Goal: Task Accomplishment & Management: Complete application form

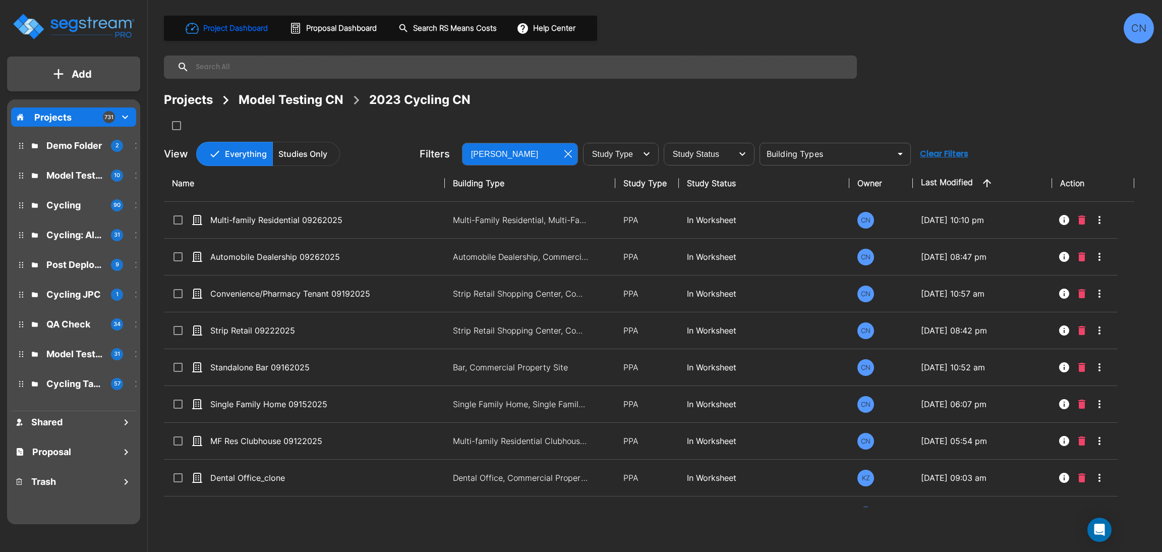
click at [975, 54] on div "Project Dashboard Proposal Dashboard Search RS Means Costs Help Center CN Proje…" at bounding box center [659, 89] width 990 height 153
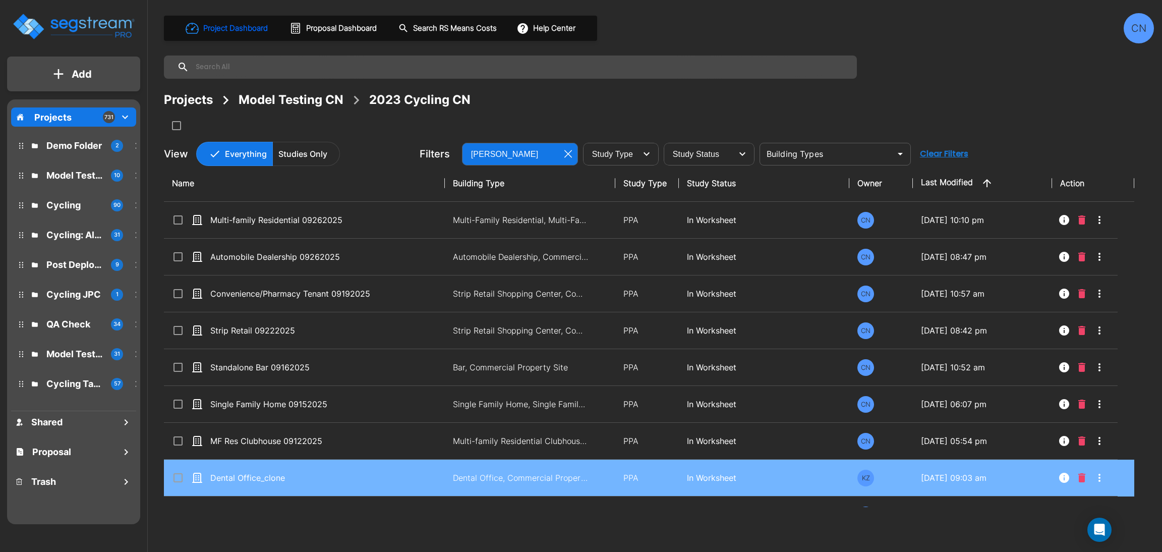
drag, startPoint x: 937, startPoint y: 92, endPoint x: 1031, endPoint y: 466, distance: 385.5
click at [937, 92] on div "Projects Model Testing CN 2023 Cycling CN" at bounding box center [659, 100] width 990 height 18
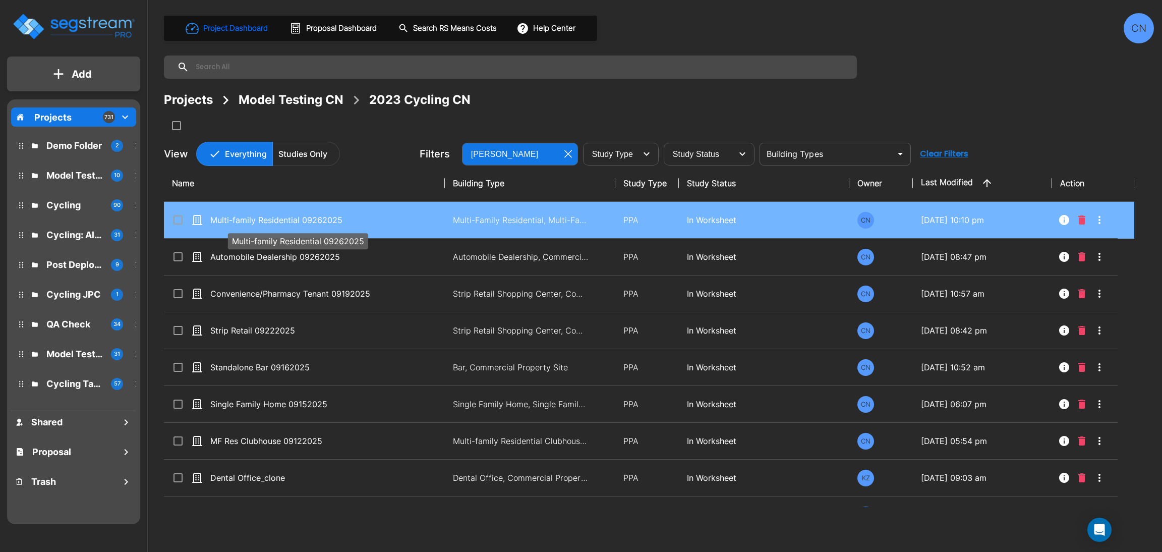
click at [373, 225] on p "Multi-family Residential 09262025" at bounding box center [296, 220] width 173 height 12
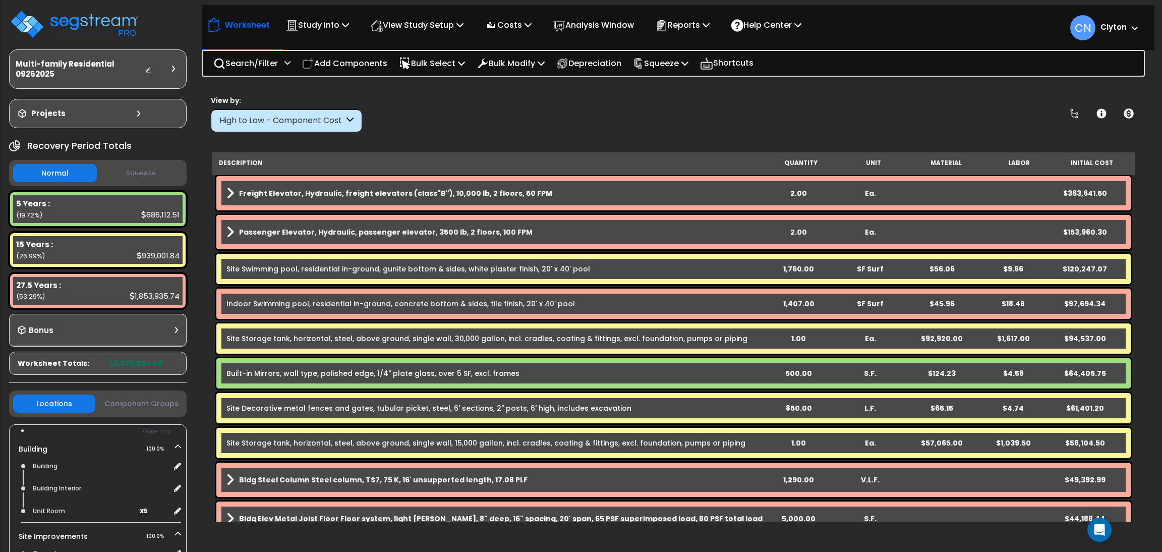
click at [548, 112] on div "View by: High to Low - Component Cost High to Low - Component Cost" at bounding box center [673, 113] width 932 height 37
click at [419, 28] on p "View Study Setup" at bounding box center [417, 25] width 93 height 14
click at [413, 70] on link "View Questionnaire" at bounding box center [416, 69] width 100 height 20
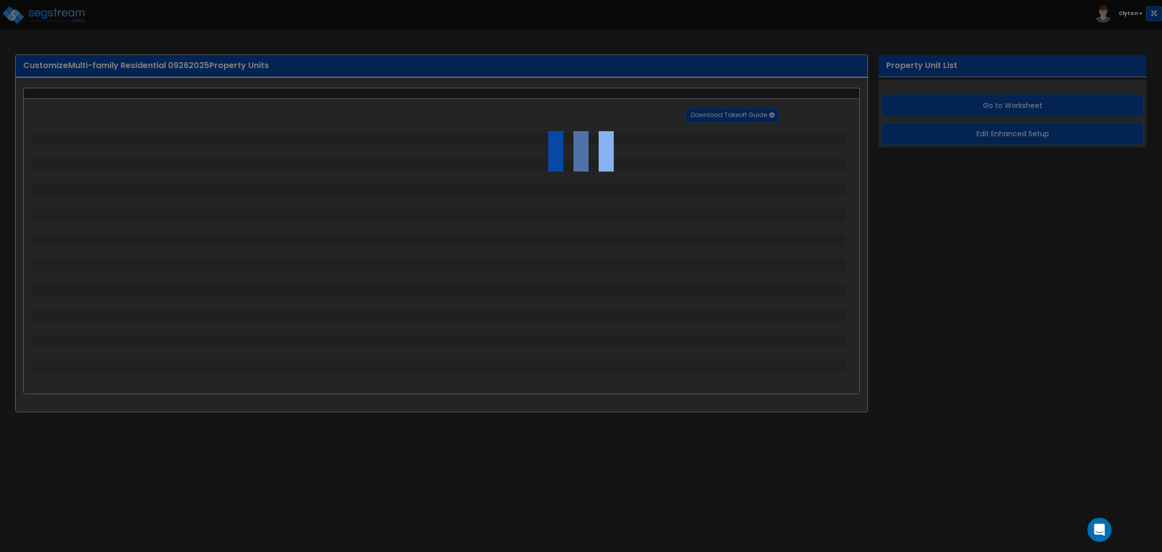
select select "2"
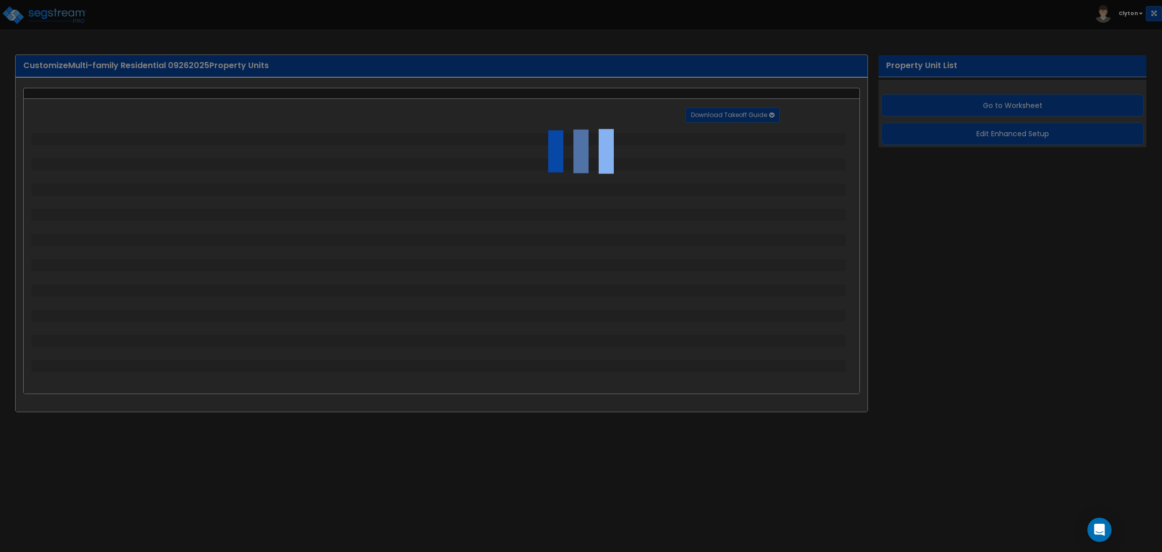
select select "1"
select select "2"
select select "3"
select select "1"
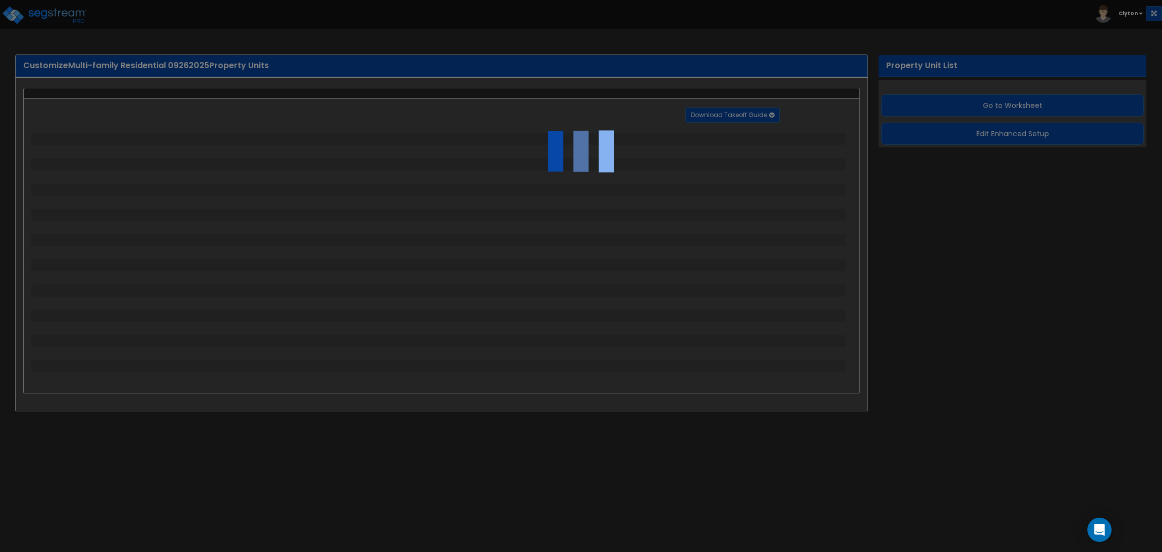
select select "1"
select select "2"
select select "4"
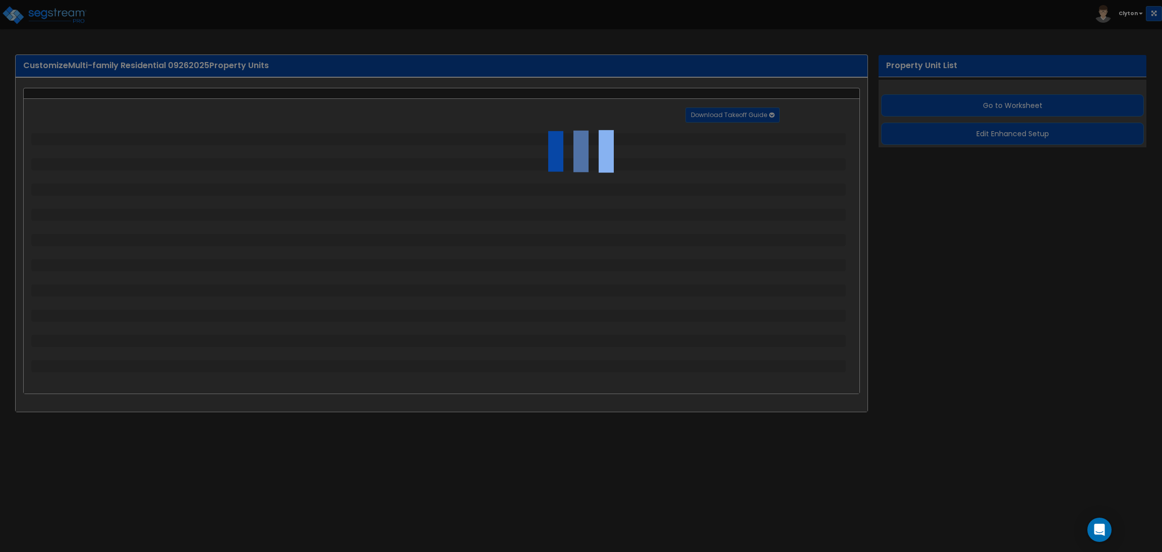
select select "4"
select select "1"
select select "2"
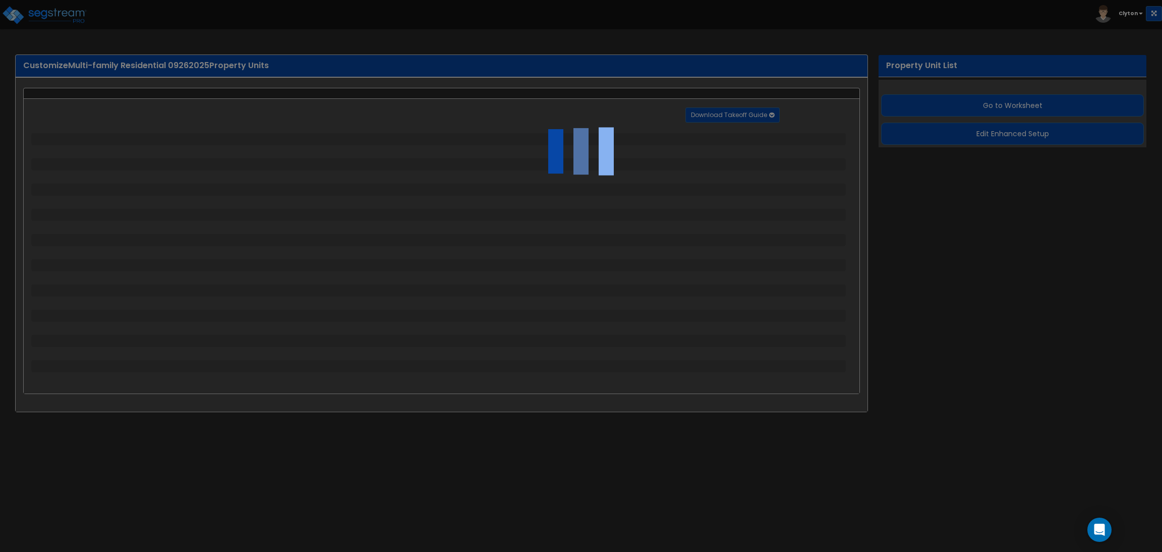
select select "2"
select select "1"
select select "2"
select select "1"
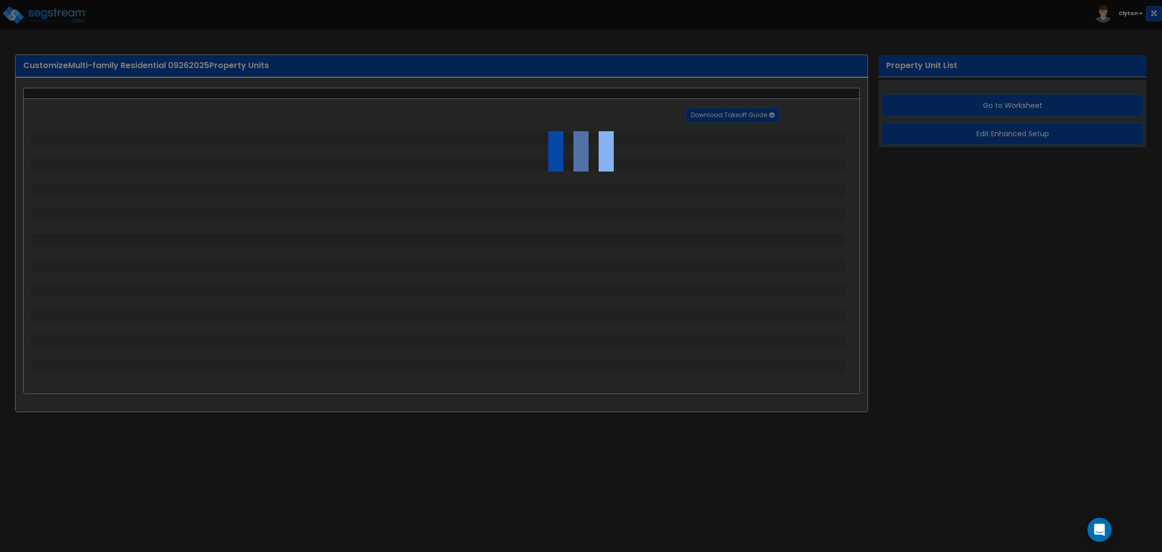
select select "1"
select select "2"
select select "4"
select select "3"
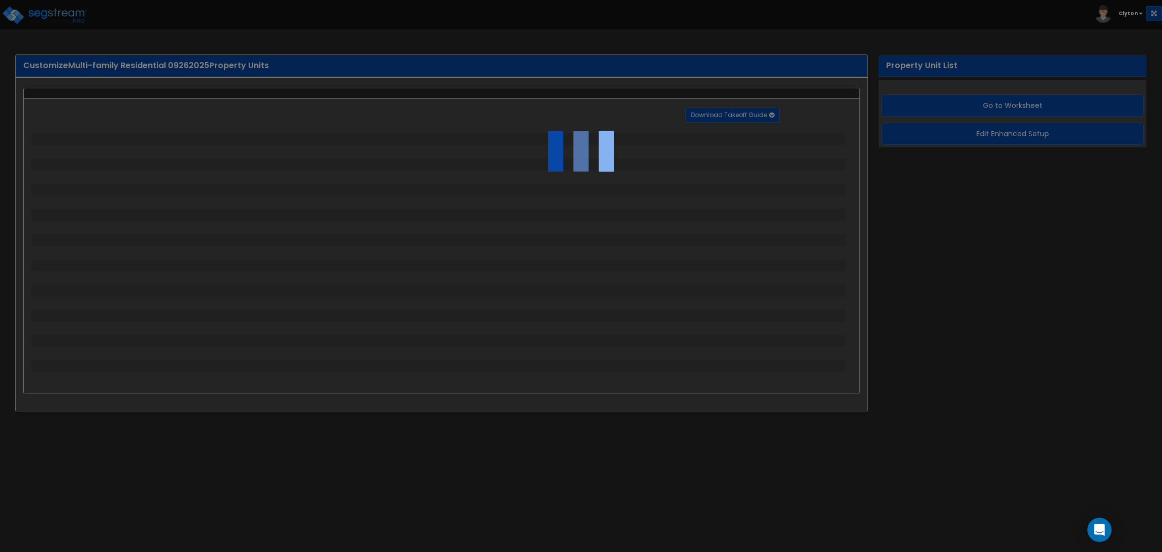
select select "2"
select select "3"
select select "2"
select select "1"
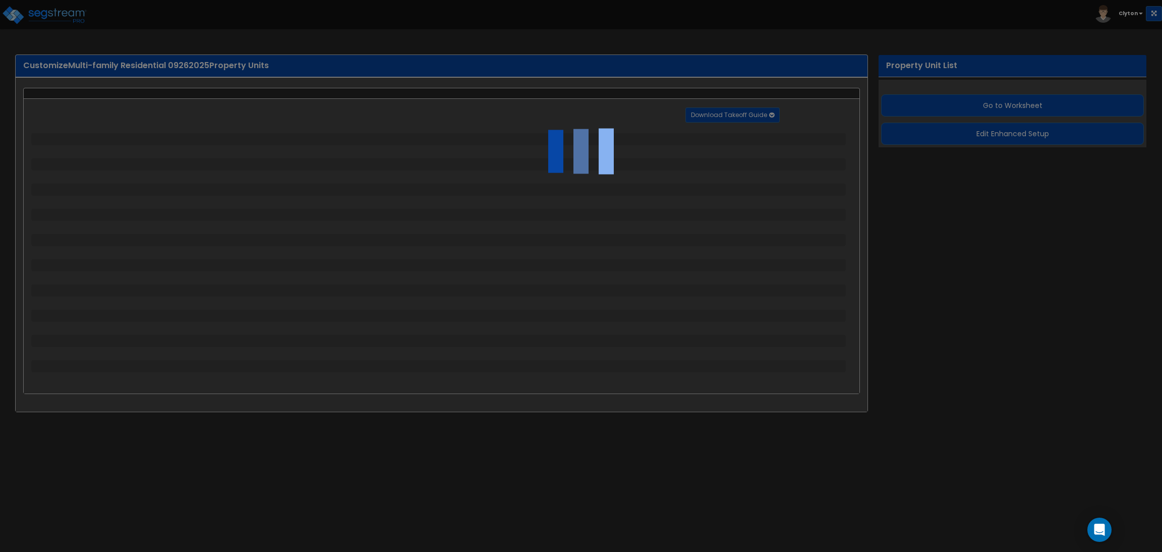
select select "2"
select select "1"
select select "2"
select select "1"
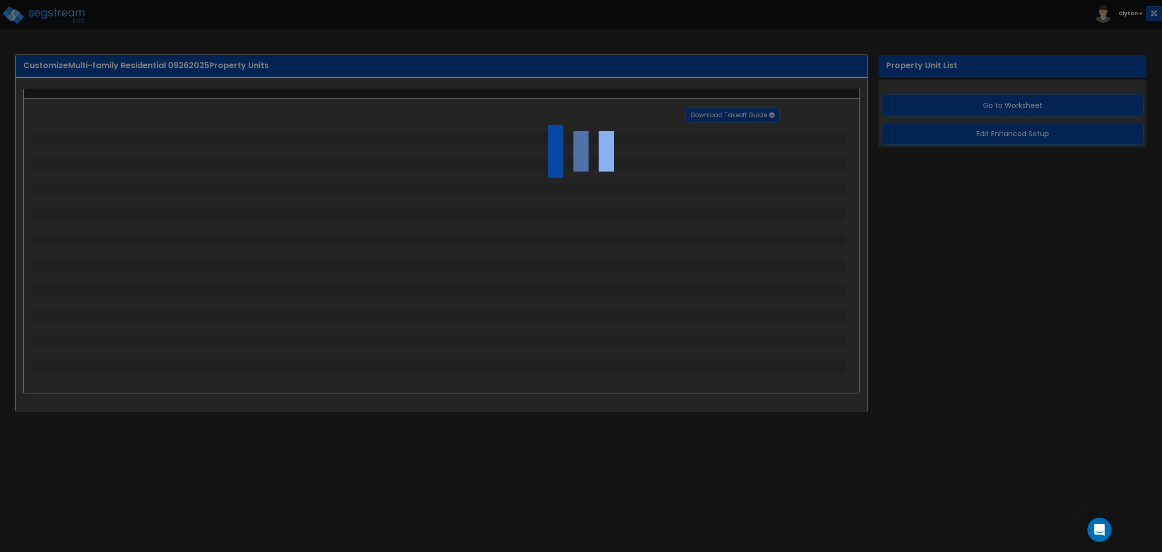
select select "2"
select select "1"
select select "7"
select select "1"
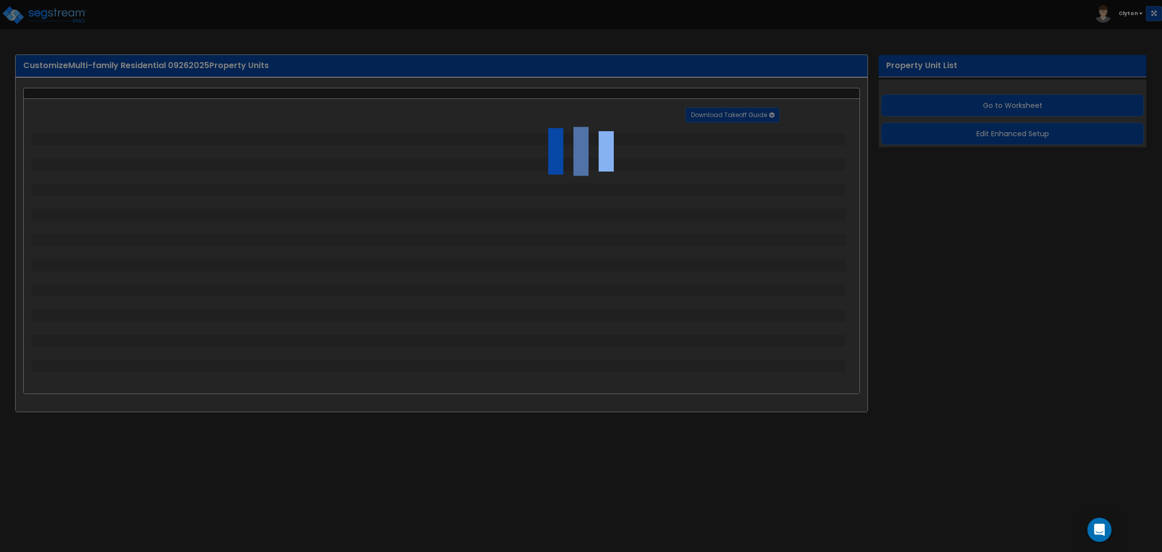
select select "2"
select select "1"
select select "13"
select select "1"
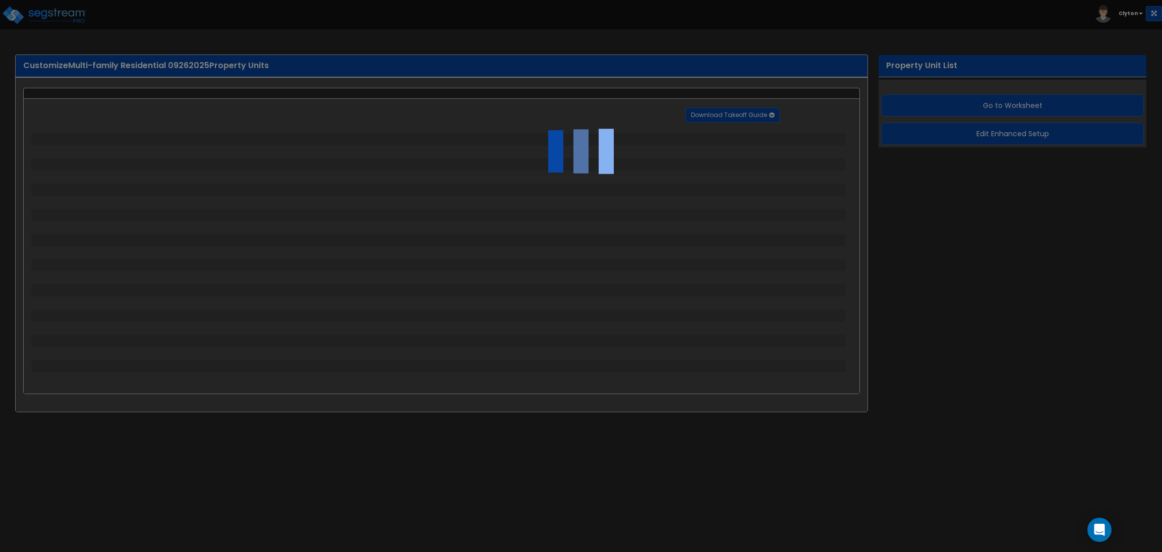
select select "5"
select select "2"
select select "1"
select select "2"
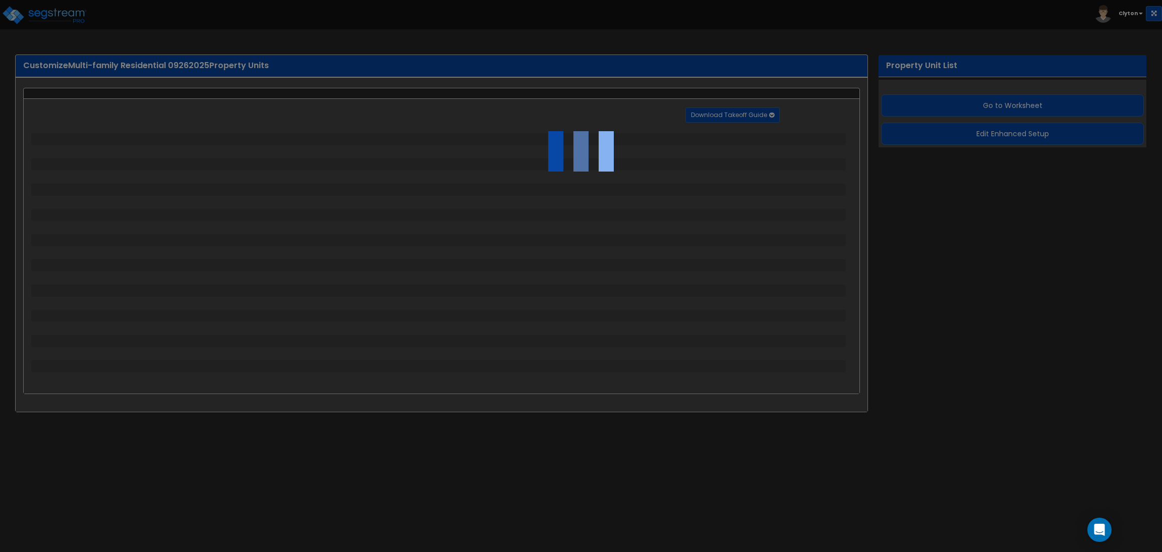
select select "3"
select select "1"
select select "3"
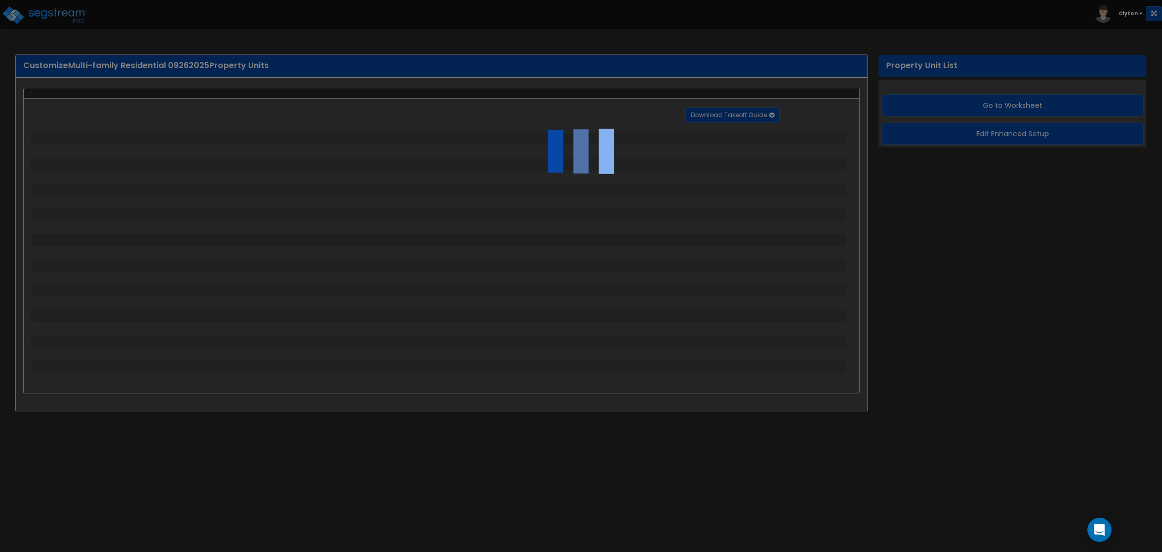
select select "2"
select select "1"
select select "2"
select select "1"
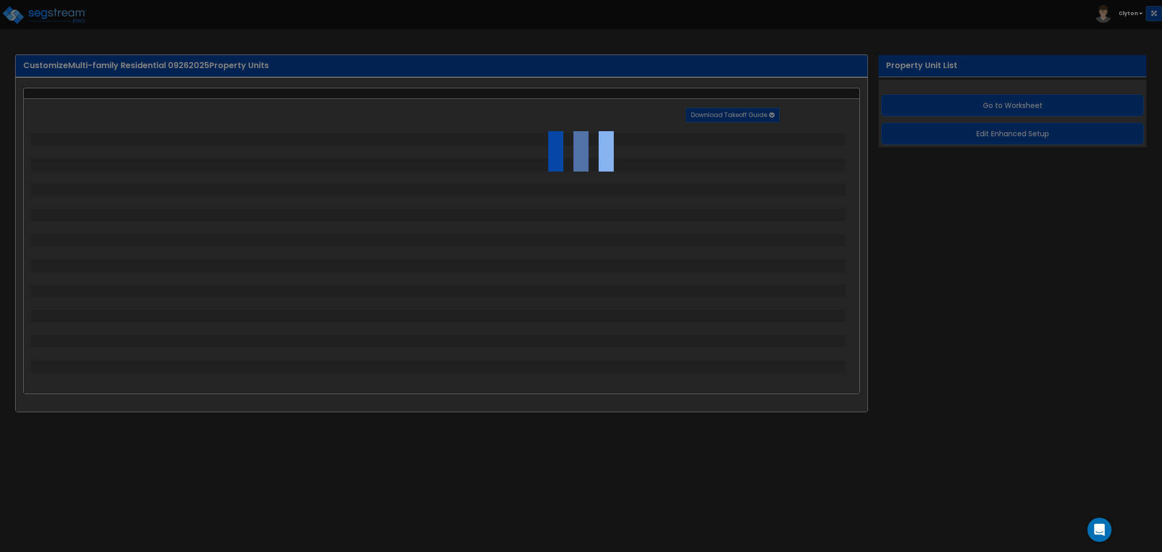
select select "1"
select select "4"
select select "1"
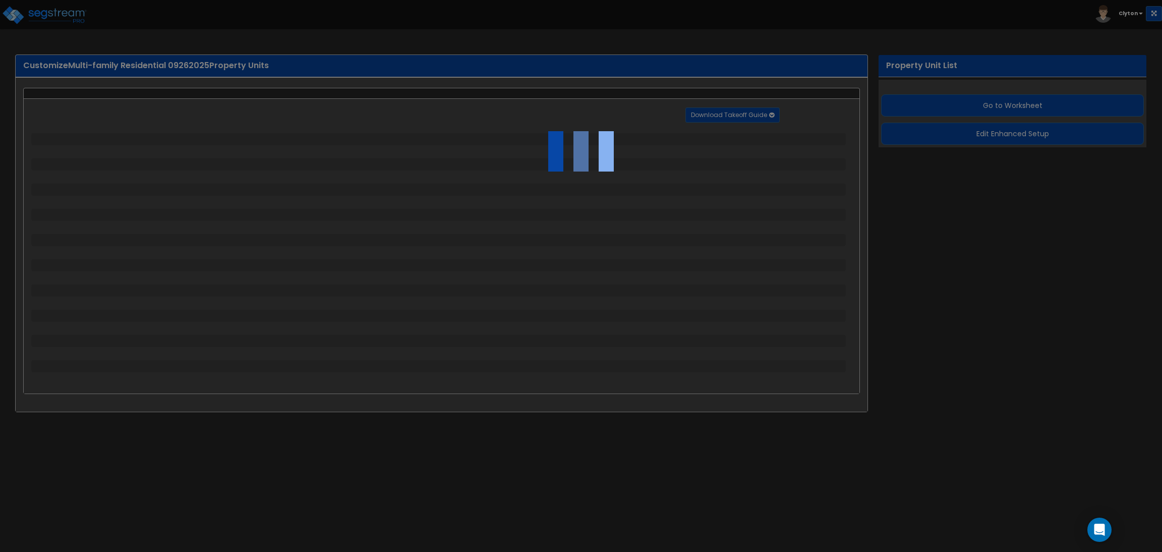
select select "1"
select select "2"
select select "3"
select select "2"
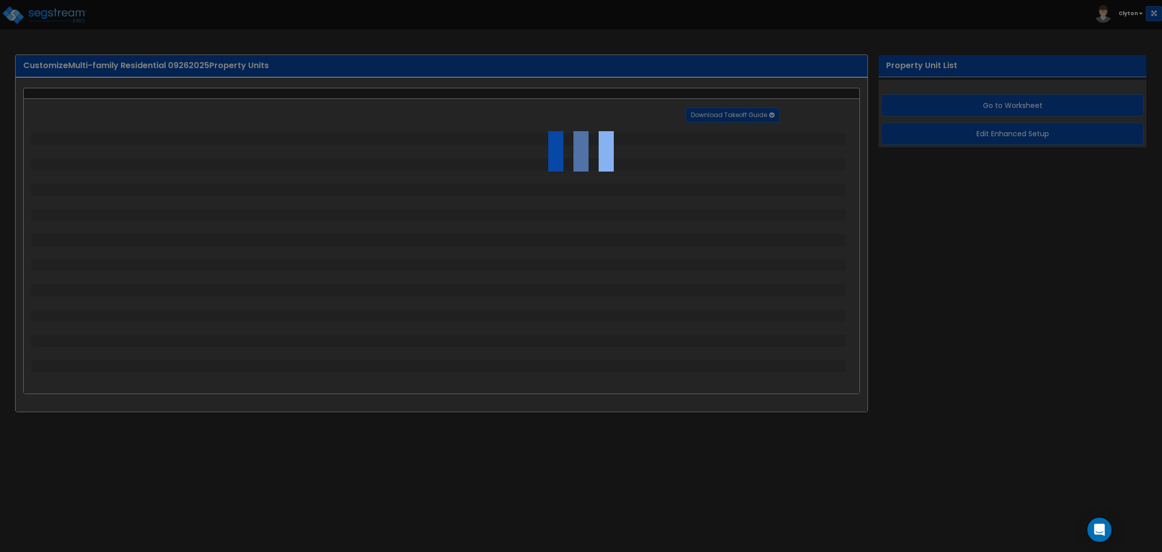
select select "1"
select select "3"
select select "2"
select select "1"
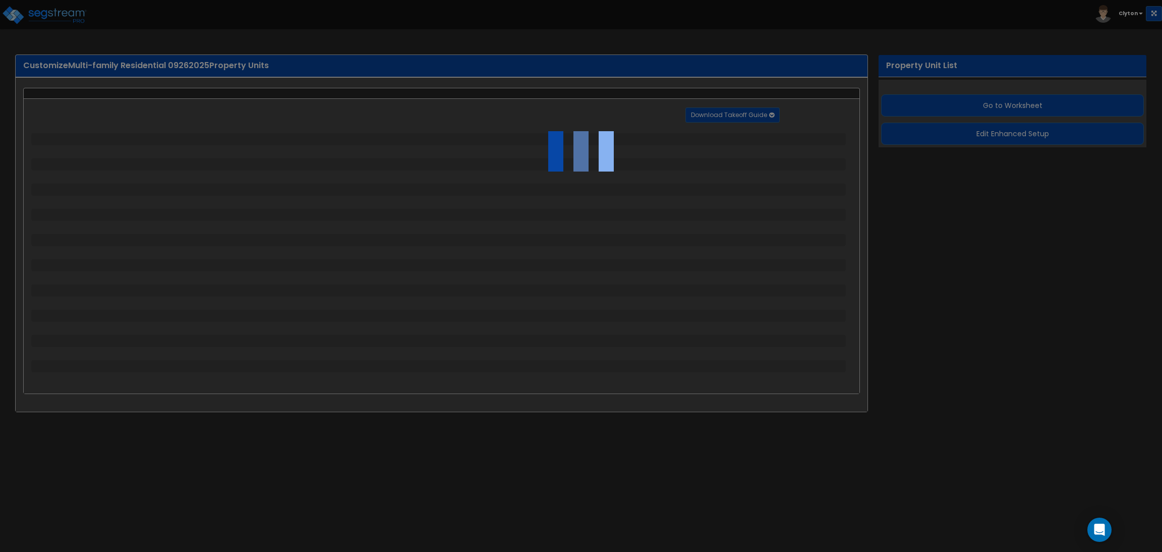
select select "3"
select select "11"
select select "8"
select select "5"
select select "3"
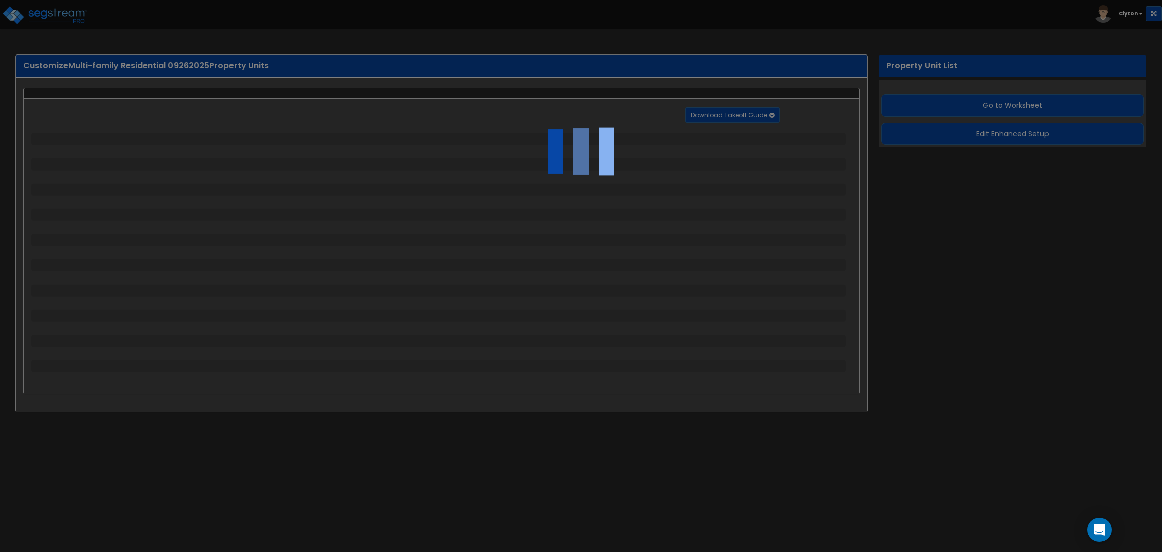
select select "1"
select select "5"
select select "7"
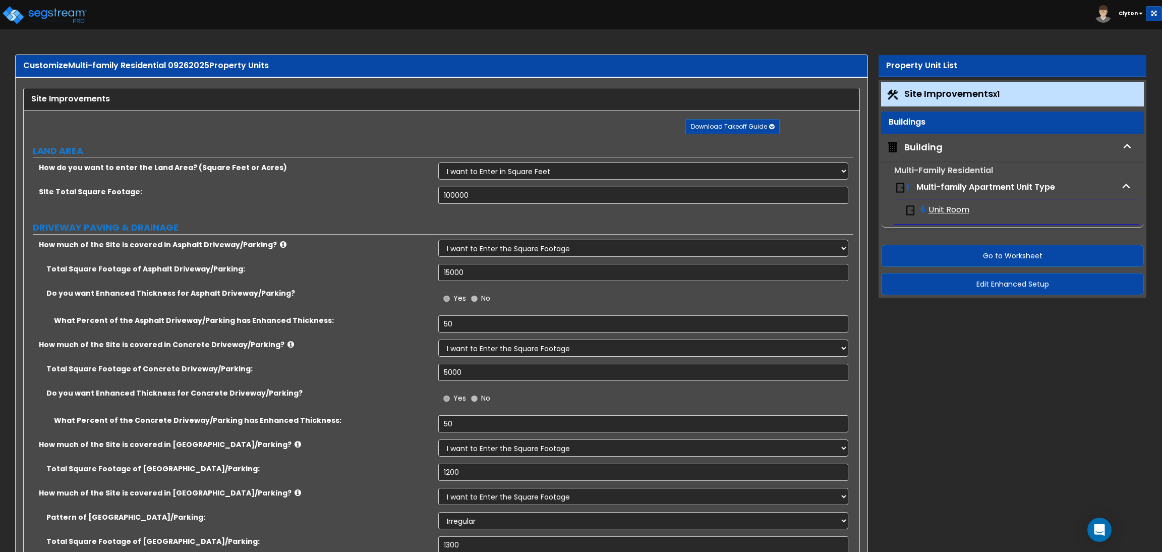
click at [942, 189] on span "Multi-family Apartment Unit Type" at bounding box center [985, 187] width 139 height 12
click at [918, 149] on div "Building" at bounding box center [923, 147] width 38 height 13
select select "8"
select select "1"
select select "5"
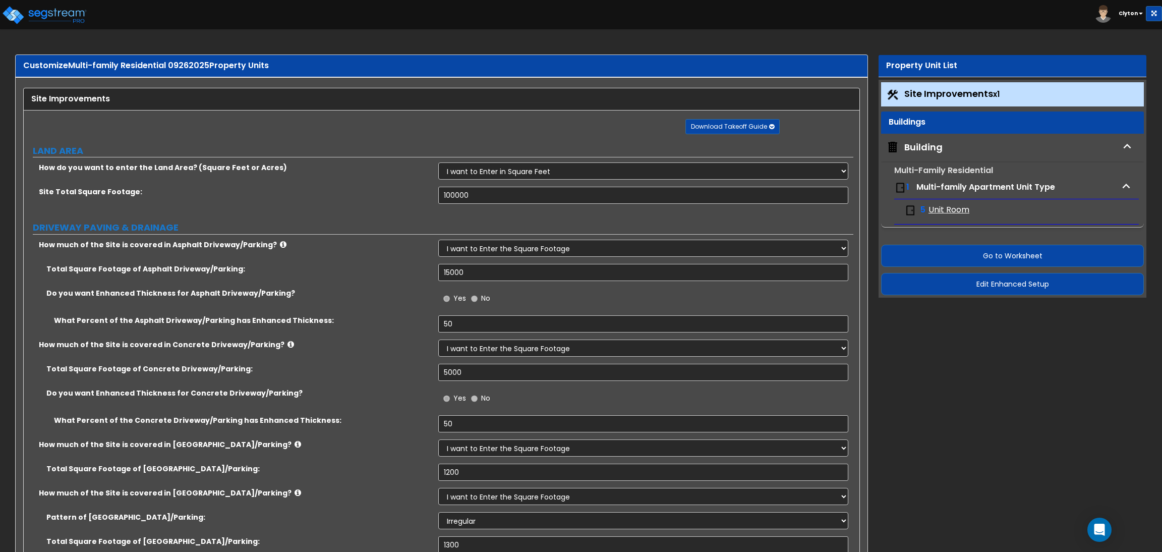
select select "1"
select select "2"
select select "4"
select select "2"
select select "3"
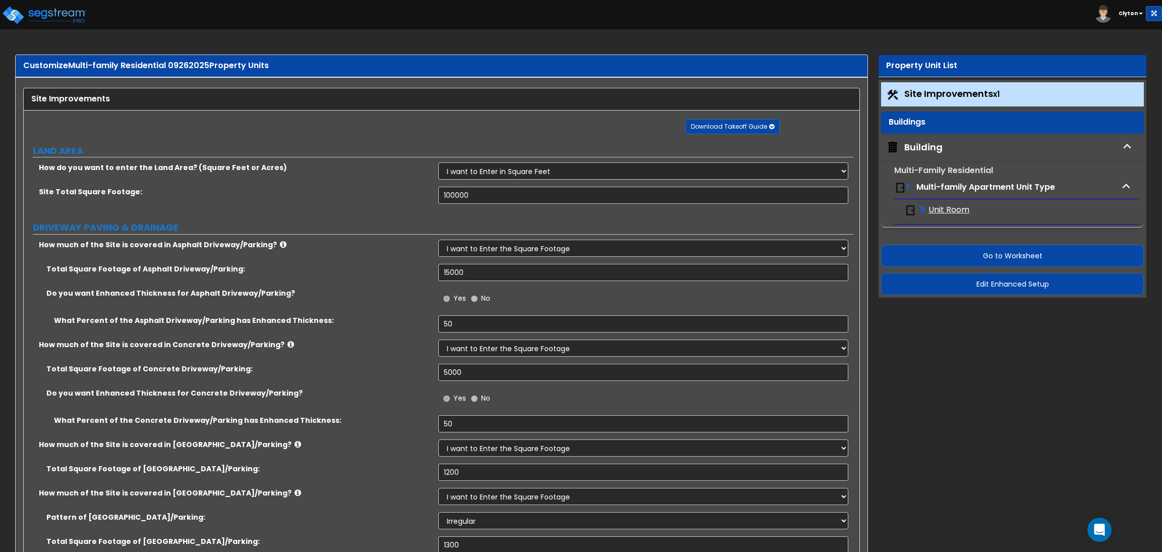
select select "2"
select select "1"
select select "2"
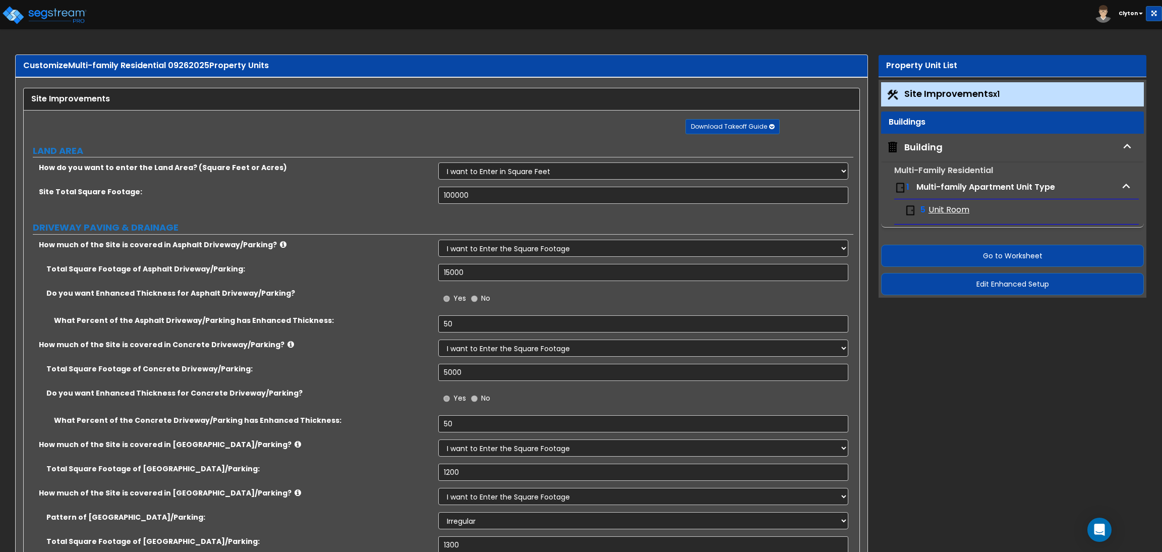
select select "2"
select select "5"
select select "2"
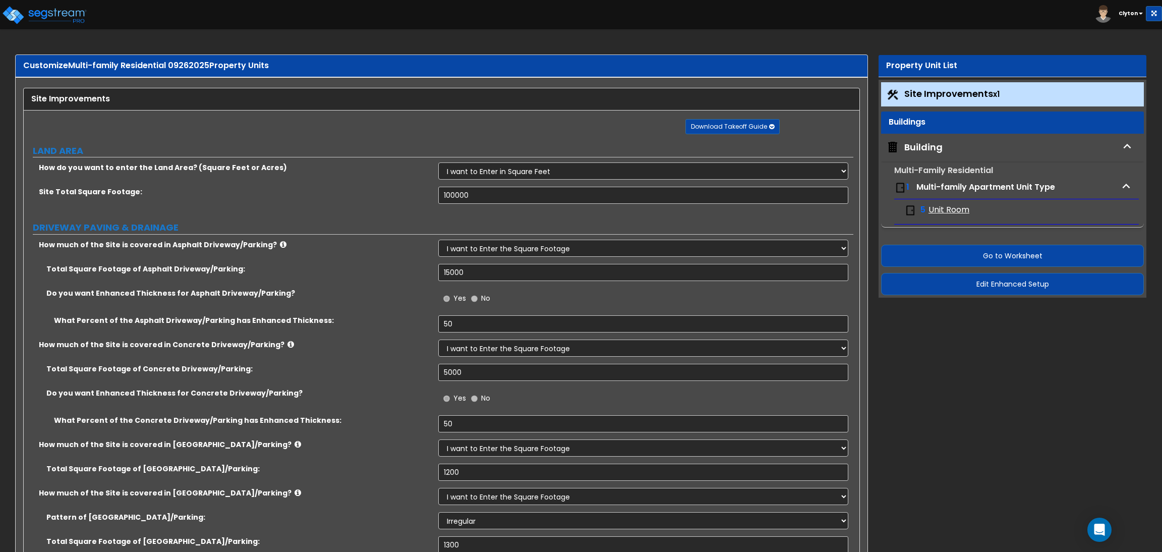
select select "1"
select select "4"
select select "3"
select select "1"
select select "4"
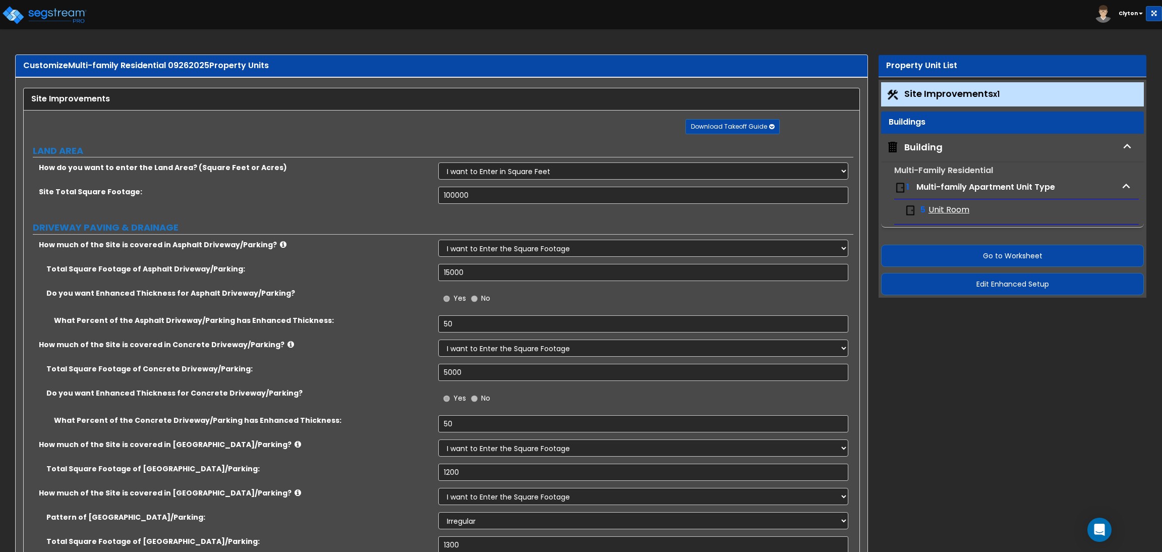
select select "1"
select select "3"
select select "1"
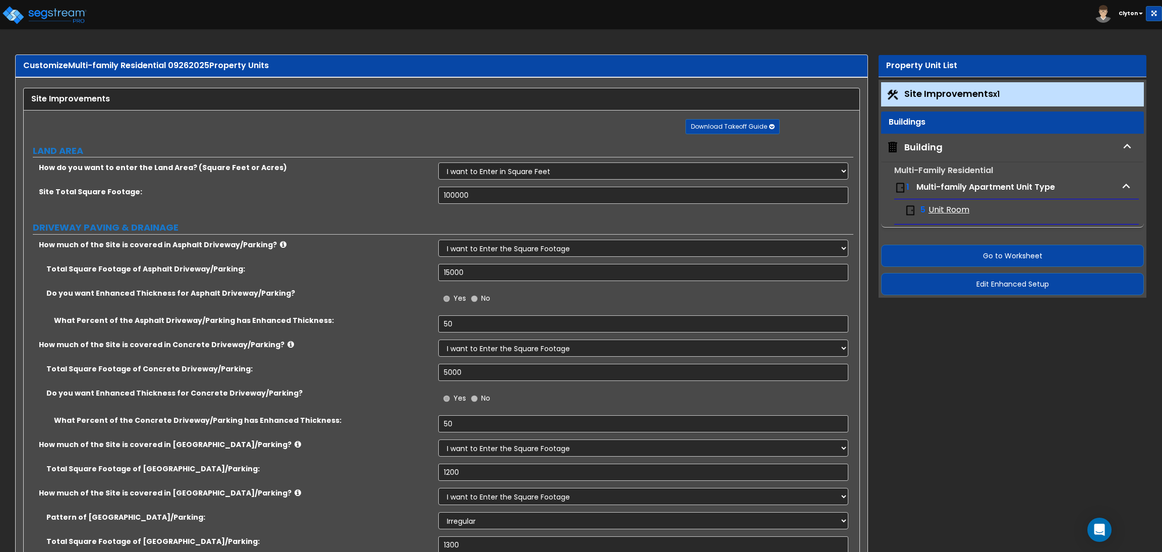
select select "1"
select select "4"
select select "1"
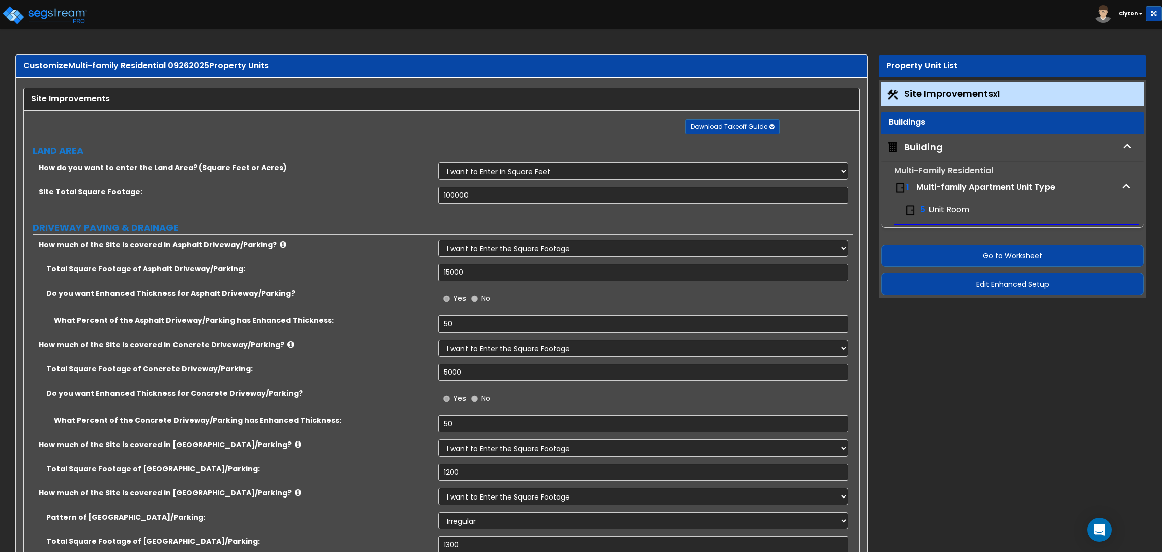
select select "3"
select select "1"
select select "3"
select select "5"
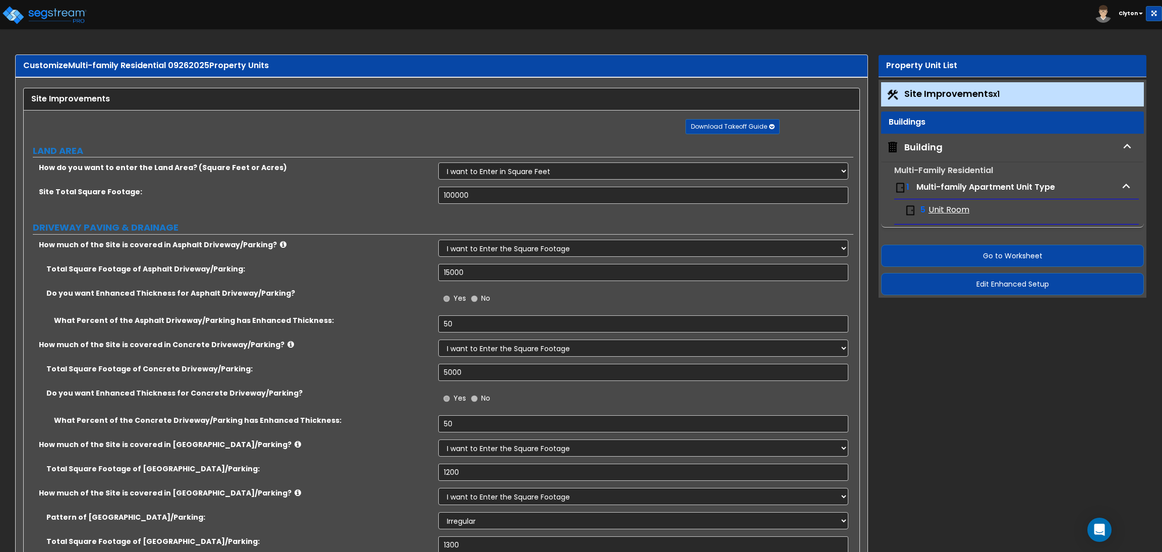
select select "2"
select select "1"
select select "3"
select select "2"
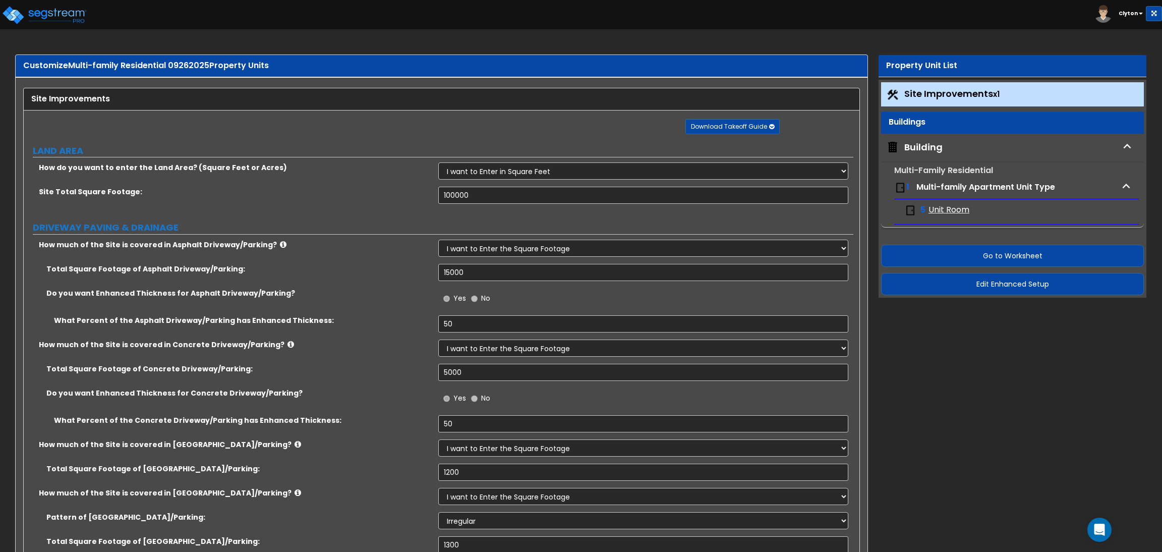
select select "7"
select select "1"
select select "3"
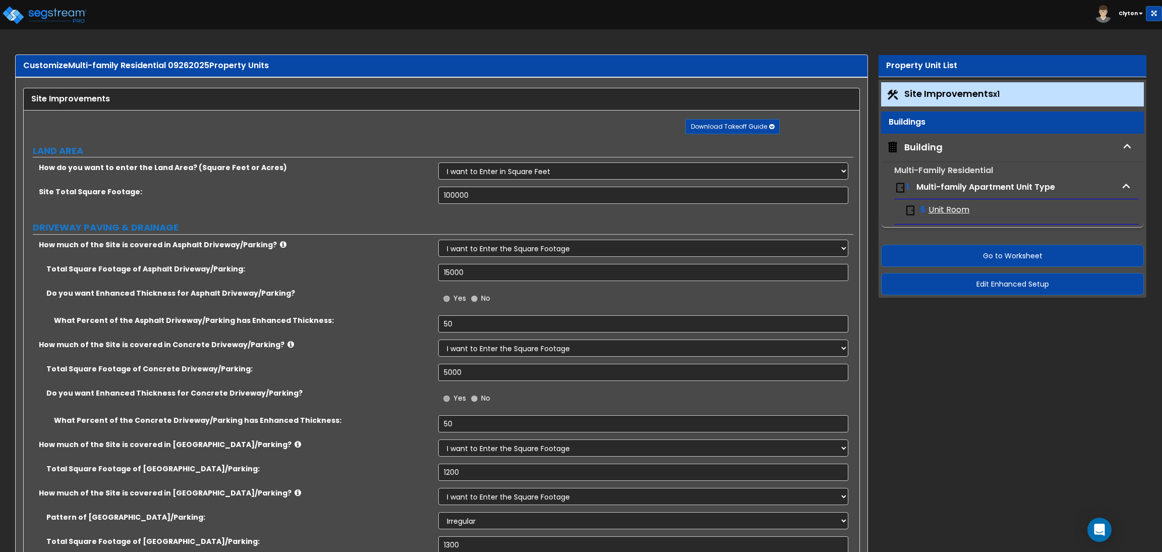
select select "2"
select select "3"
select select "2"
select select "1"
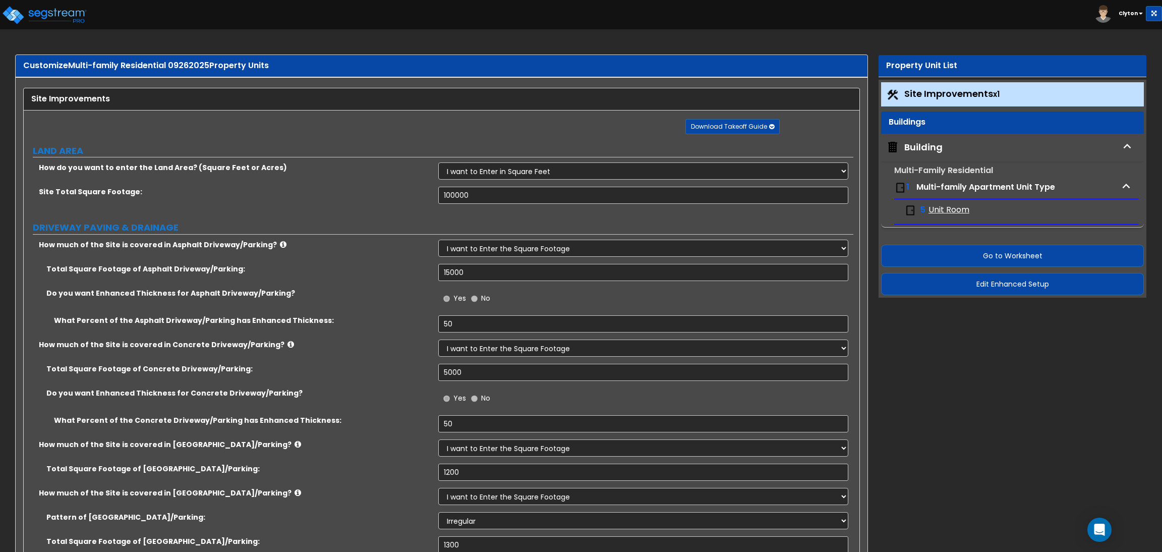
select select "3"
select select "1"
select select "5"
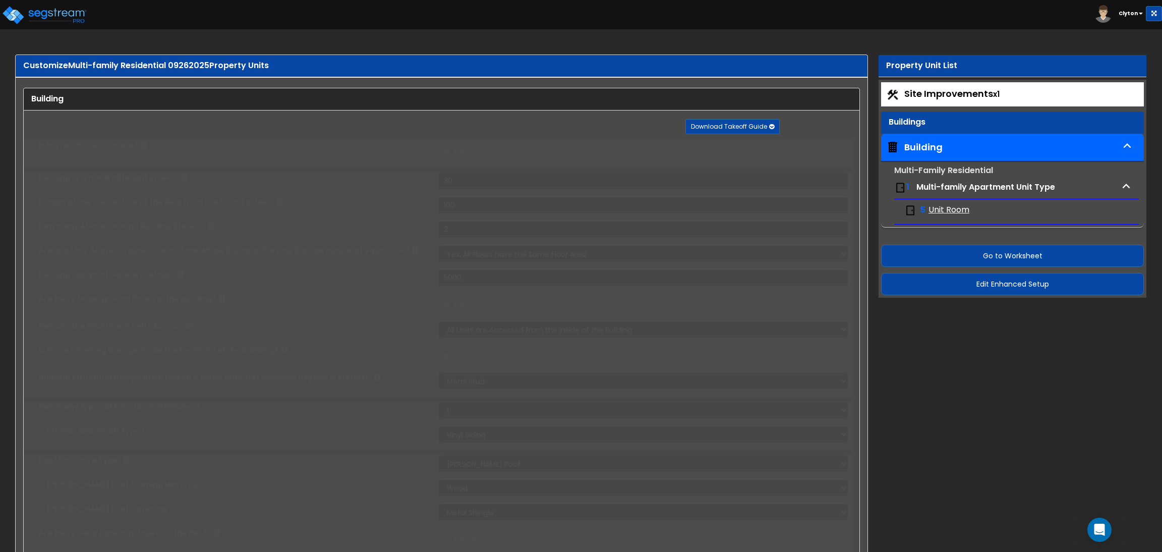
radio input "true"
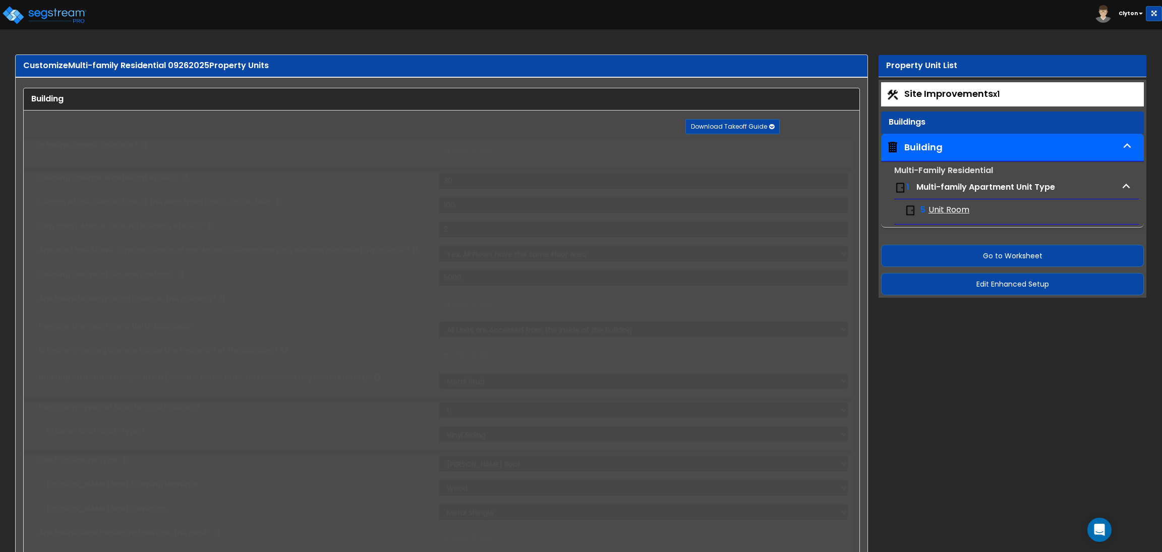
radio input "true"
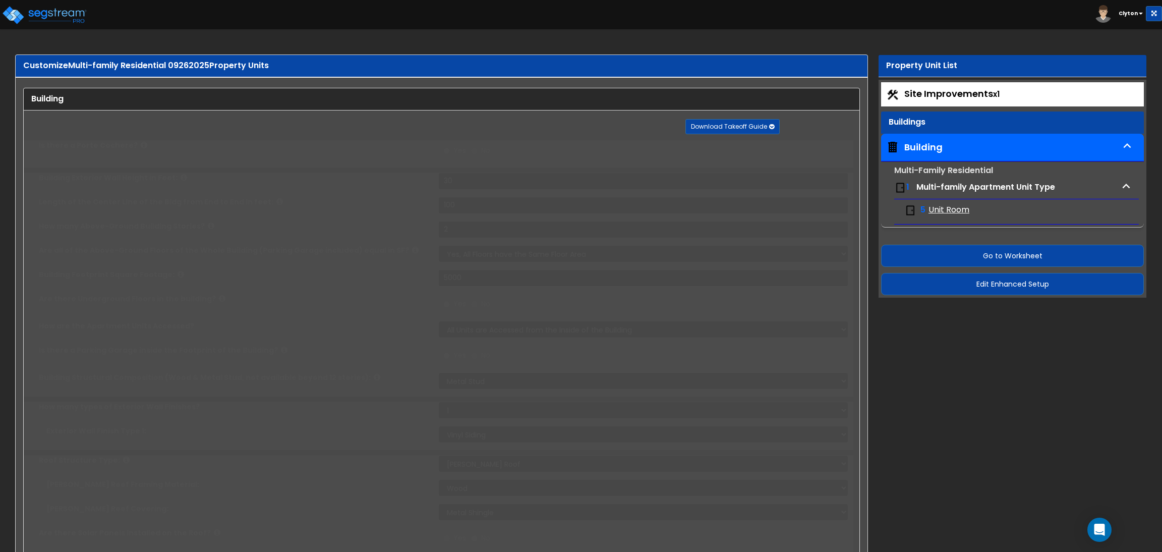
radio input "true"
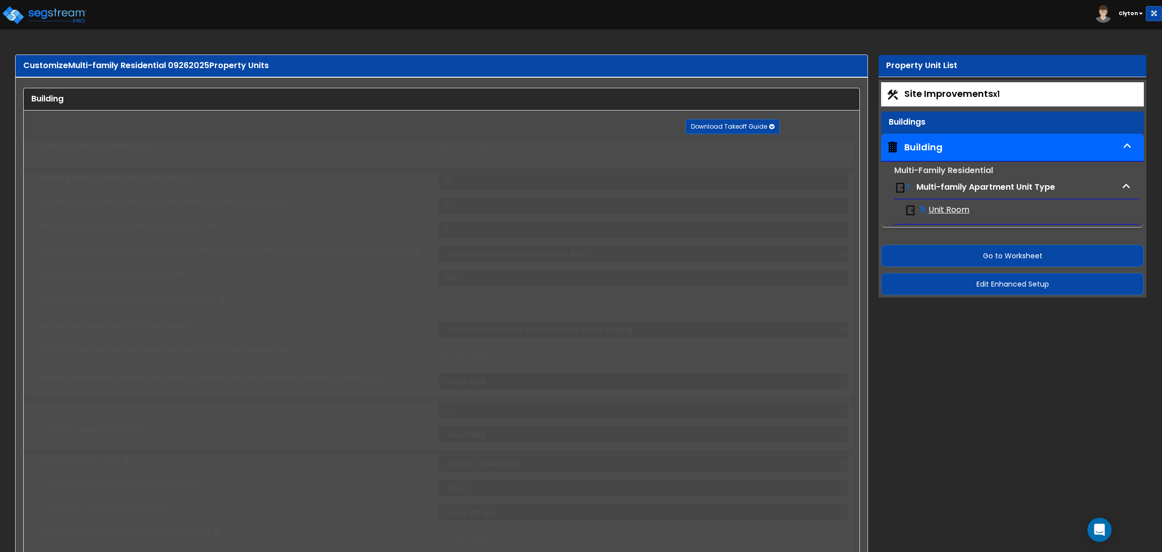
radio input "true"
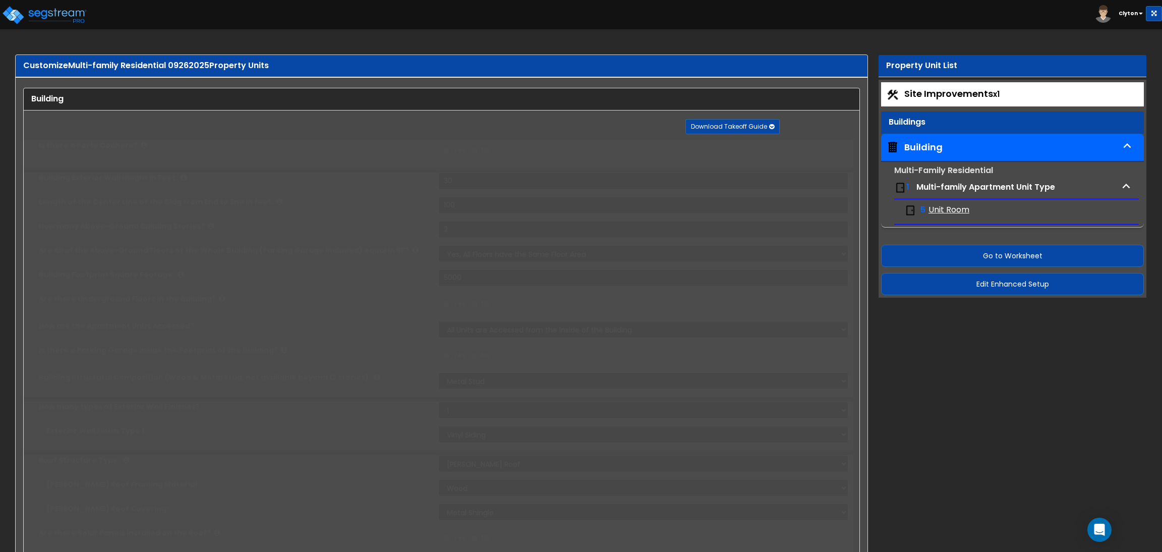
radio input "true"
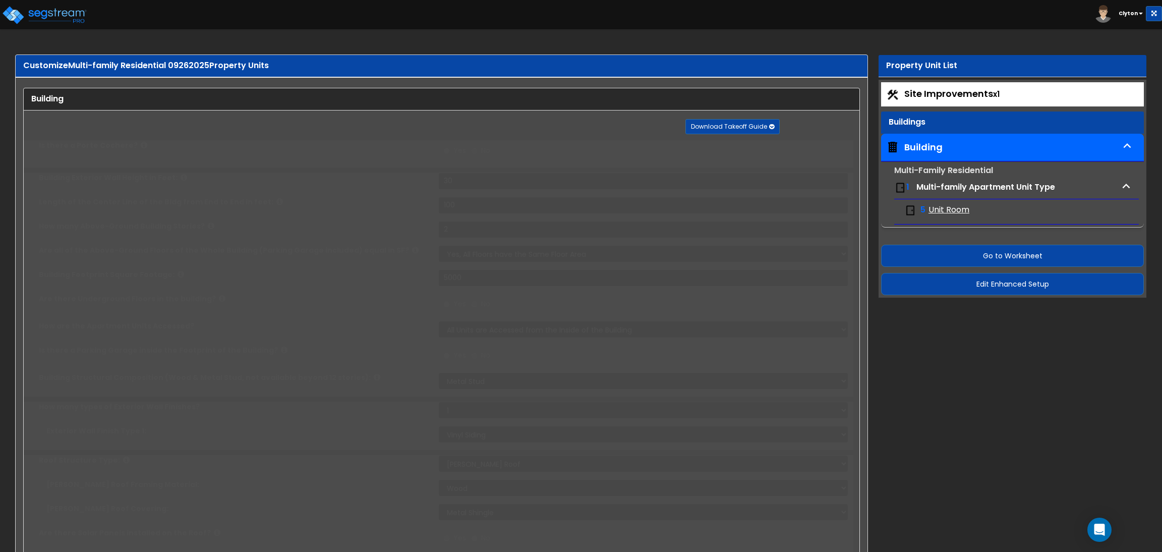
radio input "true"
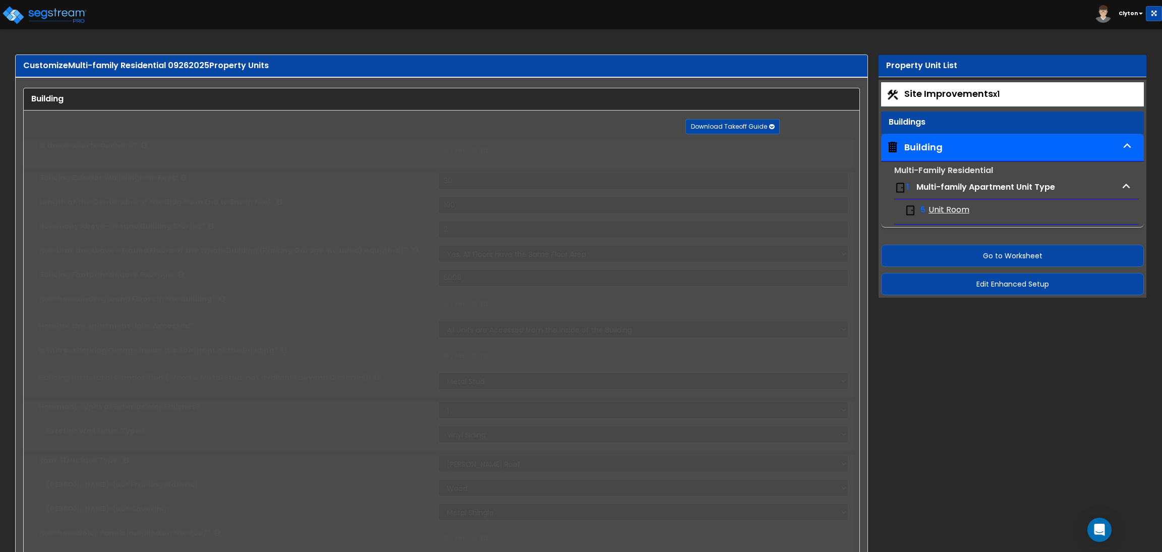
radio input "true"
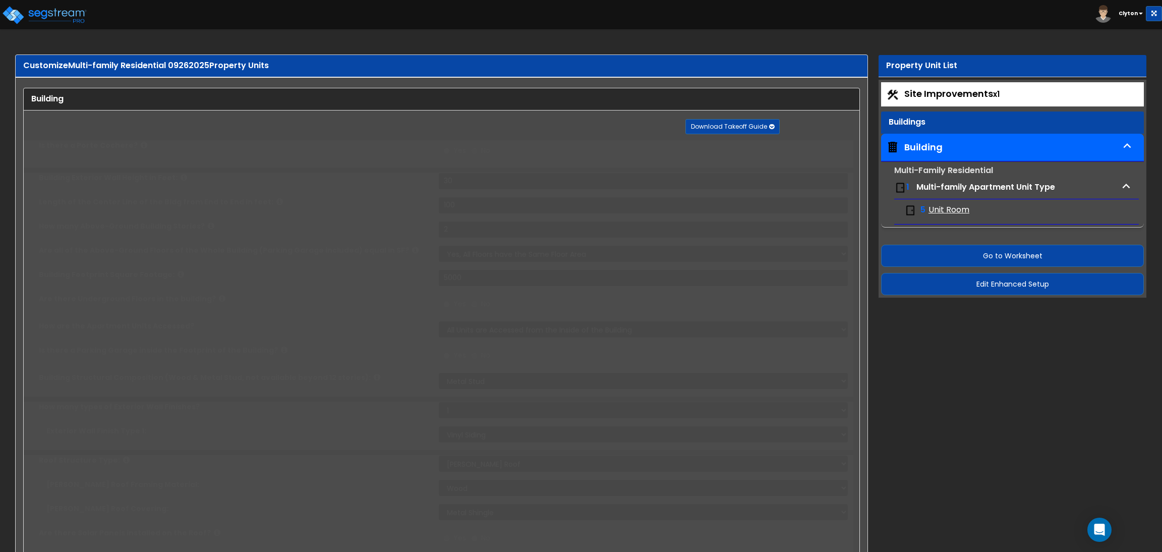
radio input "true"
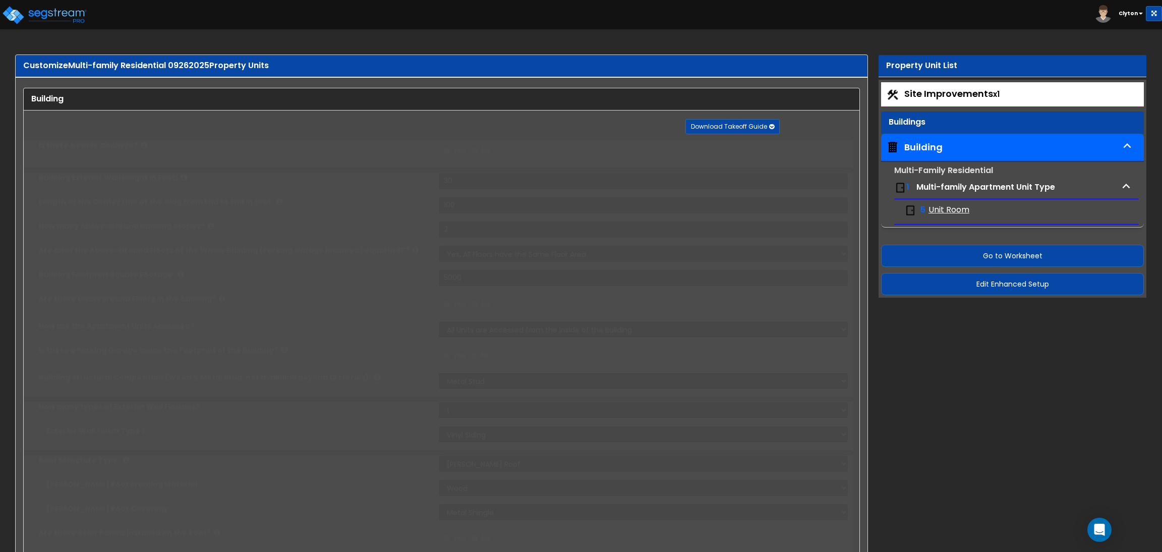
radio input "true"
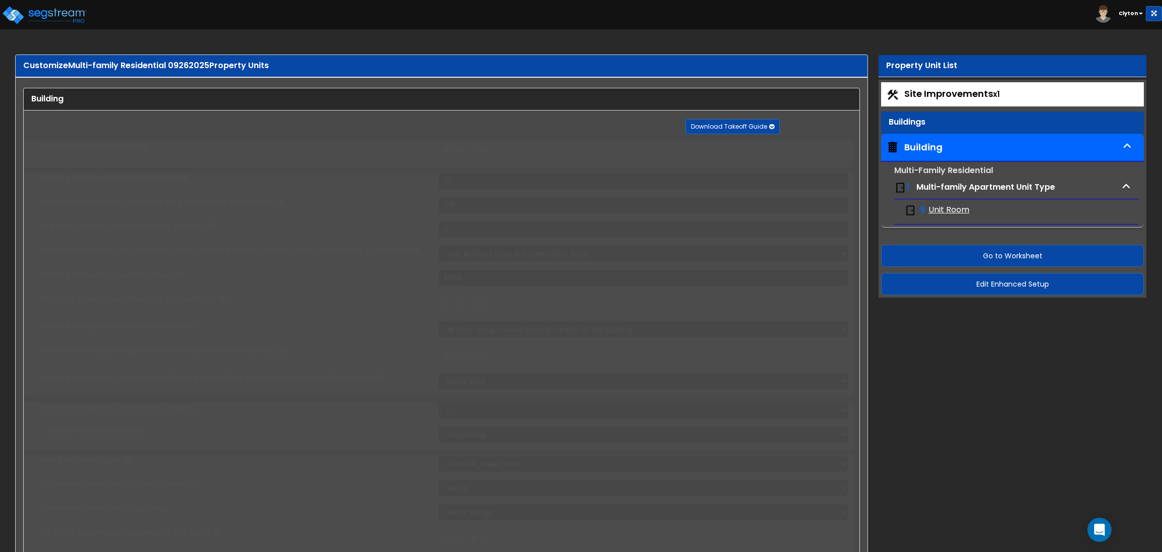
radio input "true"
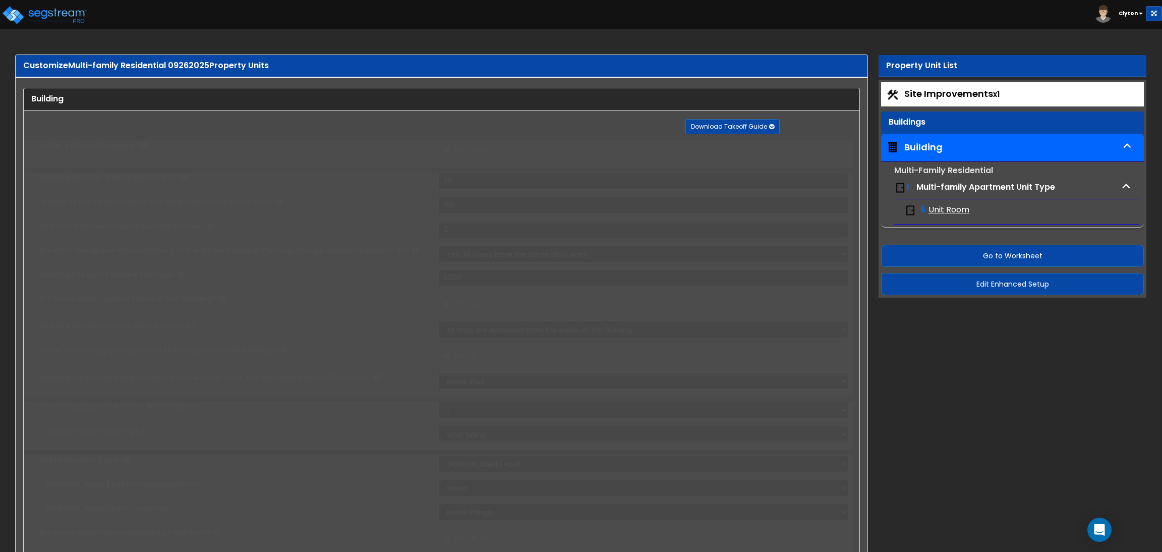
radio input "true"
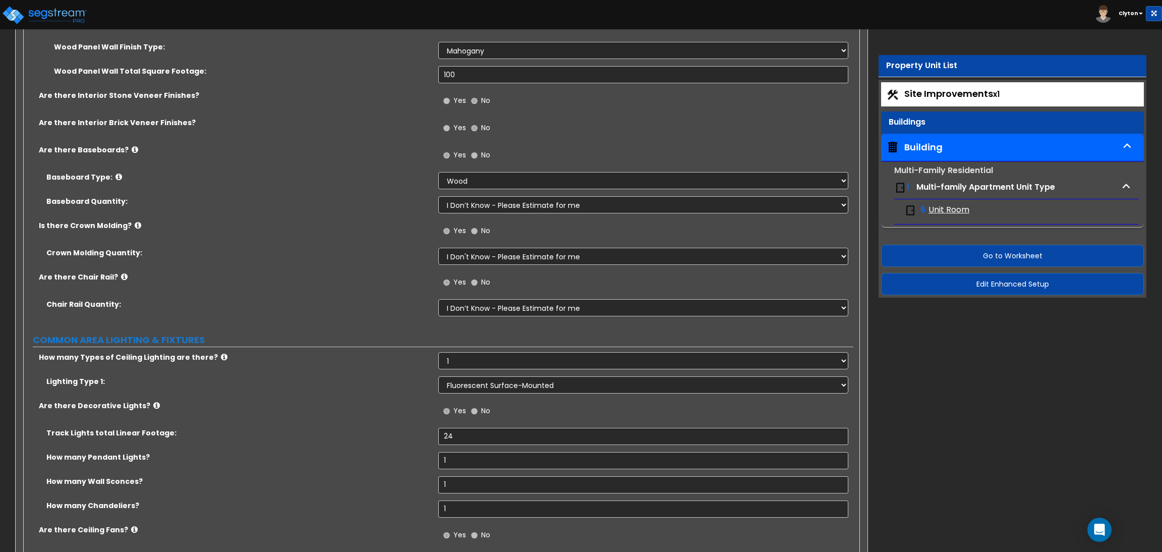
scroll to position [4991, 0]
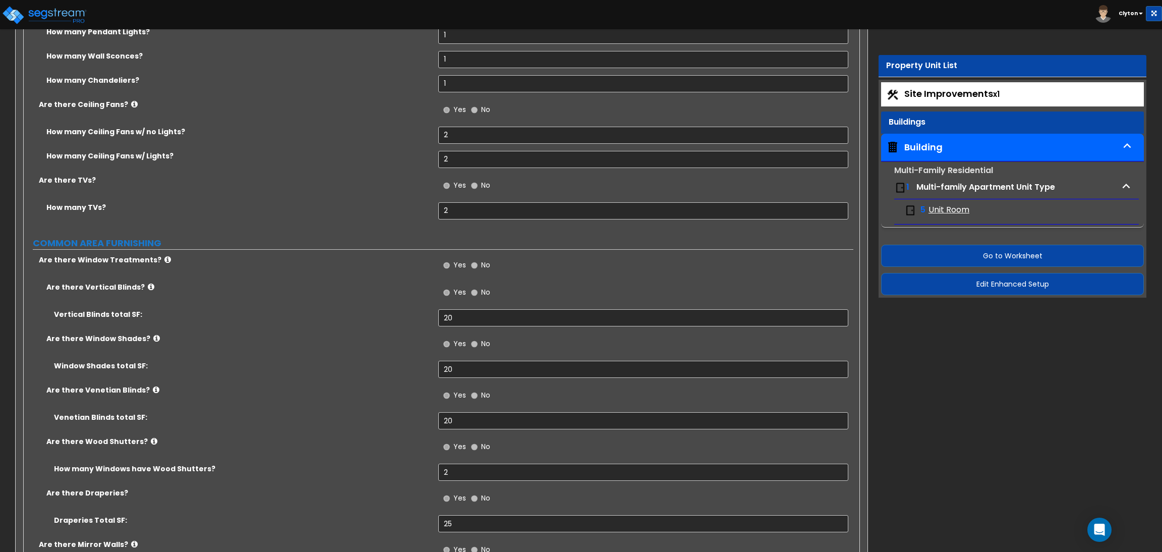
click at [388, 369] on label "Window Shades total SF:" at bounding box center [242, 365] width 377 height 10
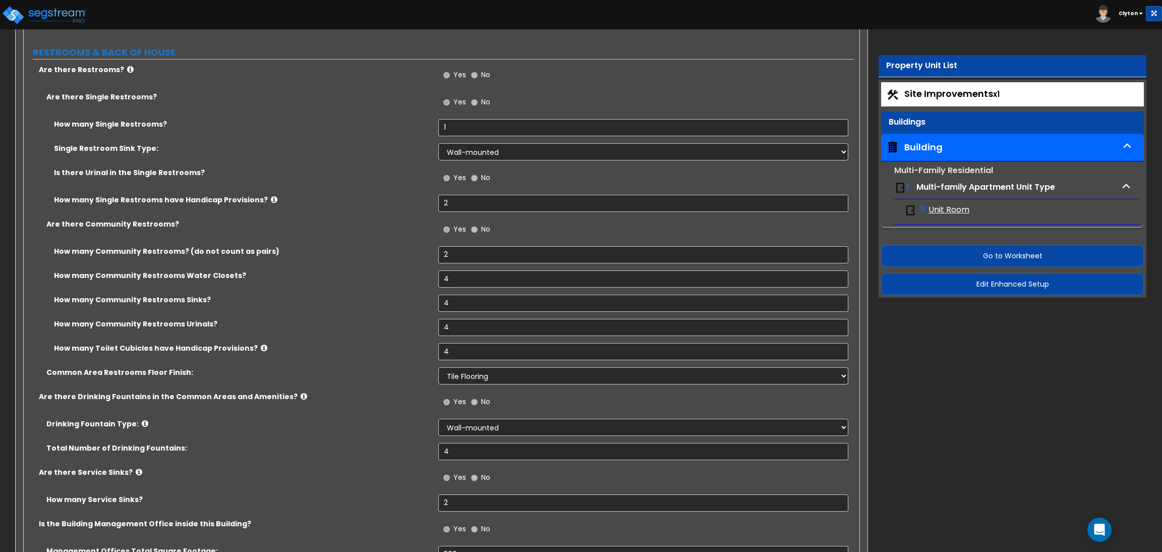
scroll to position [7082, 0]
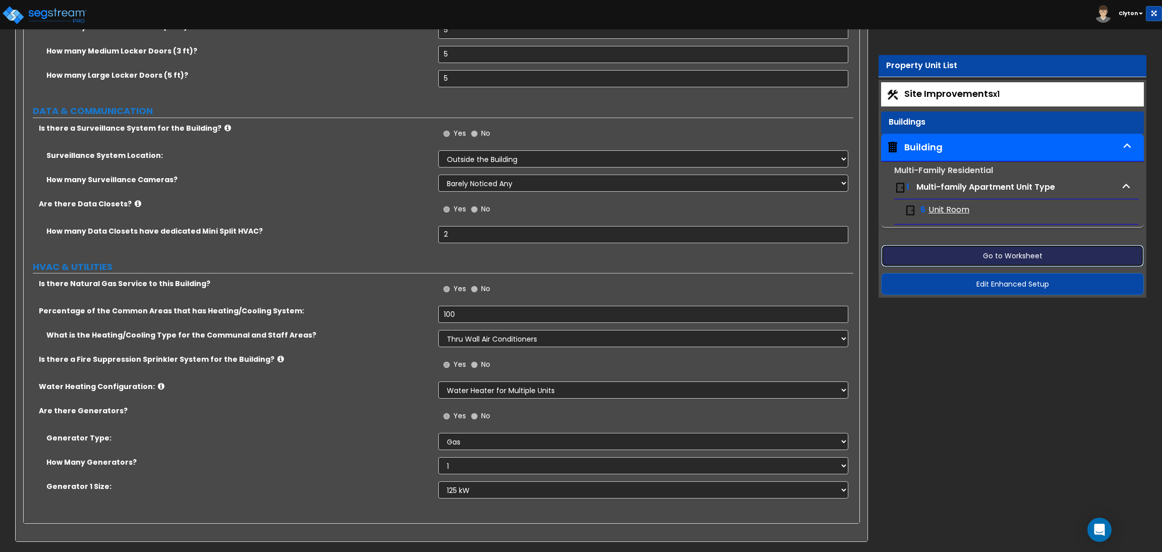
click at [1033, 255] on button "Go to Worksheet" at bounding box center [1012, 256] width 263 height 22
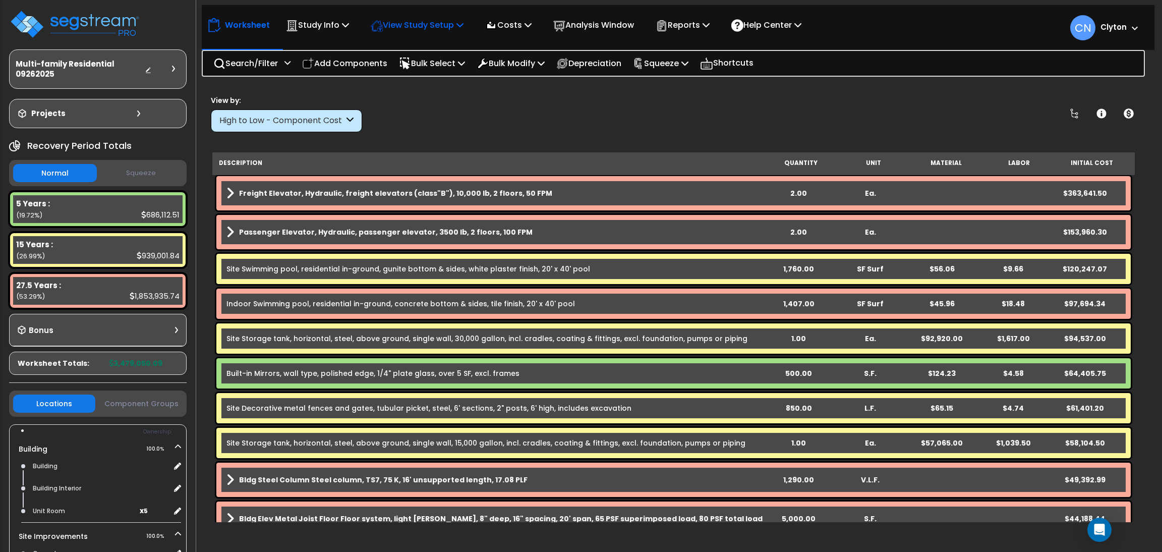
click at [431, 28] on p "View Study Setup" at bounding box center [417, 25] width 93 height 14
click at [400, 69] on link "View Questionnaire" at bounding box center [416, 69] width 100 height 20
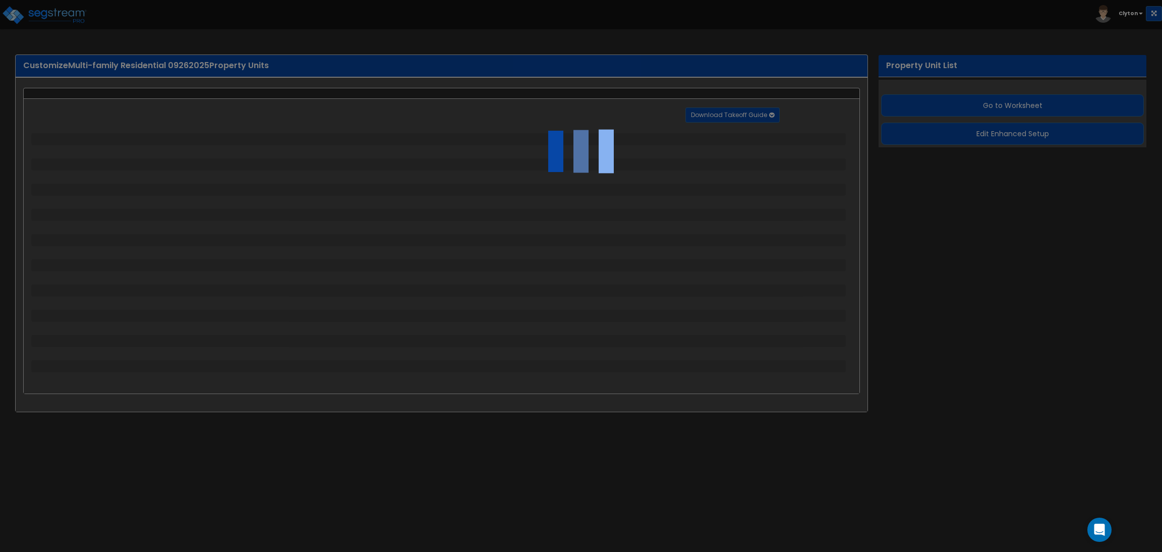
select select "2"
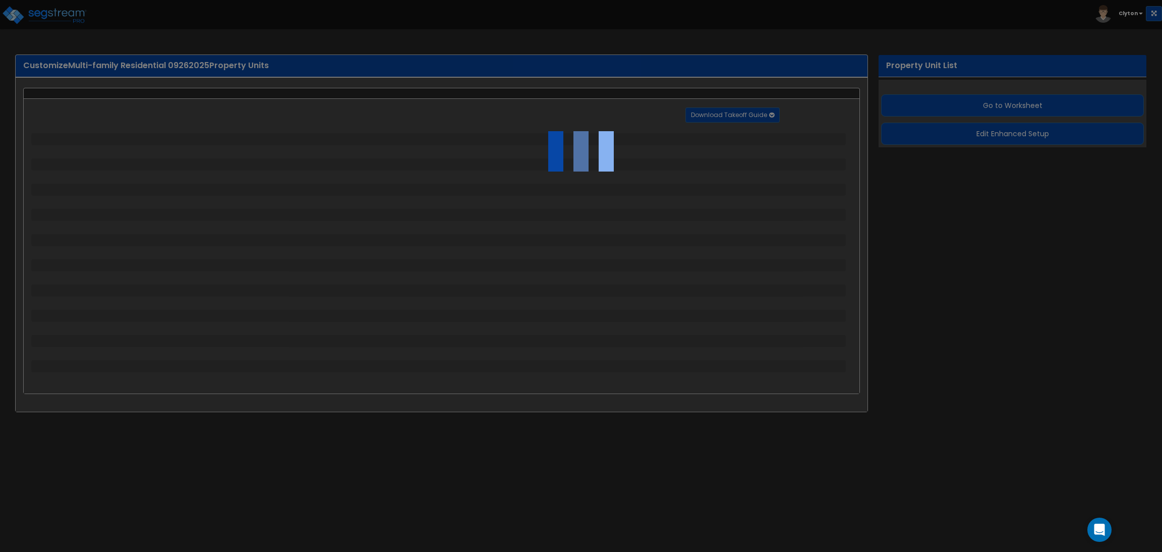
select select "1"
select select "2"
select select "3"
select select "1"
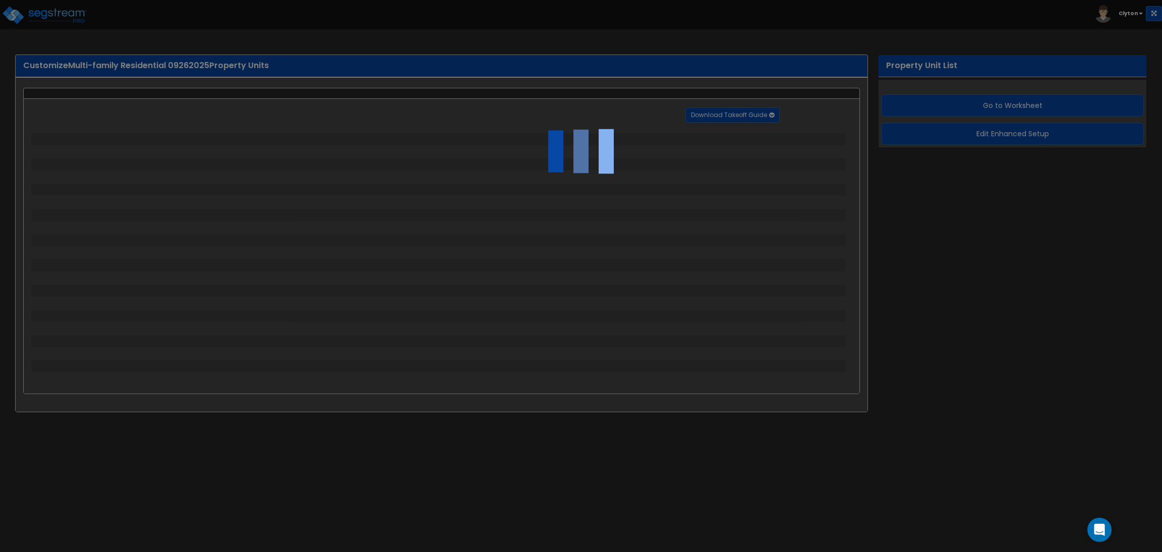
select select "1"
select select "2"
select select "4"
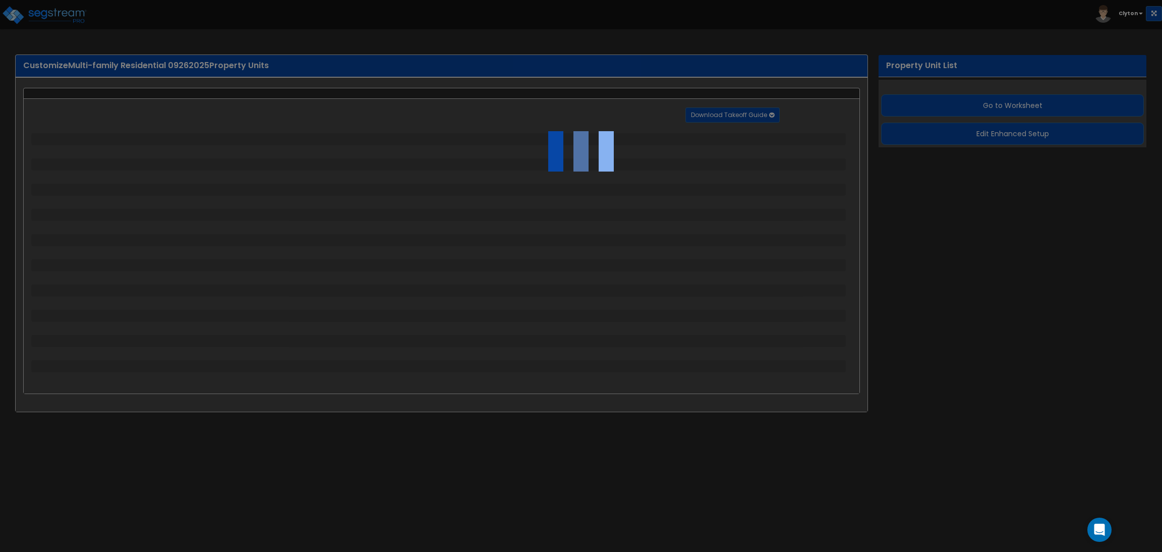
select select "4"
select select "1"
select select "2"
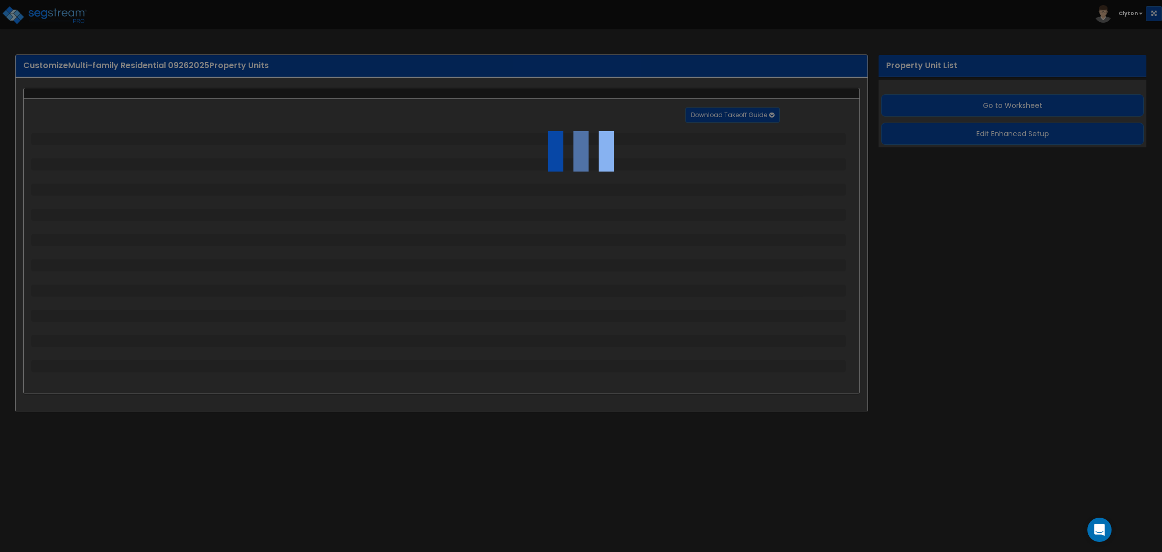
select select "2"
select select "1"
select select "2"
select select "1"
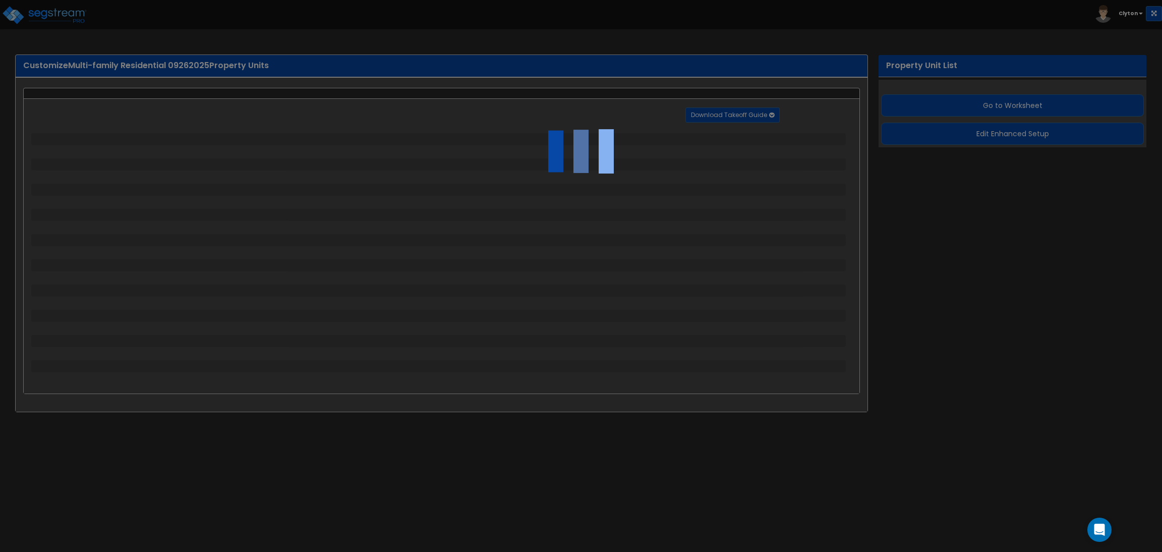
select select "1"
select select "2"
select select "4"
select select "3"
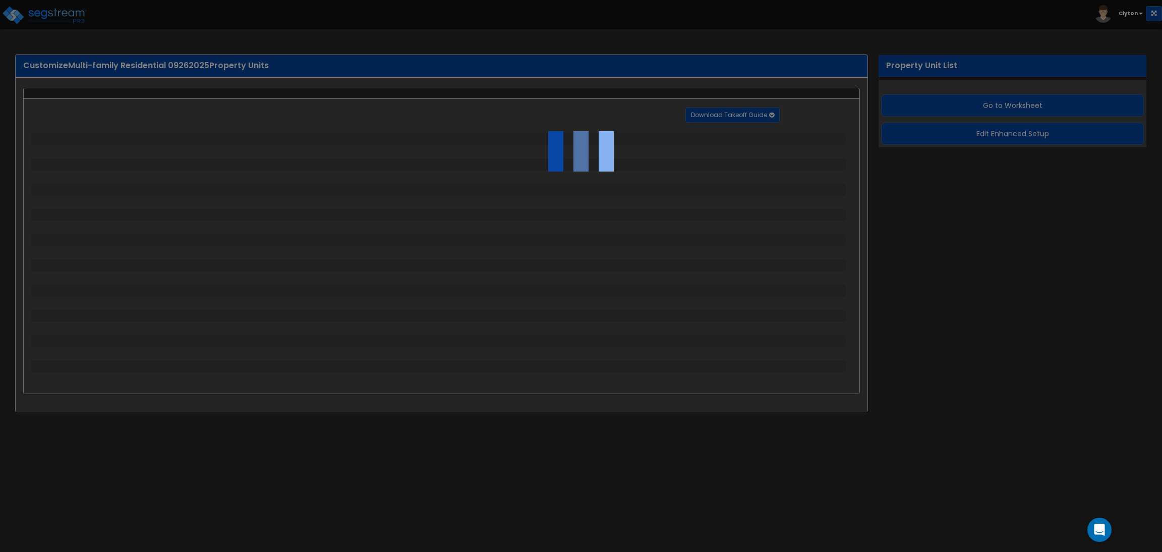
select select "2"
select select "3"
select select "2"
select select "1"
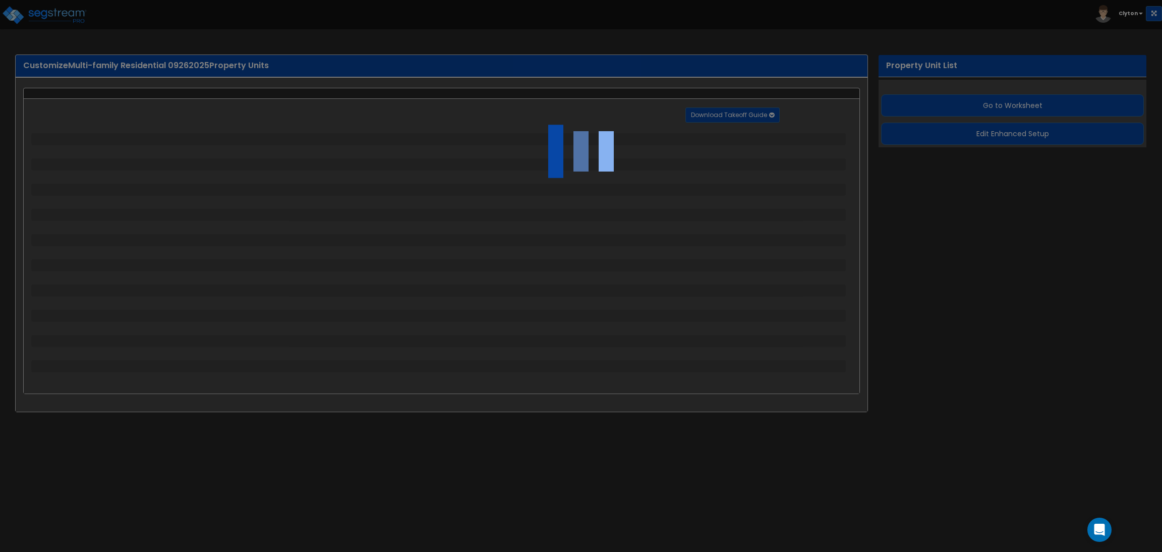
select select "2"
select select "1"
select select "2"
select select "1"
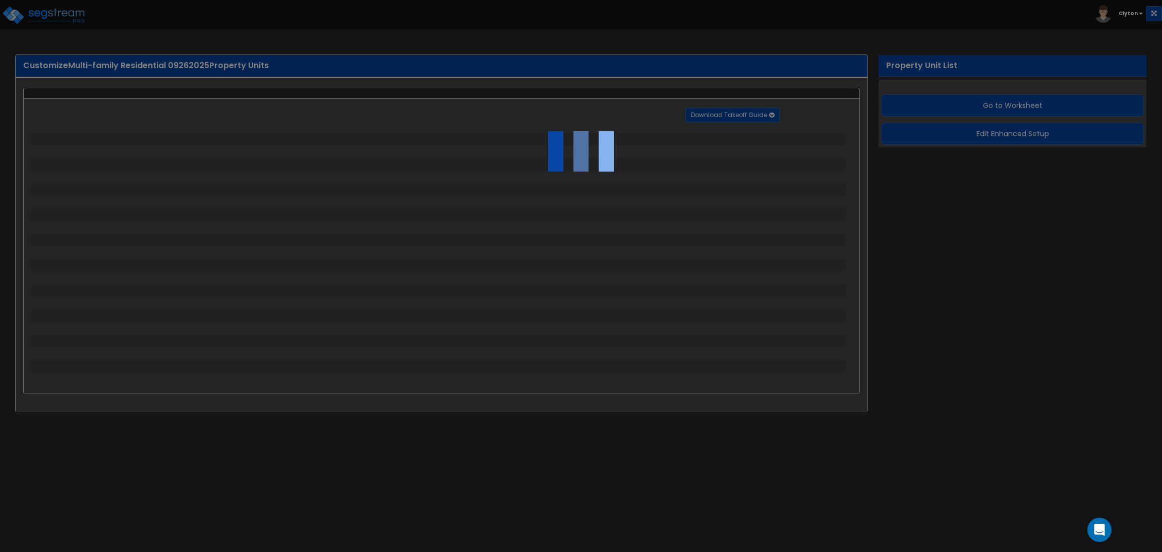
select select "2"
select select "1"
select select "7"
select select "1"
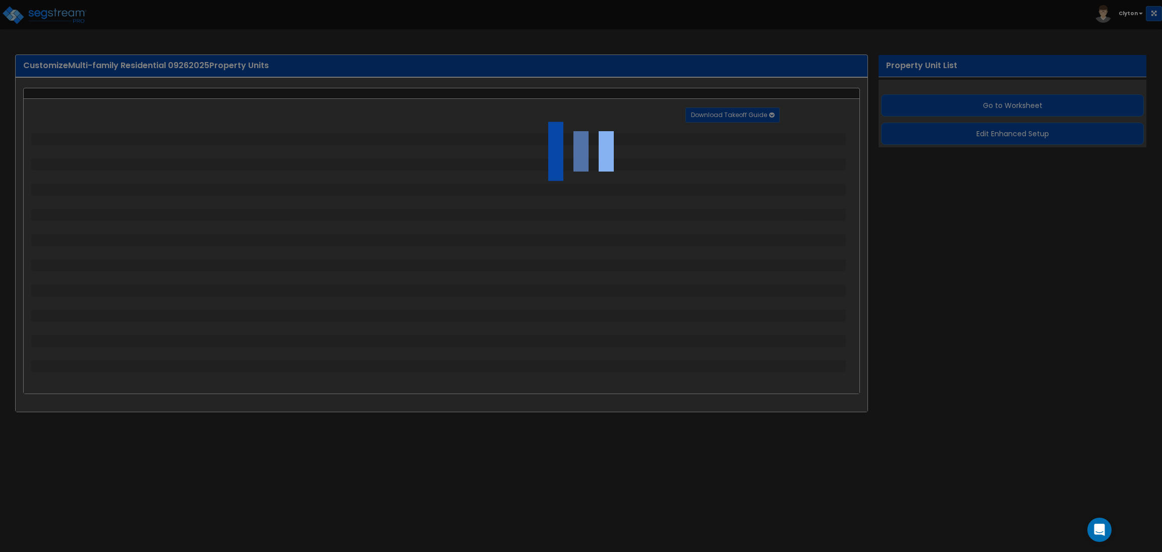
select select "2"
select select "1"
select select "13"
select select "1"
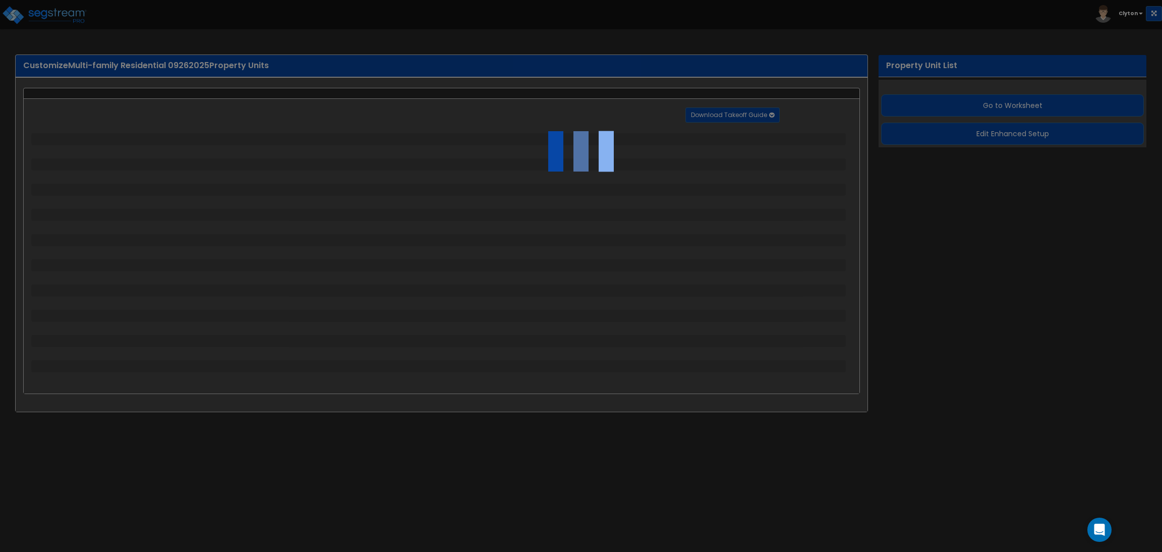
select select "5"
select select "2"
select select "1"
select select "2"
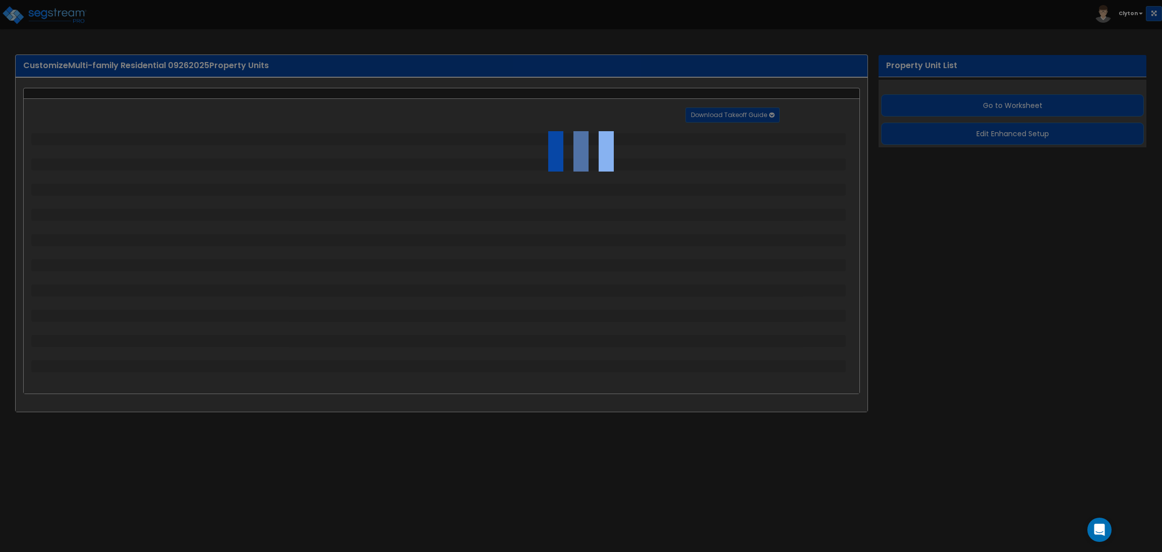
select select "3"
select select "1"
select select "3"
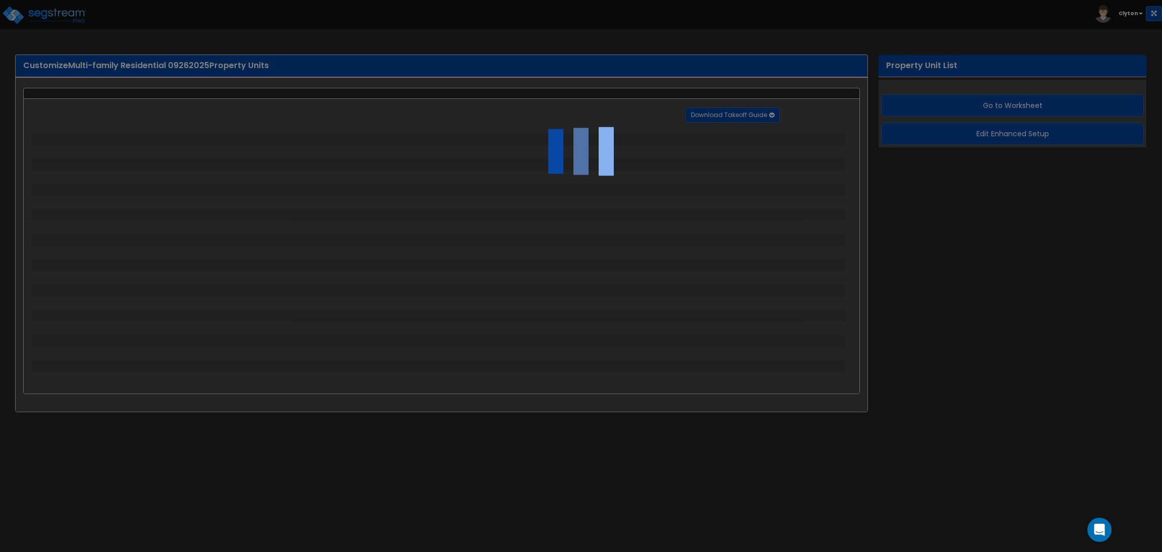
select select "2"
select select "1"
select select "2"
select select "1"
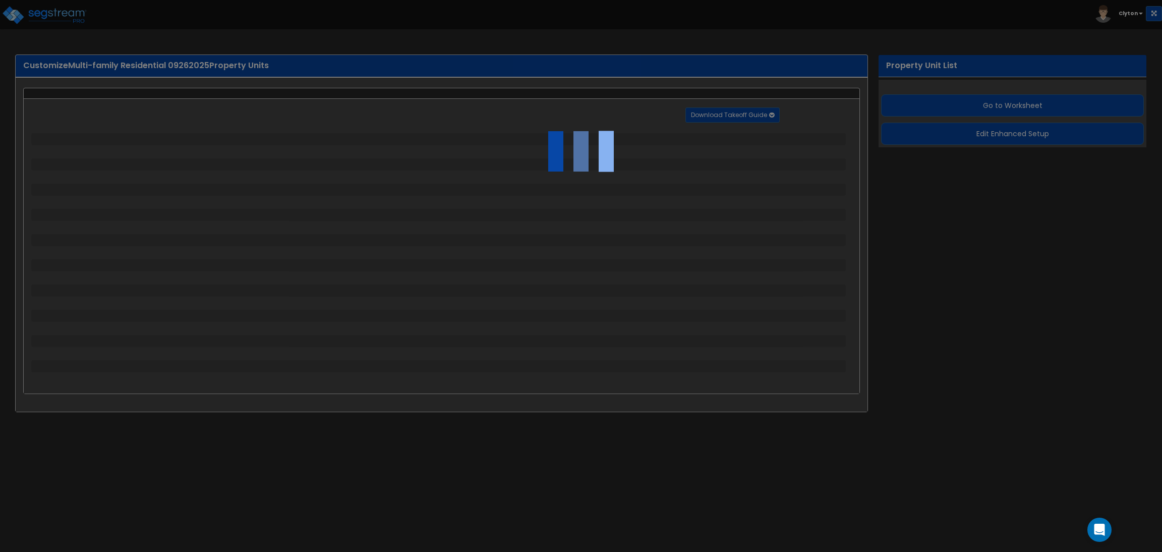
select select "1"
select select "4"
select select "1"
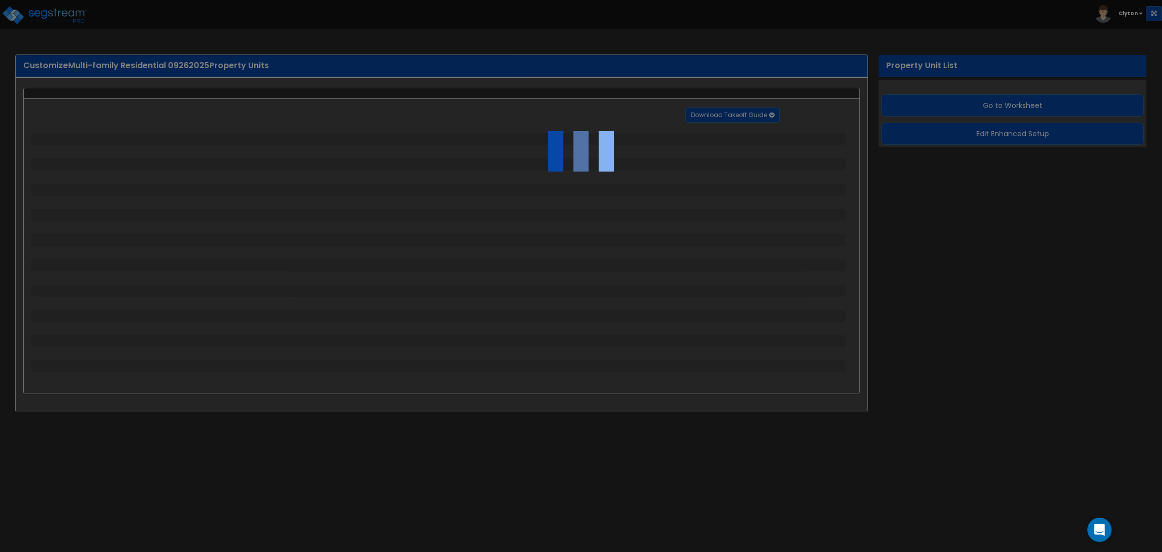
select select "1"
select select "2"
select select "3"
select select "2"
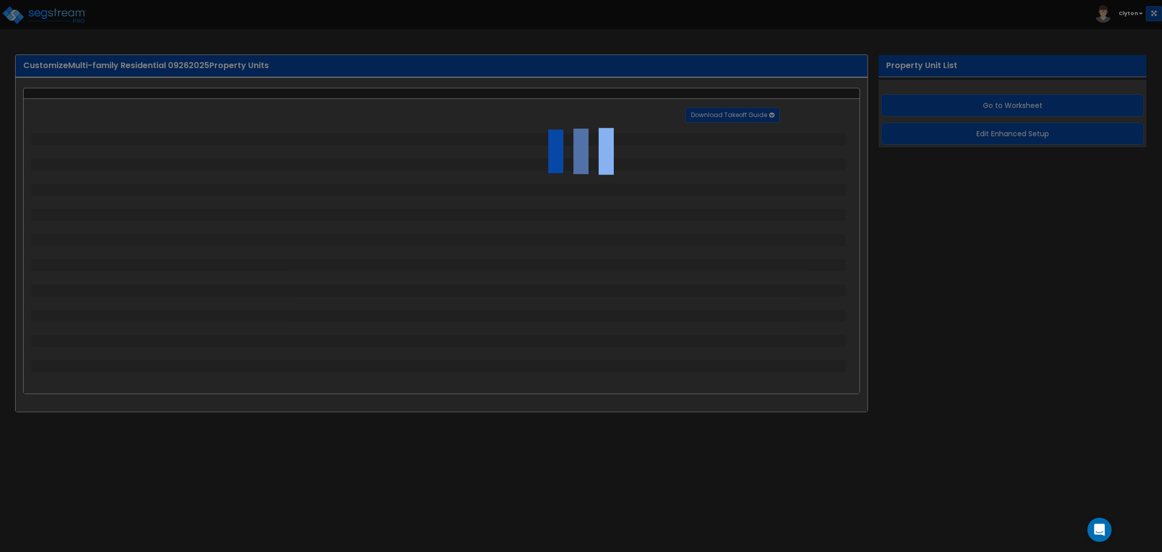
select select "1"
select select "3"
select select "2"
select select "1"
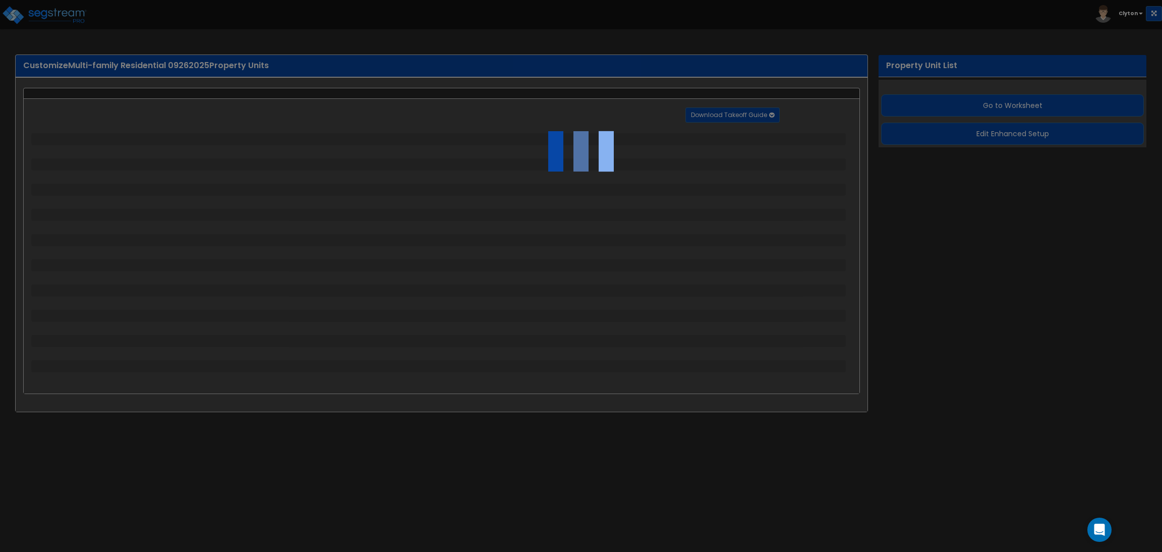
select select "3"
select select "11"
select select "8"
select select "5"
select select "3"
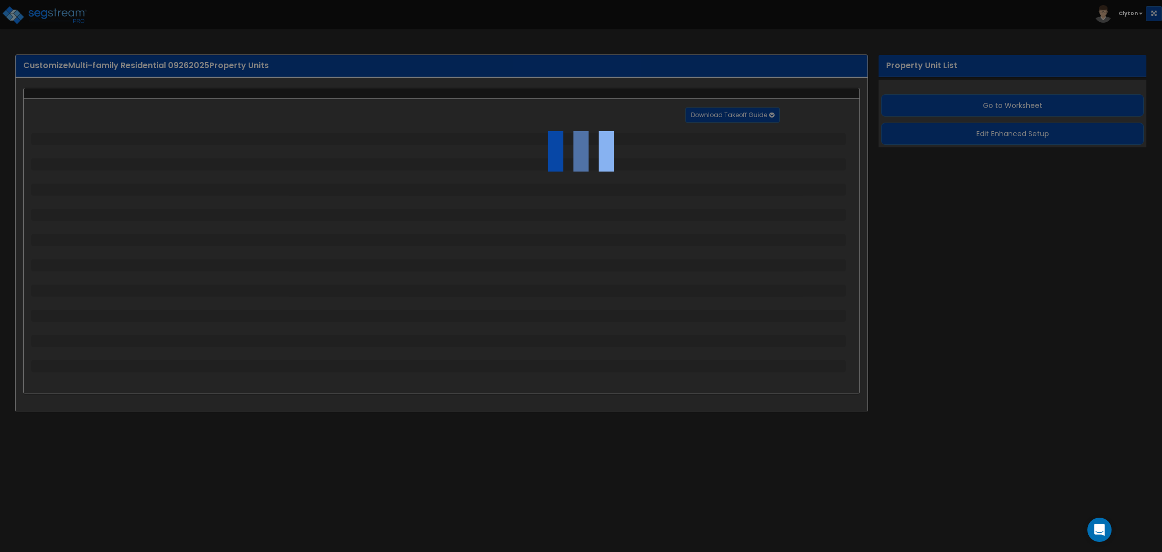
select select "1"
select select "5"
select select "7"
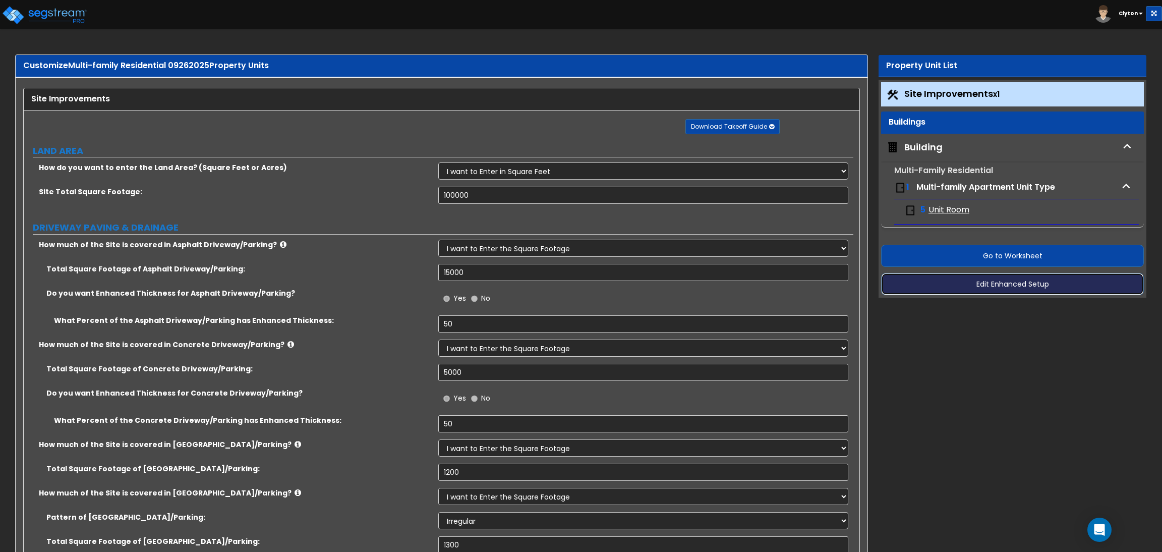
click at [956, 286] on button "Edit Enhanced Setup" at bounding box center [1012, 284] width 263 height 22
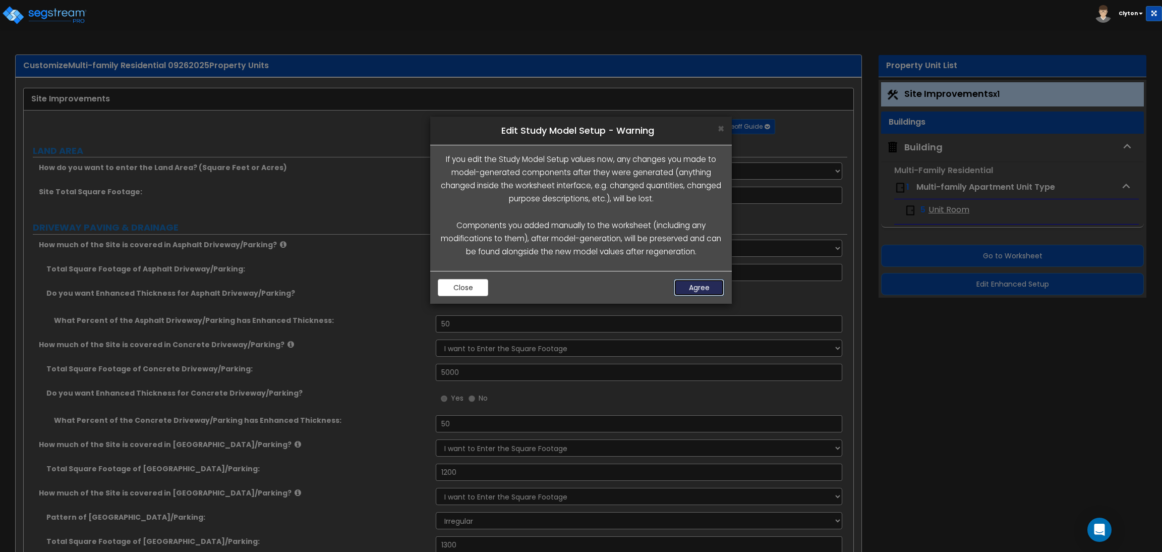
click at [704, 290] on button "Agree" at bounding box center [699, 287] width 50 height 17
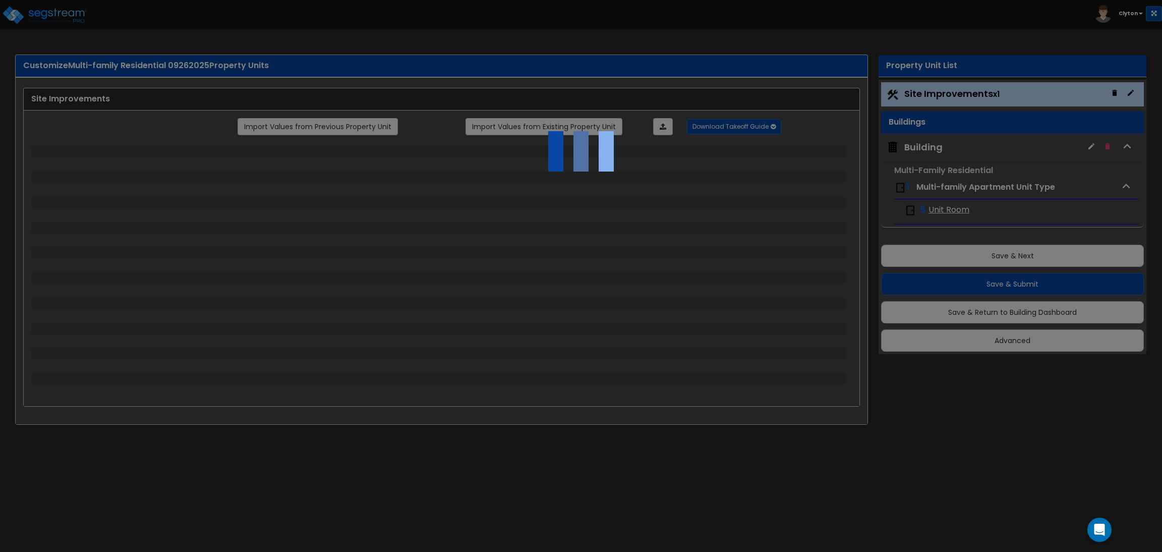
select select "2"
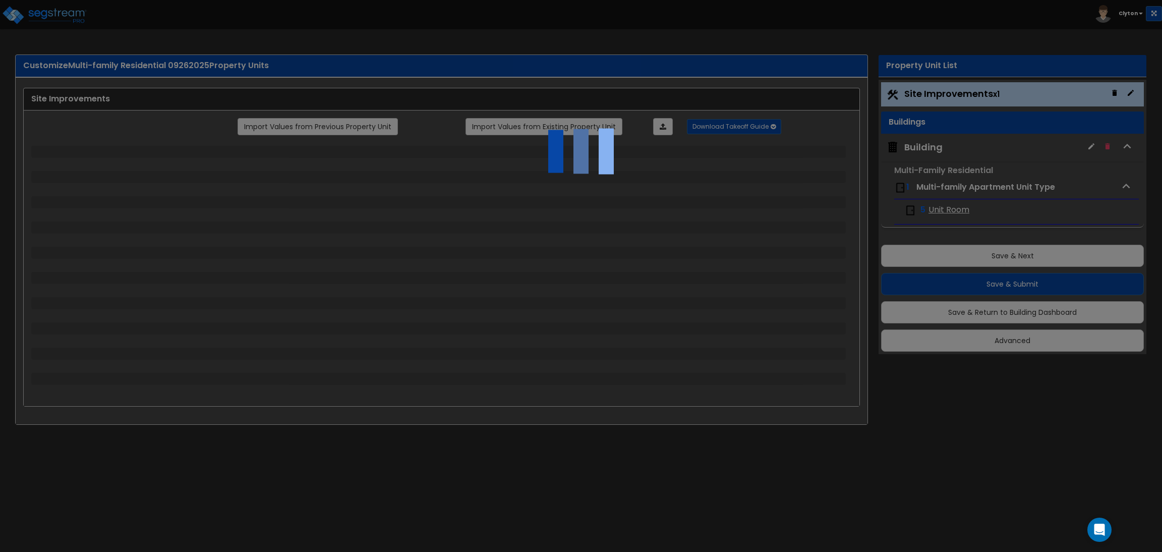
select select "1"
select select "2"
select select "3"
select select "1"
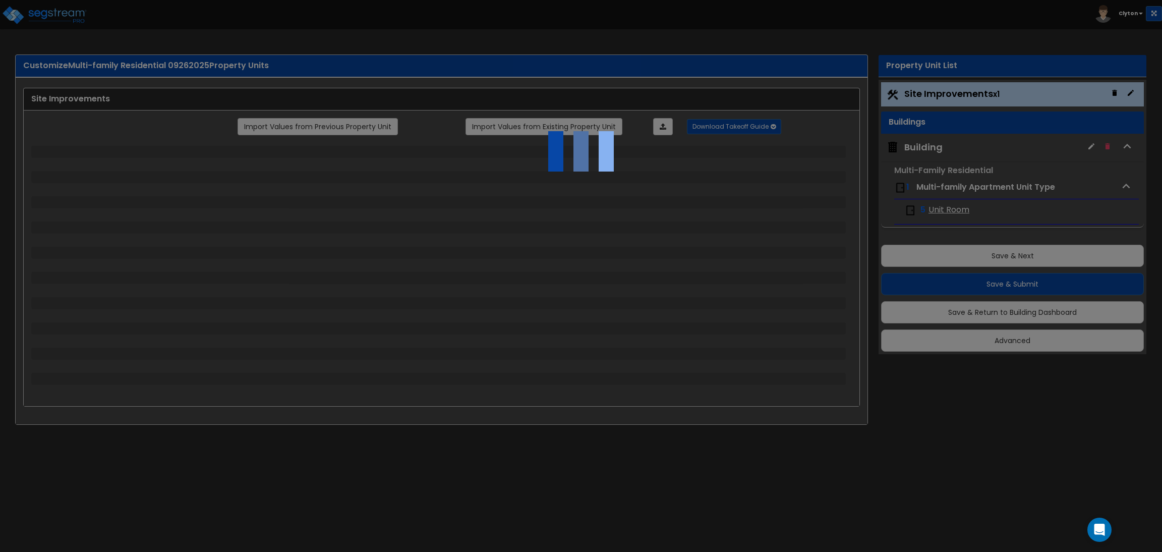
select select "1"
select select "2"
select select "4"
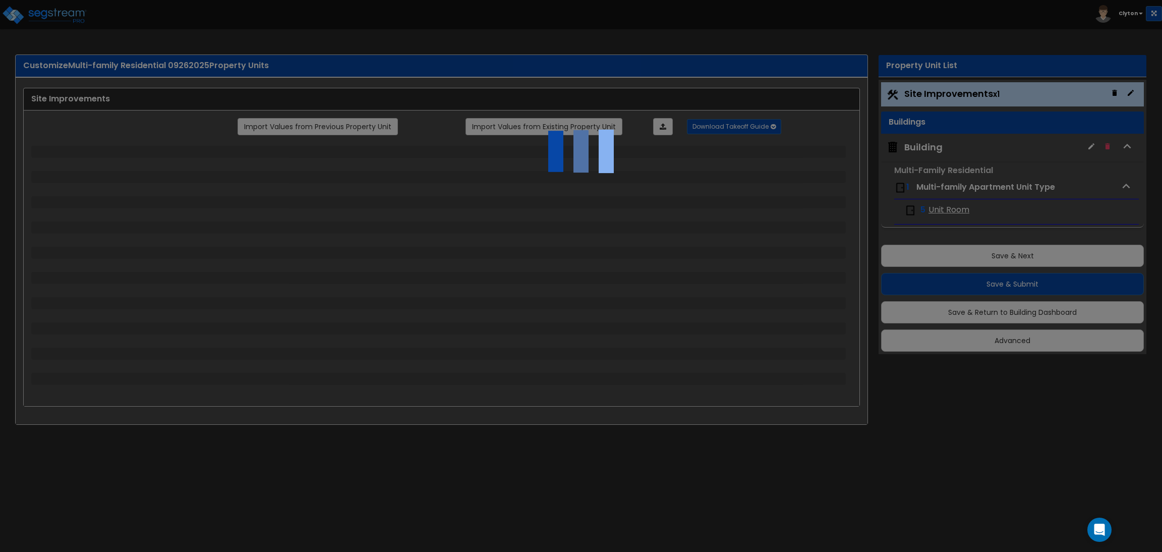
select select "4"
select select "1"
select select "2"
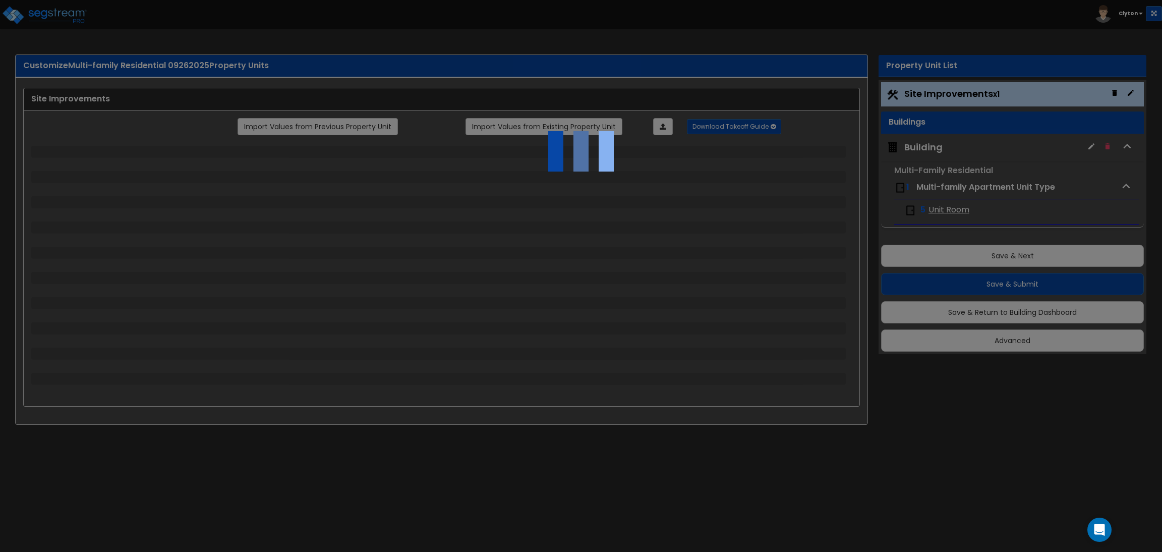
select select "2"
select select "1"
select select "2"
select select "1"
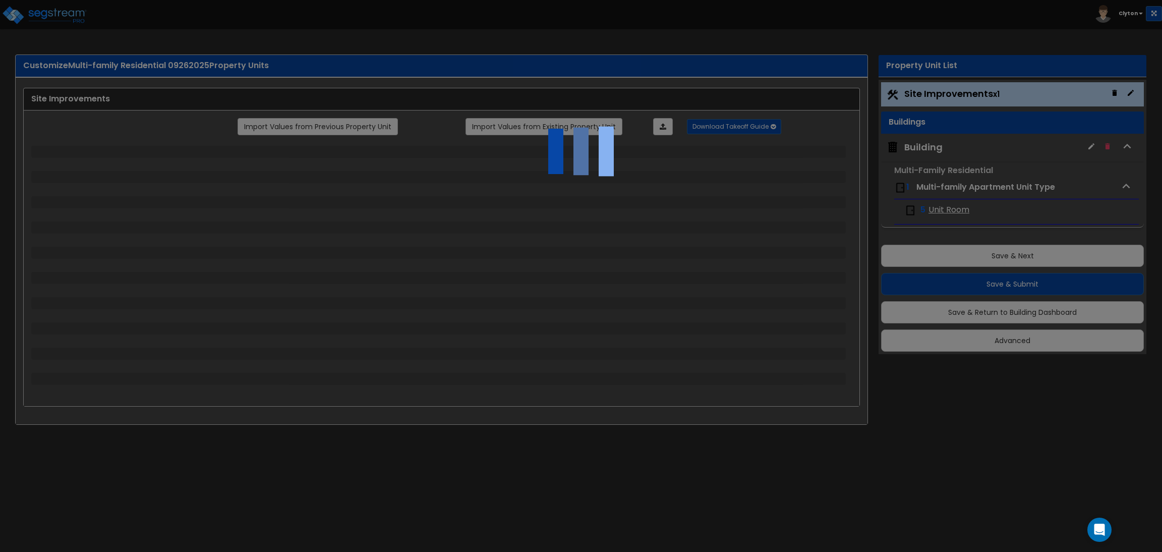
select select "1"
select select "2"
select select "4"
select select "3"
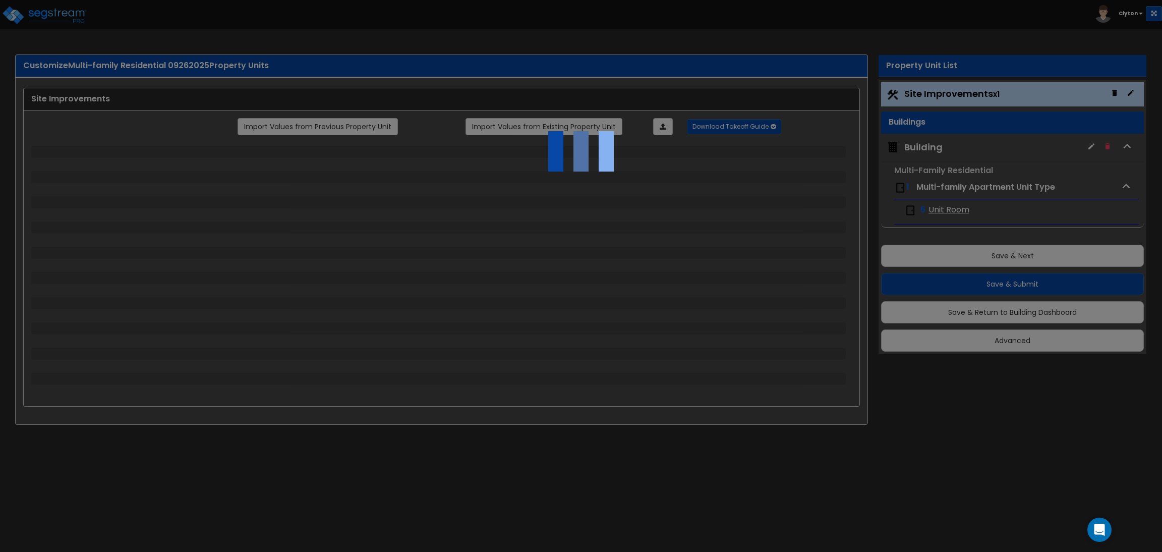
select select "2"
select select "3"
select select "2"
select select "1"
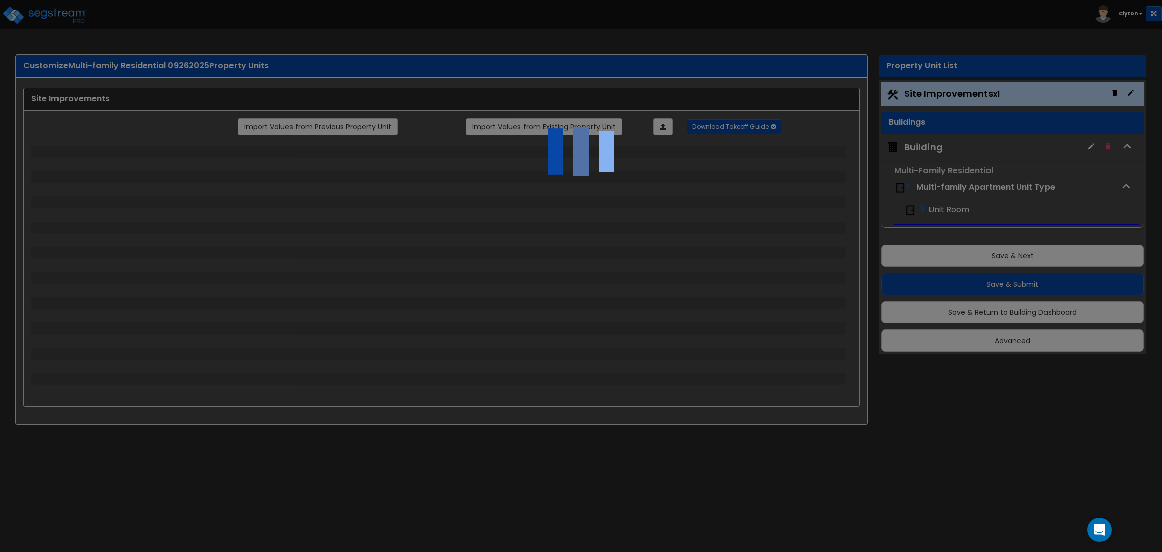
select select "2"
select select "1"
select select "2"
select select "1"
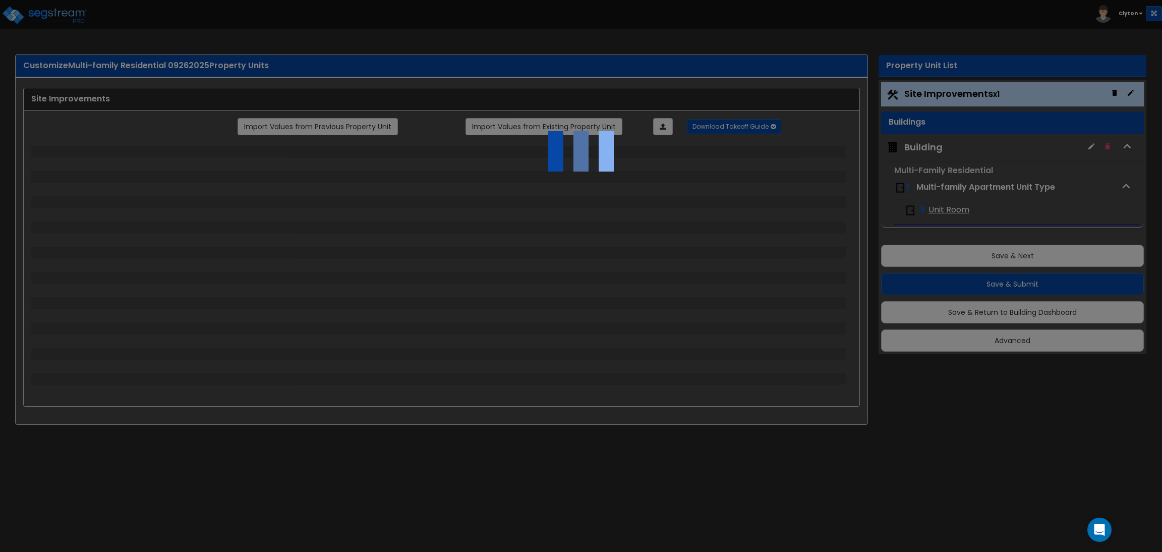
select select "2"
select select "1"
select select "7"
select select "1"
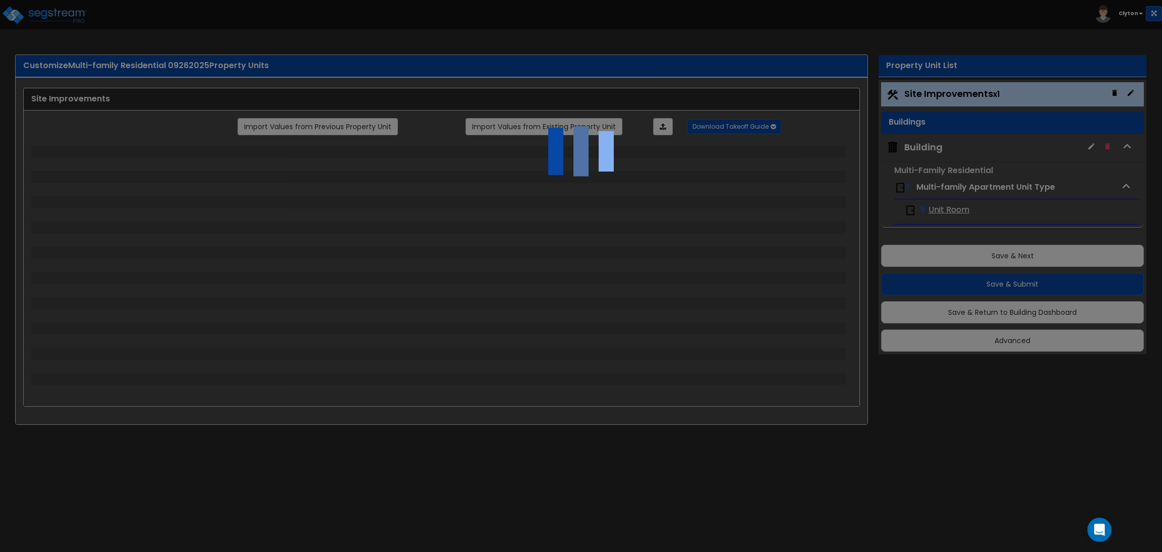
select select "2"
select select "1"
select select "13"
select select "1"
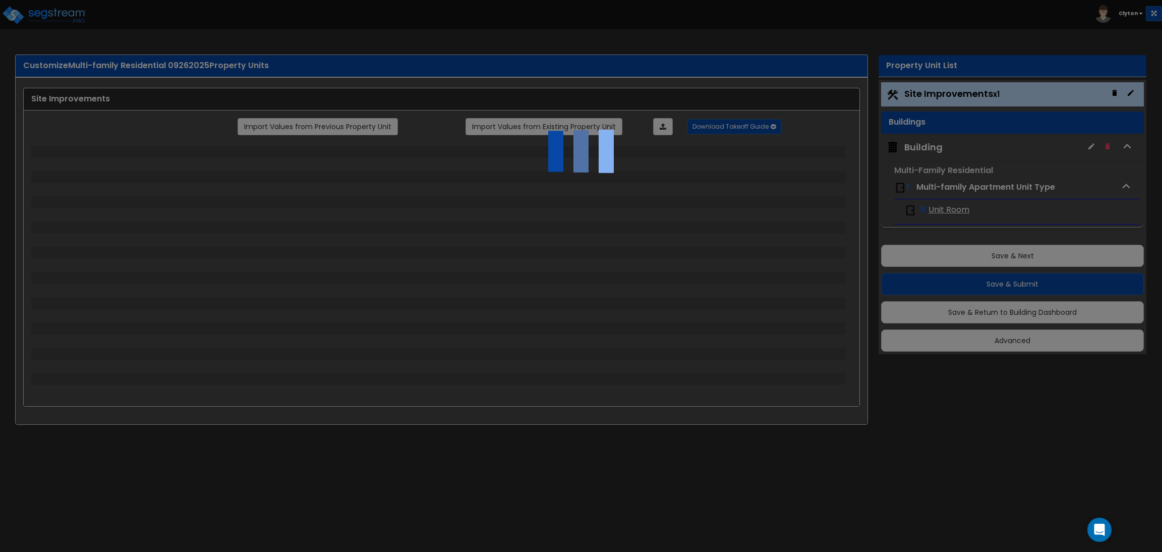
select select "5"
select select "2"
select select "1"
select select "2"
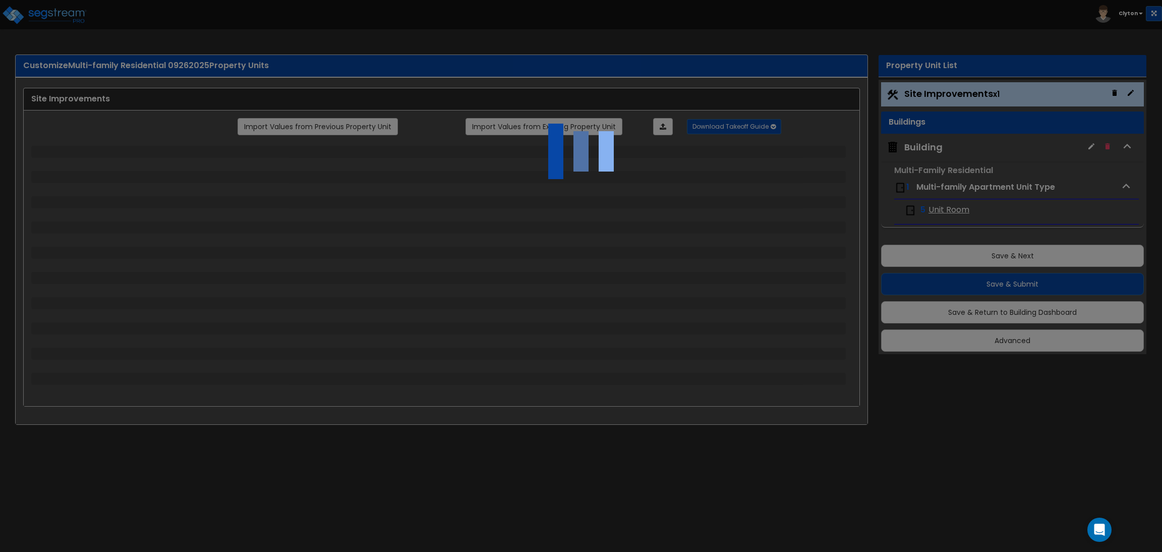
select select "3"
select select "1"
select select "3"
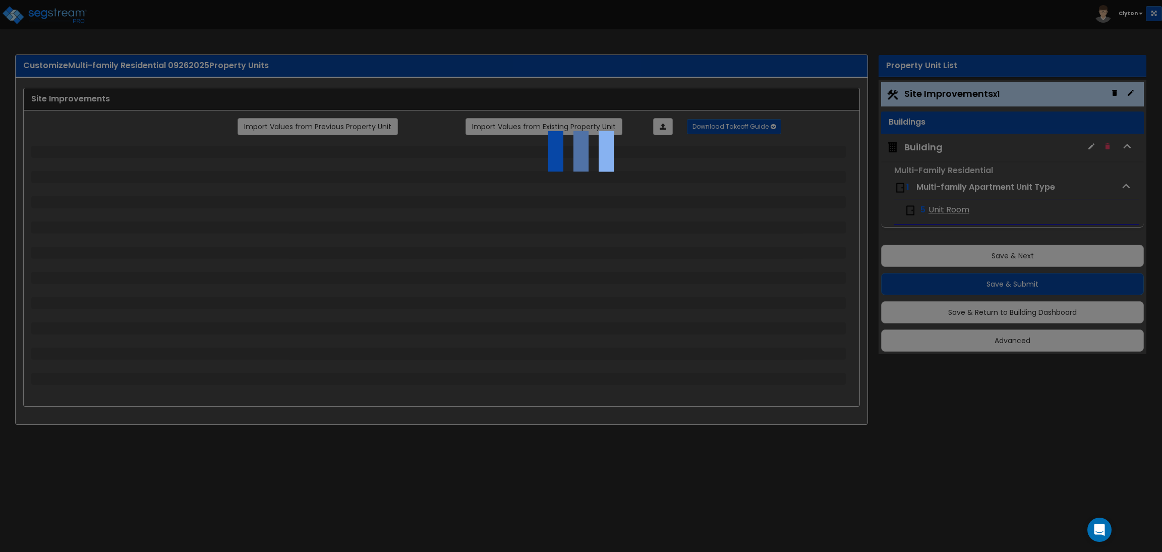
select select "2"
select select "1"
select select "2"
select select "1"
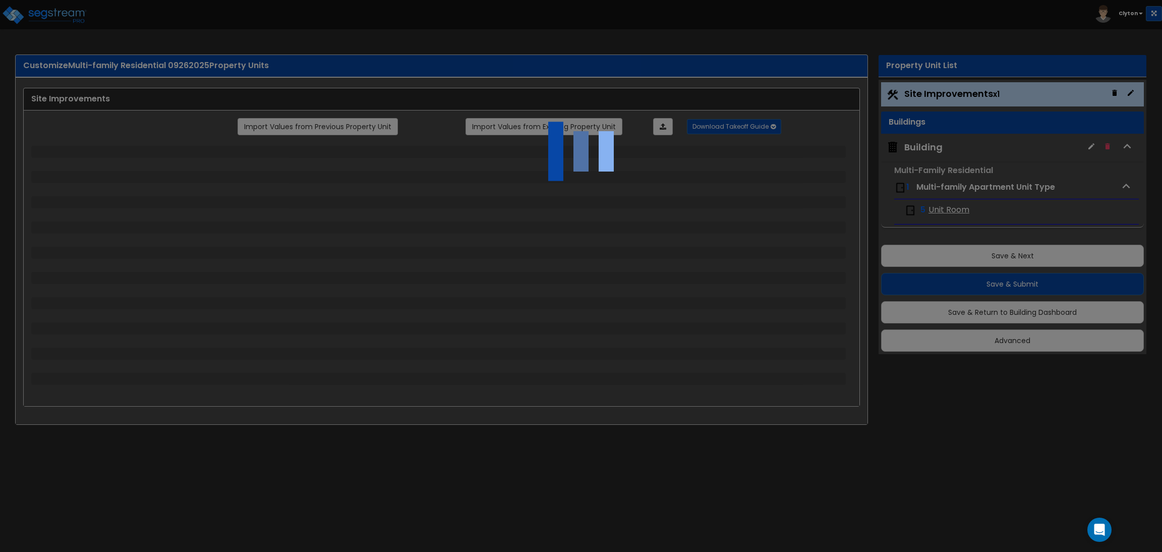
select select "1"
select select "4"
select select "1"
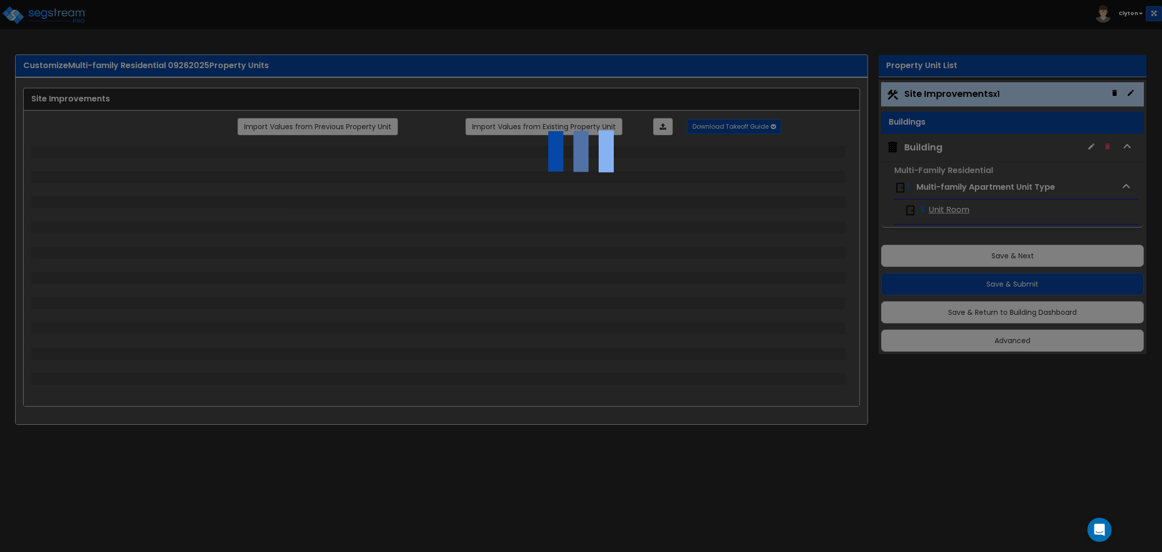
select select "1"
select select "2"
select select "3"
select select "2"
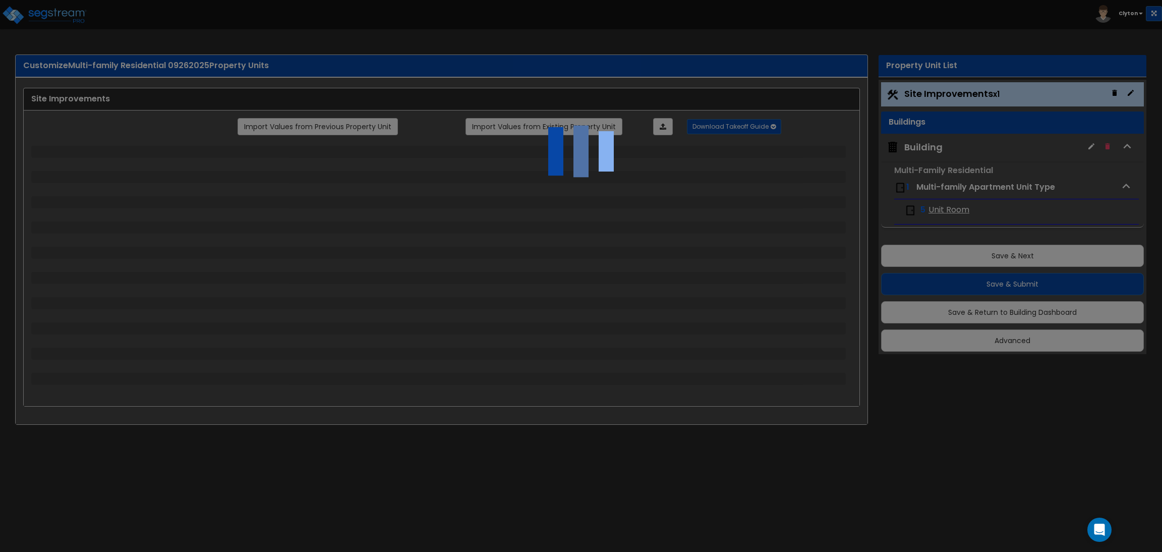
select select "1"
select select "3"
select select "2"
select select "1"
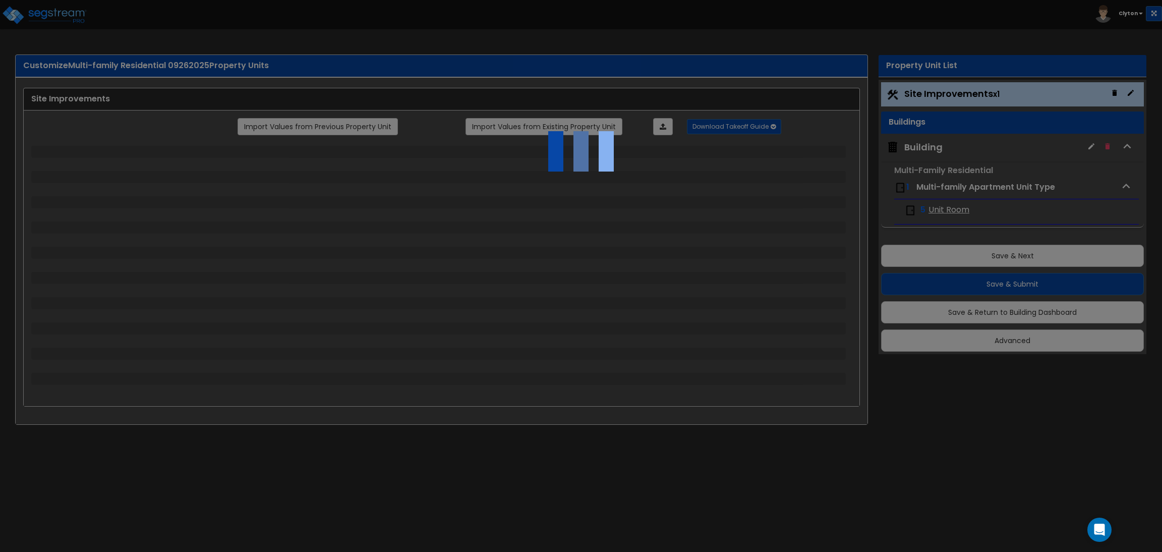
select select "3"
select select "11"
select select "8"
select select "5"
select select "3"
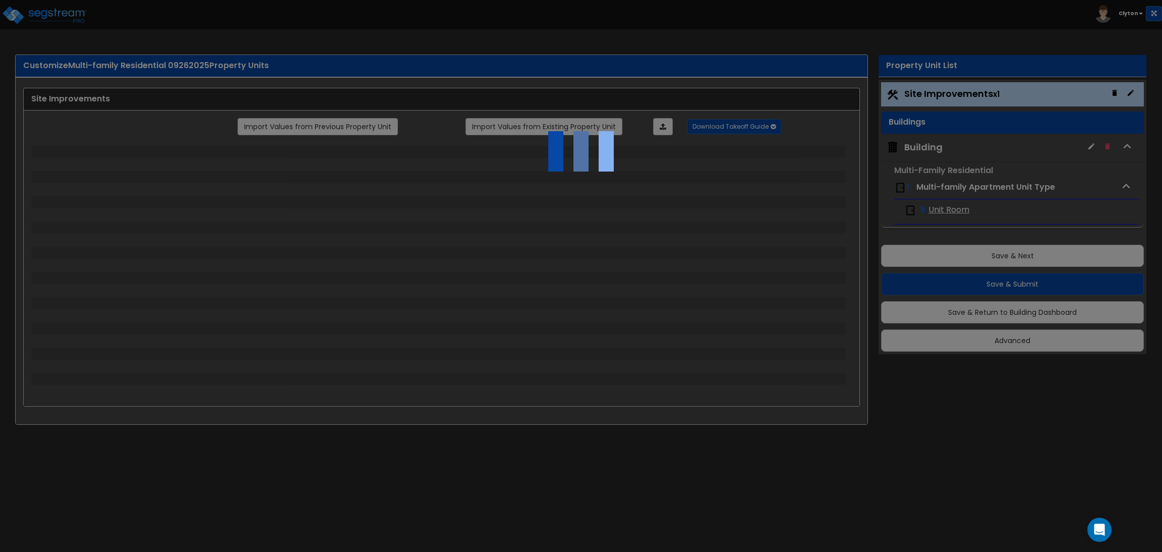
select select "1"
select select "5"
select select "7"
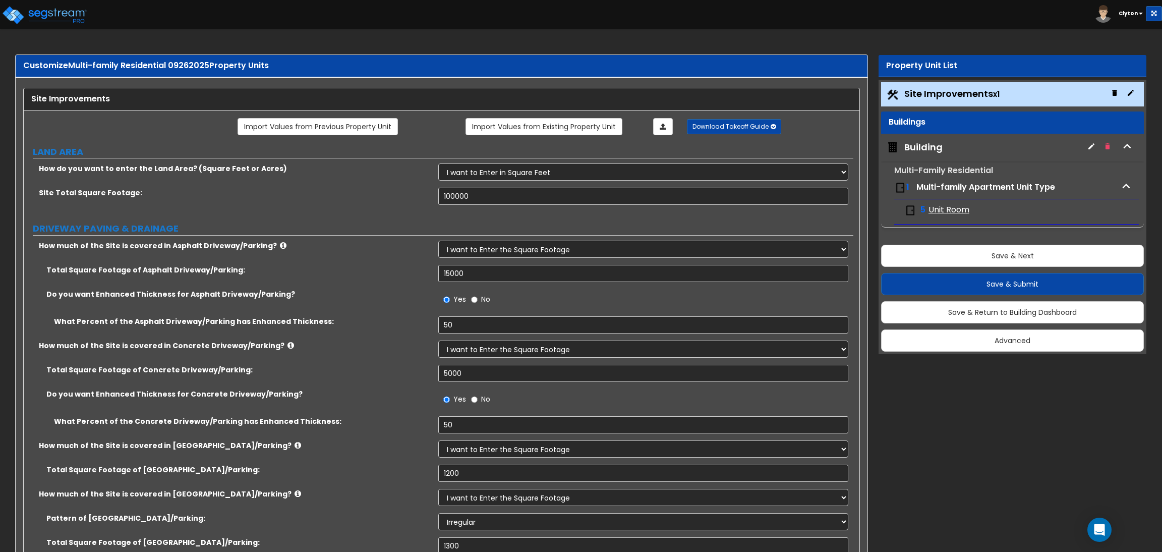
click at [925, 148] on div "Building" at bounding box center [923, 147] width 38 height 13
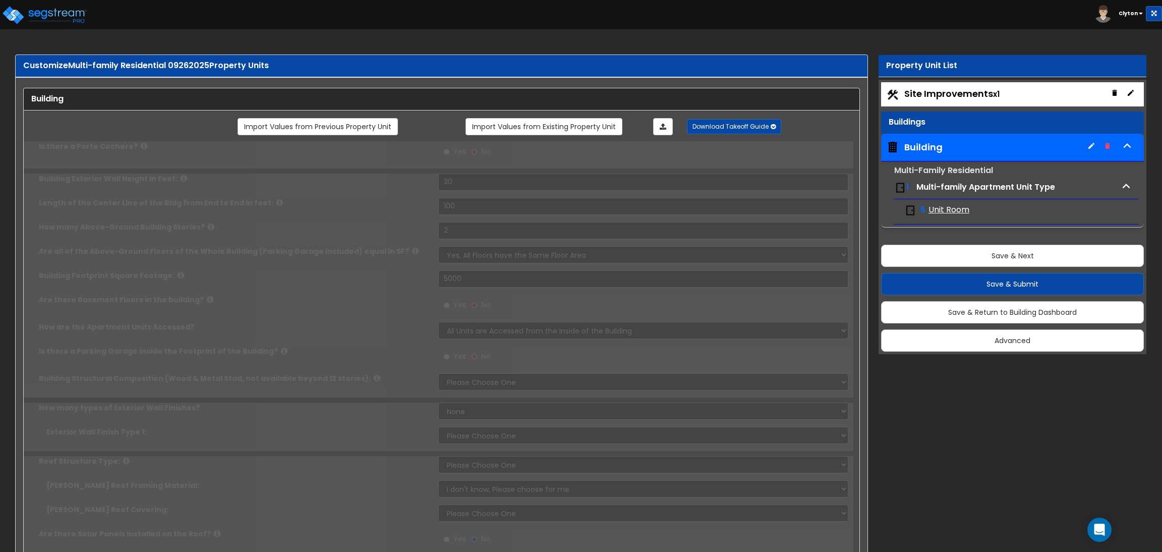
type input "30"
type input "100"
type input "2"
type input "5000"
select select "8"
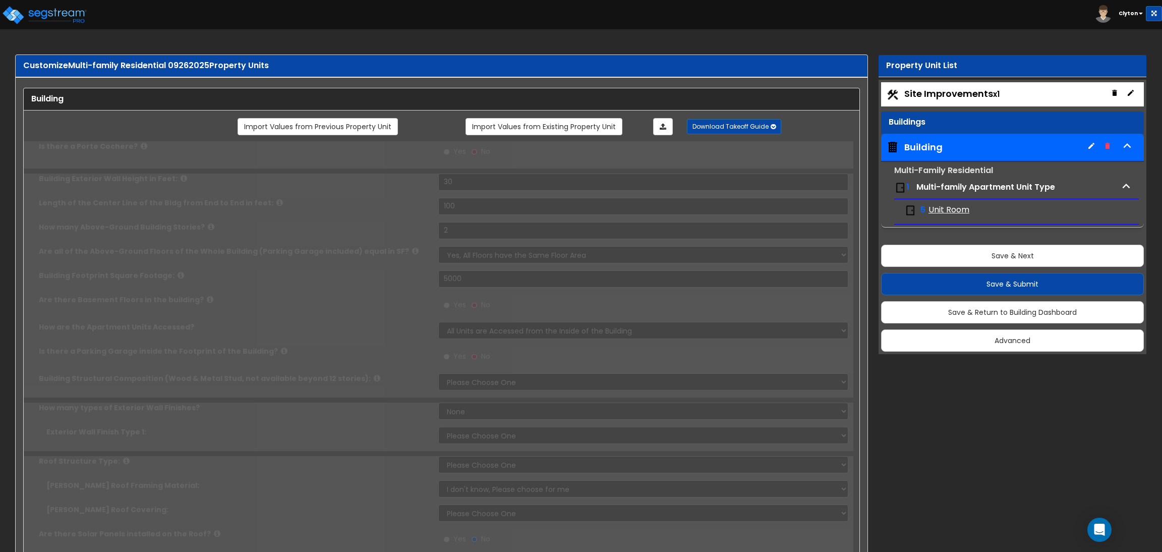
select select "1"
select select "5"
select select "1"
select select "2"
select select "4"
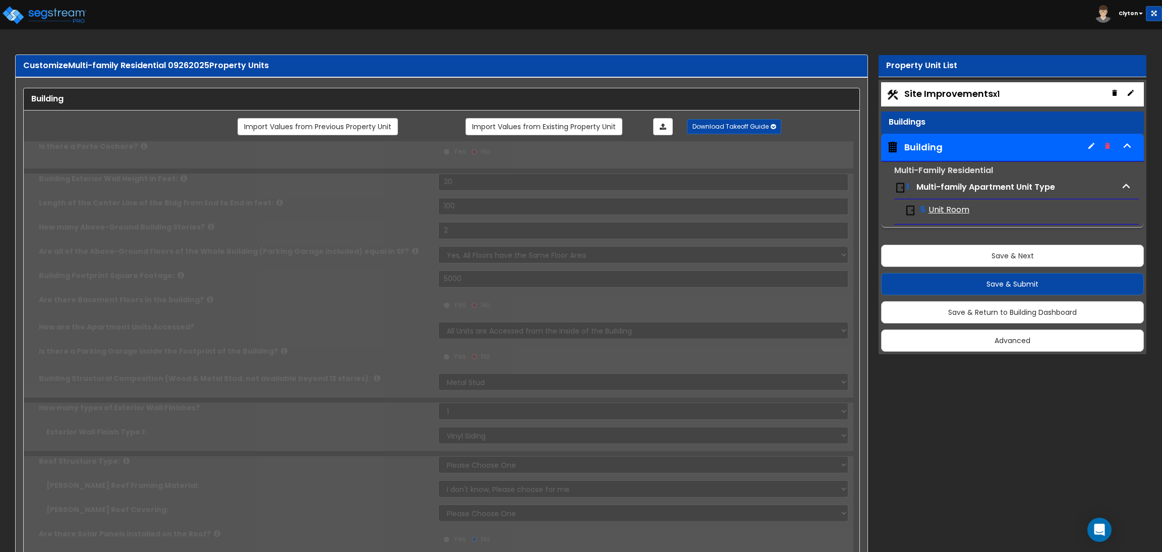
radio input "false"
select select "2"
type input "500"
radio input "false"
select select "3"
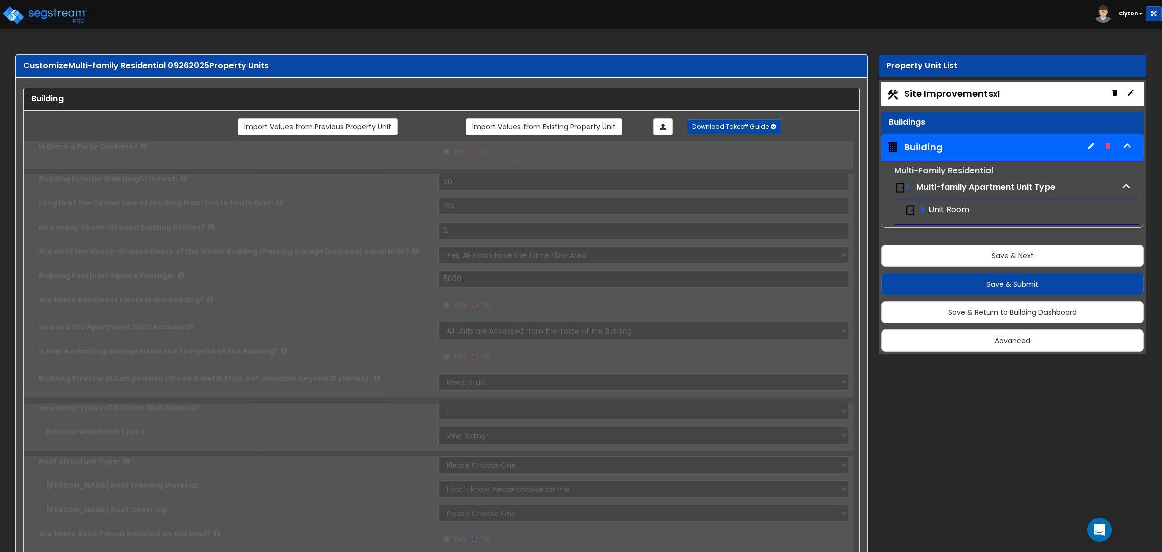
type input "4"
radio input "false"
select select "2"
type input "100"
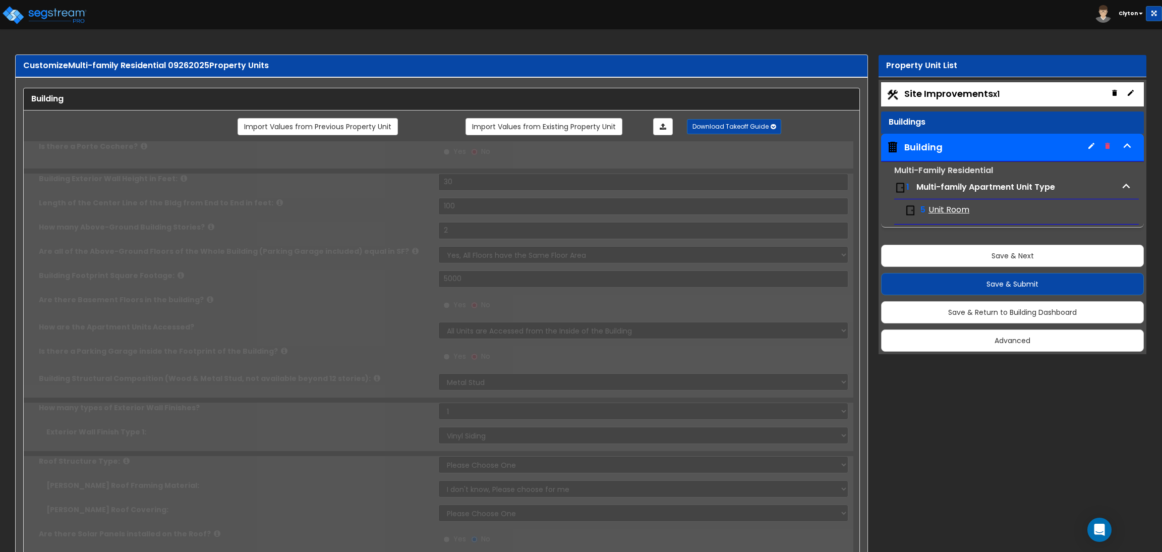
radio input "false"
select select "2"
type input "100"
radio input "true"
type input "100"
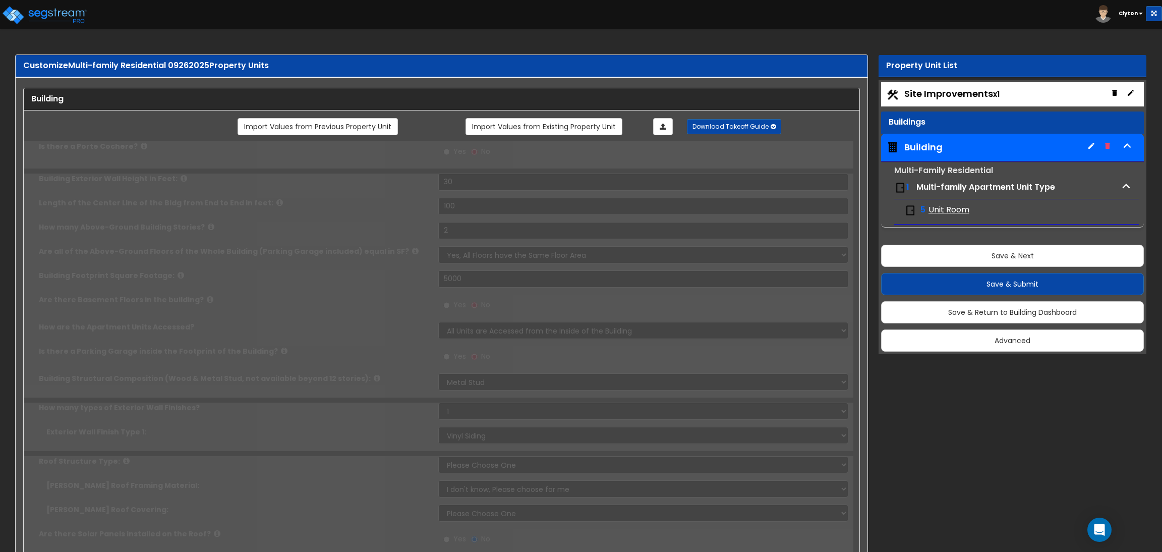
radio input "false"
select select "1"
type input "2"
radio input "false"
type input "5"
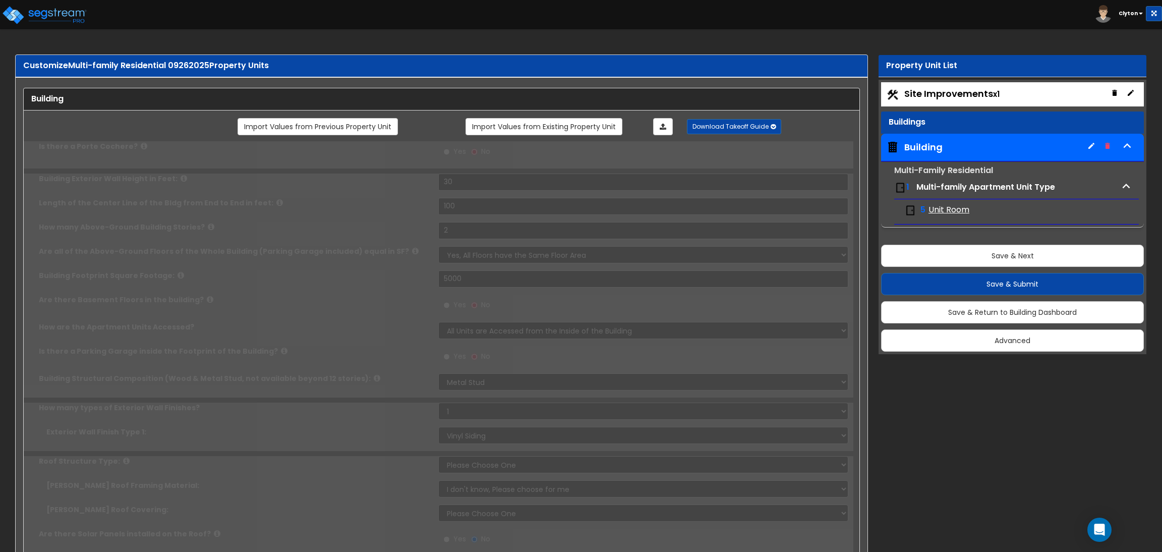
type input "5"
type input "2"
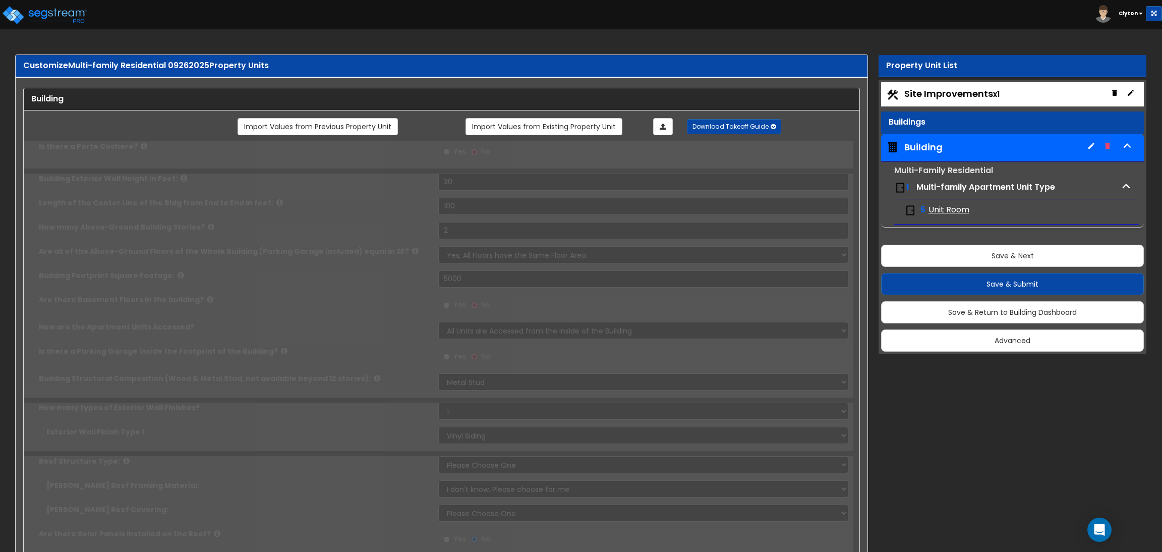
type input "2"
radio input "true"
type input "2"
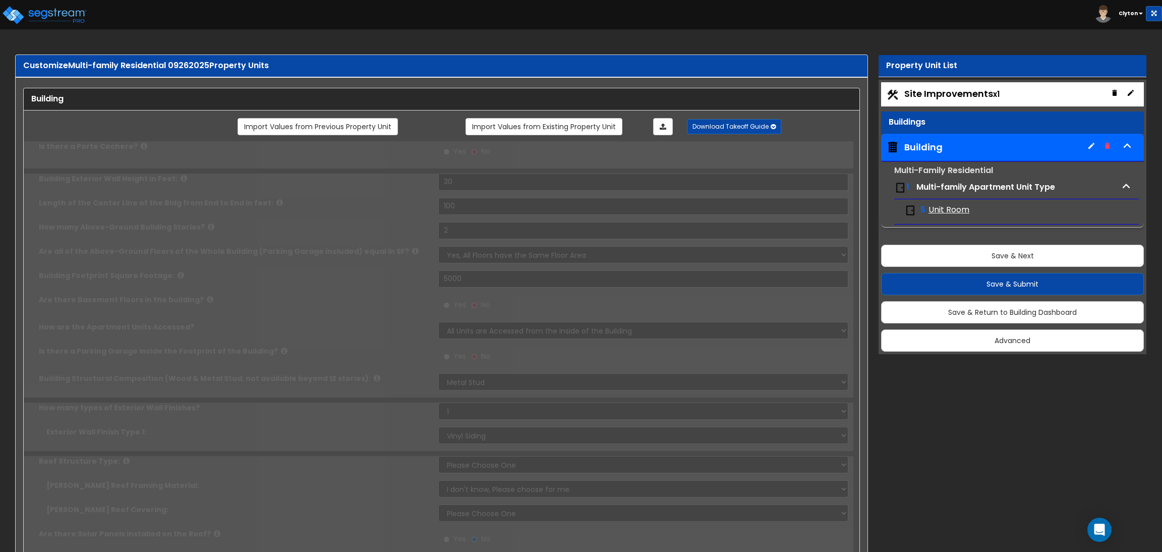
type input "2"
radio input "false"
type input "400"
radio input "false"
type input "2"
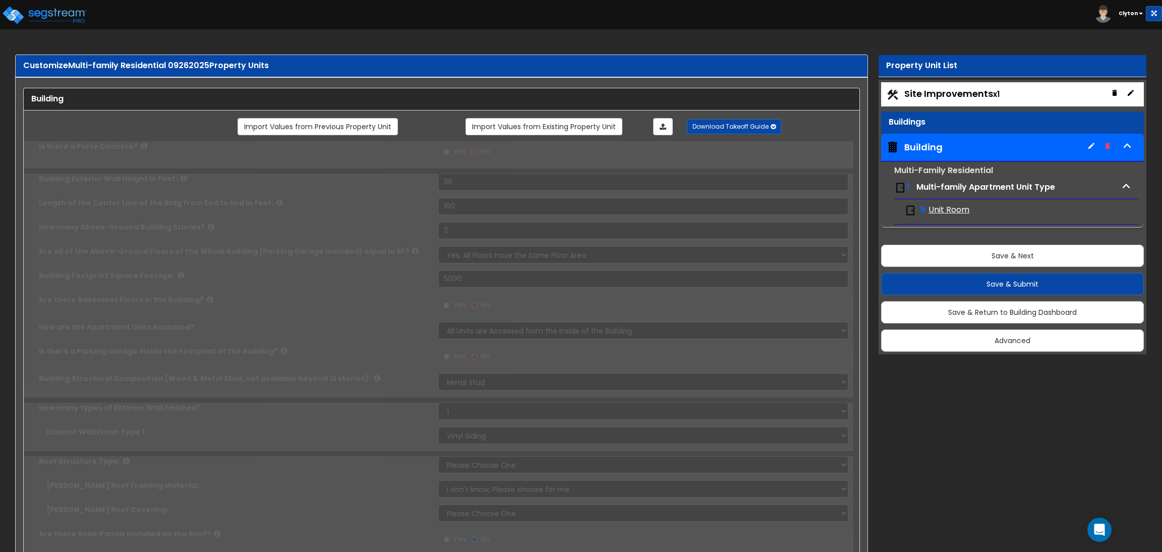
radio input "false"
type input "1"
select select "1"
type input "4"
select select "2"
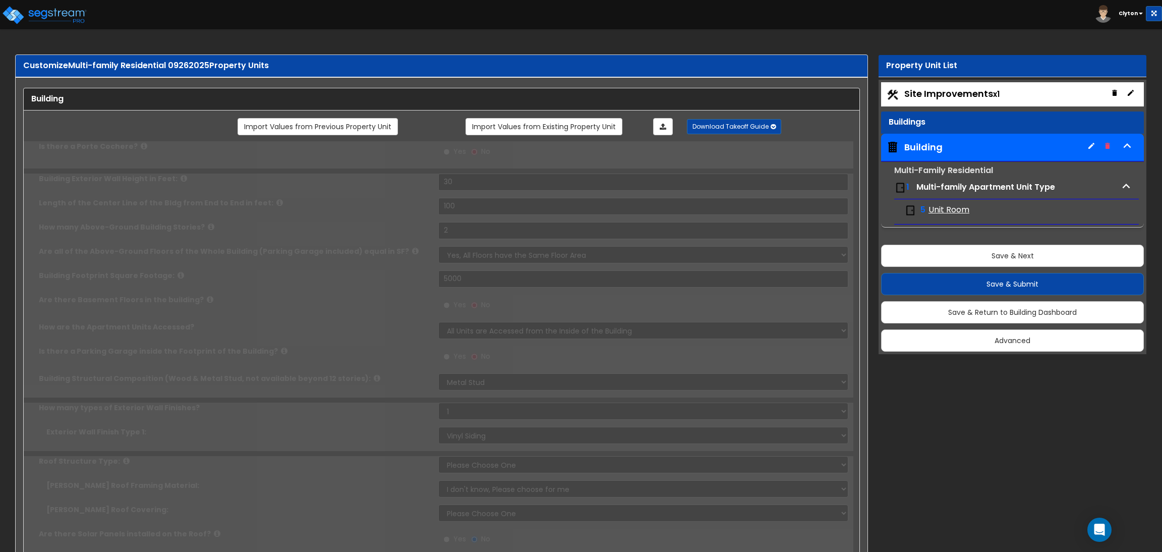
select select "2"
type input "50"
select select "5"
radio input "false"
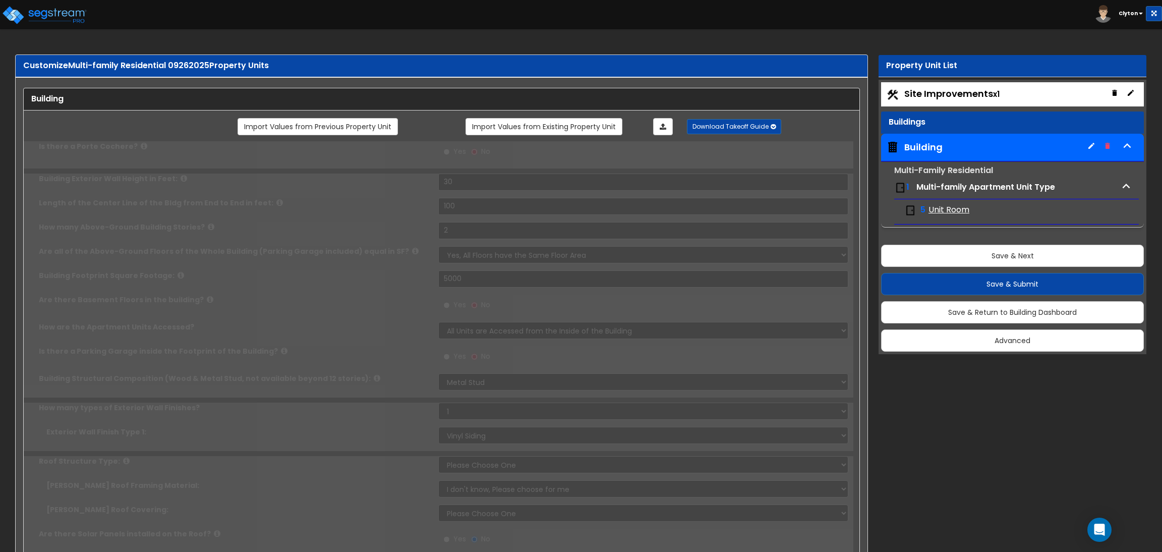
type input "3"
type input "4"
radio input "false"
type input "4"
type input "1"
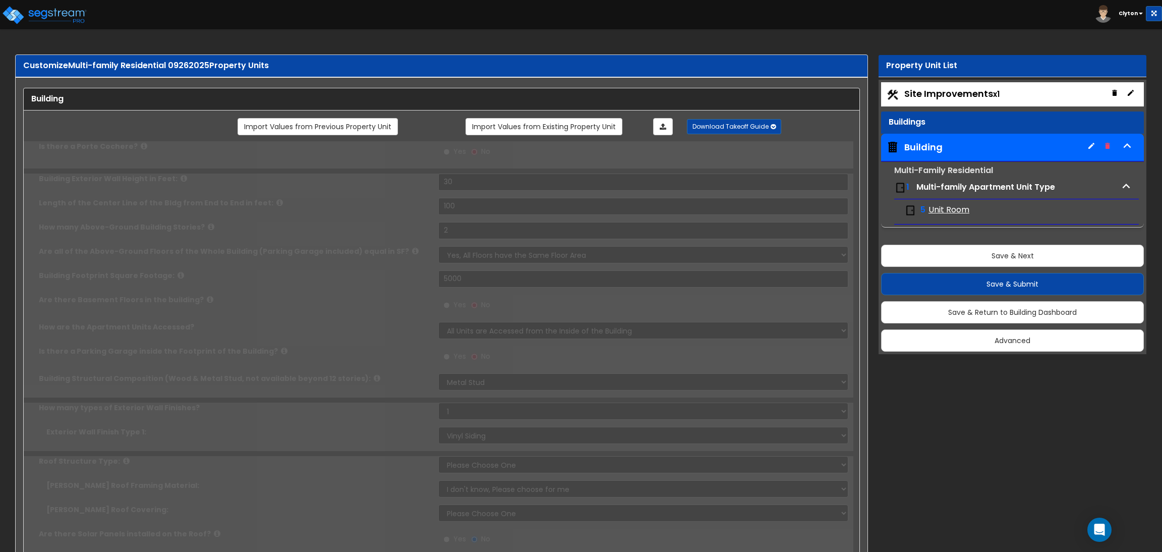
radio input "false"
type input "600"
radio input "false"
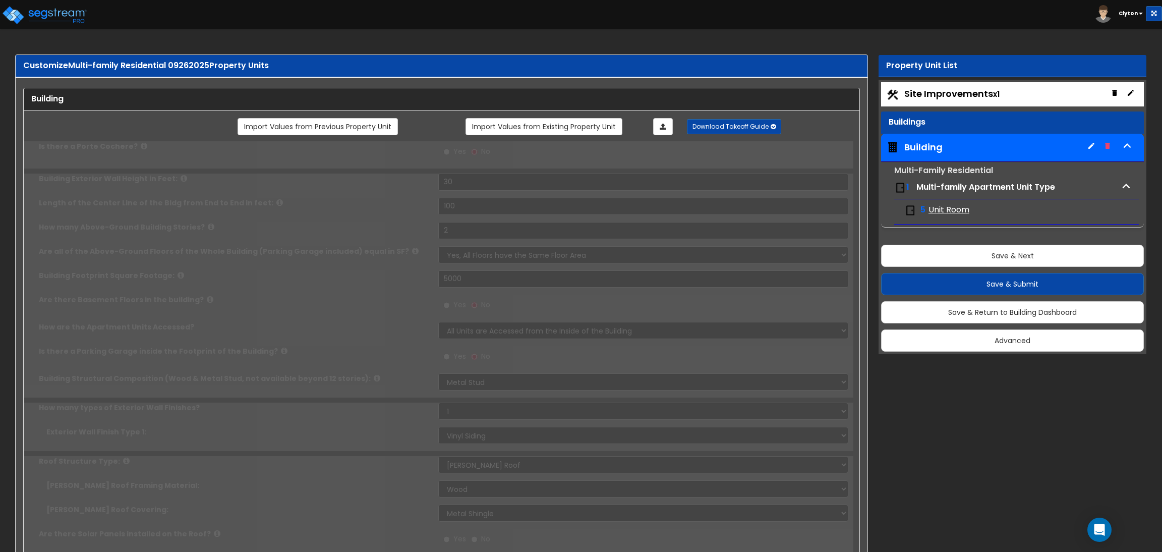
select select "2"
type input "8"
type input "4"
radio input "false"
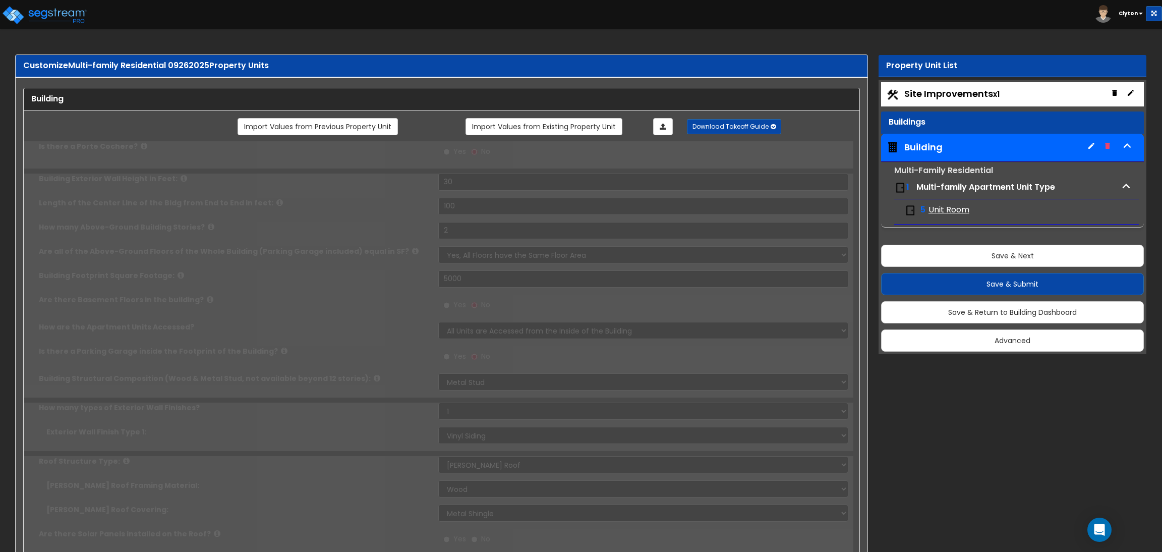
type input "1"
select select "2"
select select "1"
radio input "false"
select select "4"
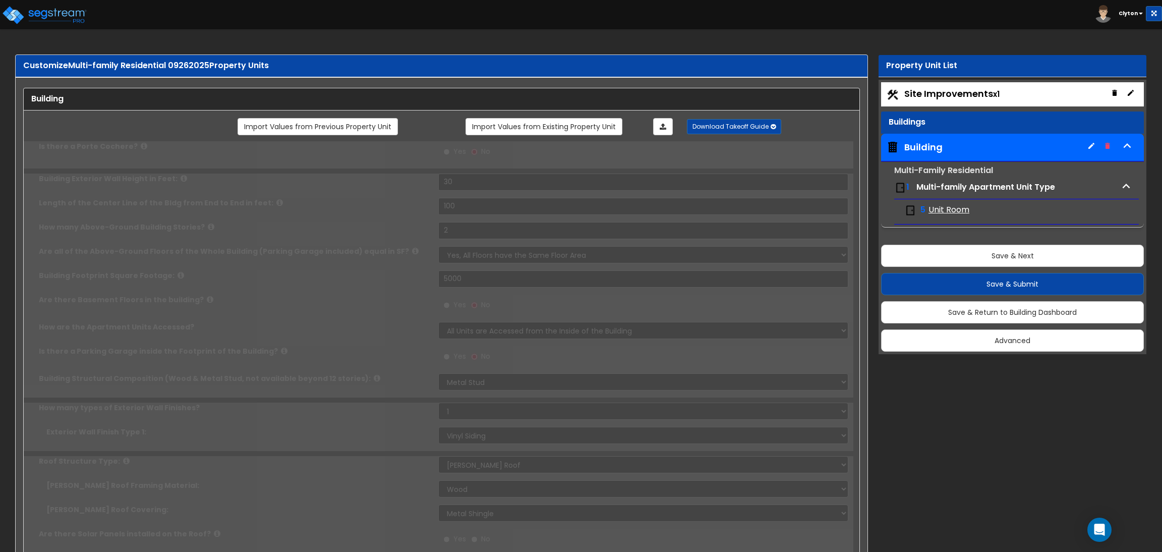
type input "1"
radio input "false"
select select "3"
type input "3"
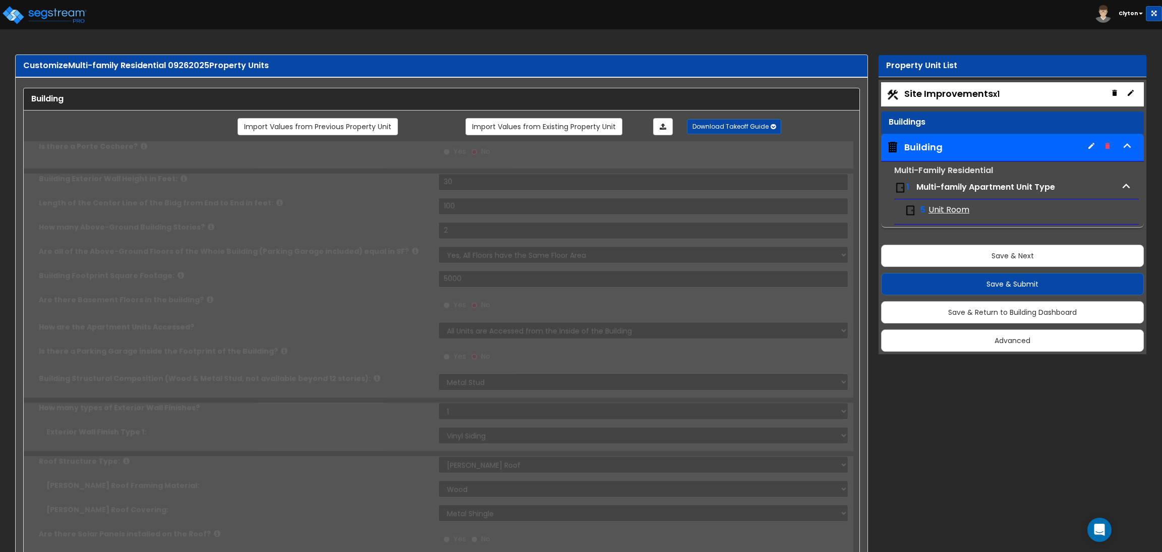
radio input "true"
type input "15"
type input "1"
type input "2"
select select "1"
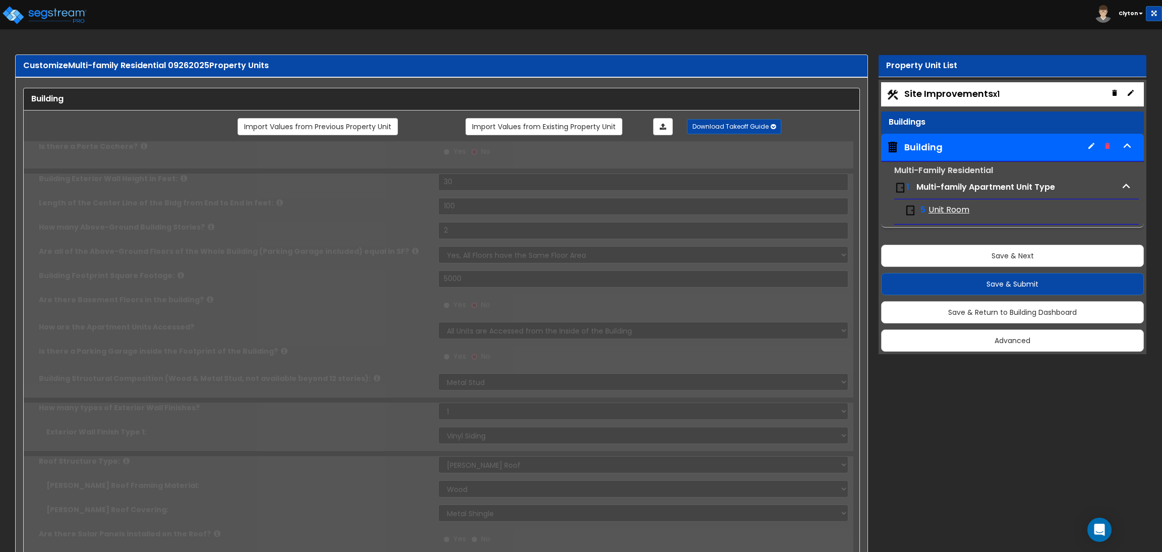
radio input "false"
select select "4"
type input "3"
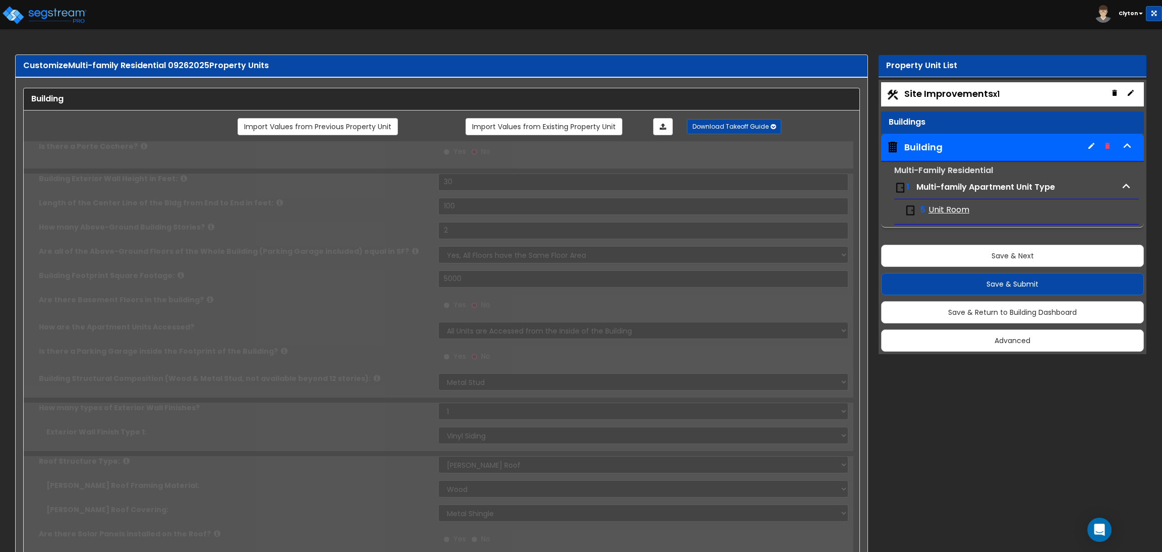
radio input "false"
radio input "true"
type input "1000"
type input "750"
type input "6"
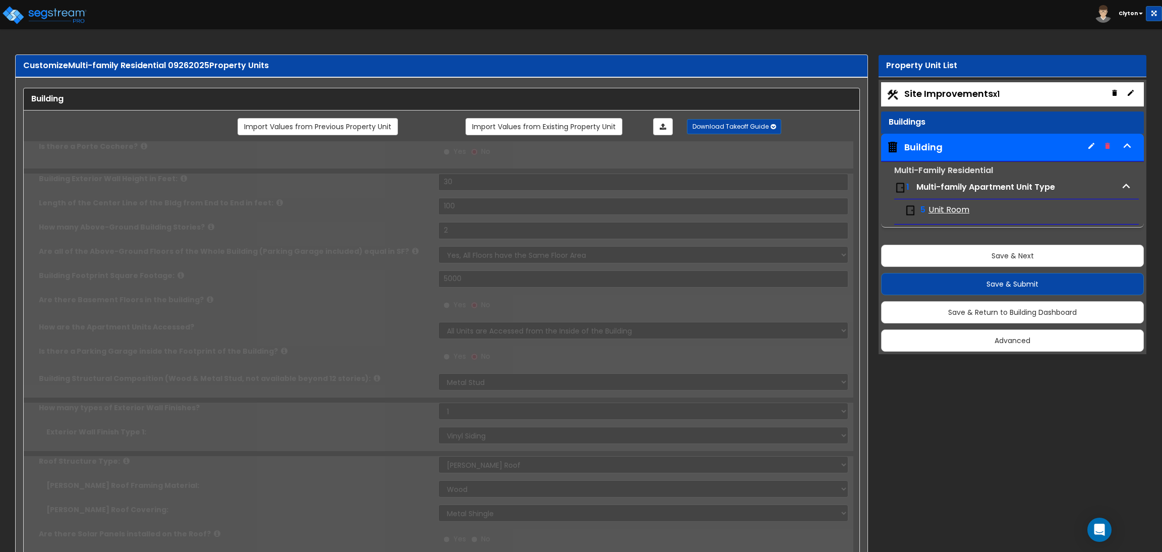
select select "1"
radio input "true"
select select "1"
radio input "true"
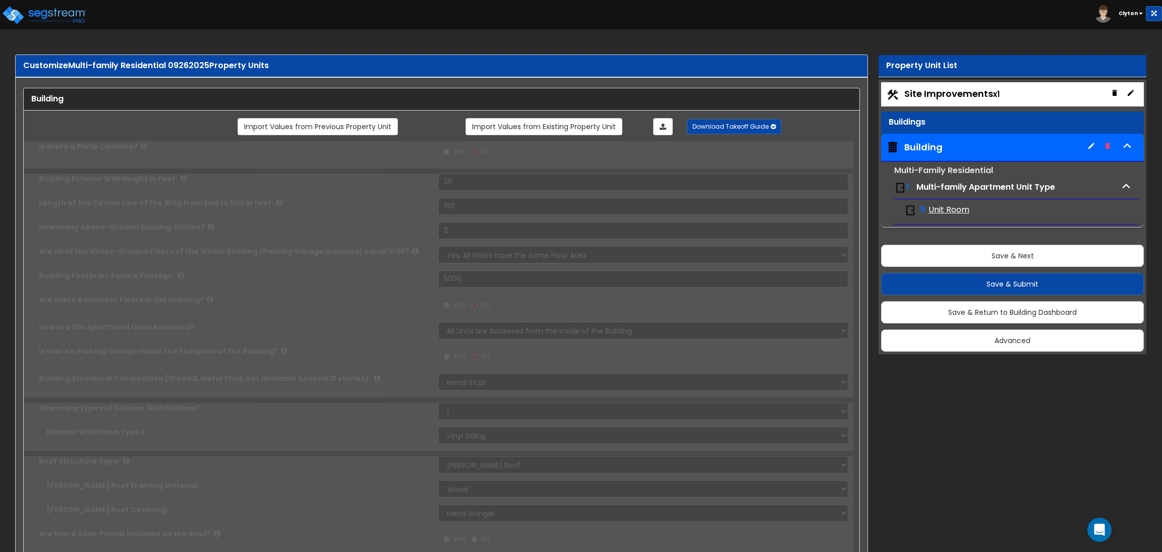
type input "1"
radio input "true"
type input "1"
radio input "false"
type input "300"
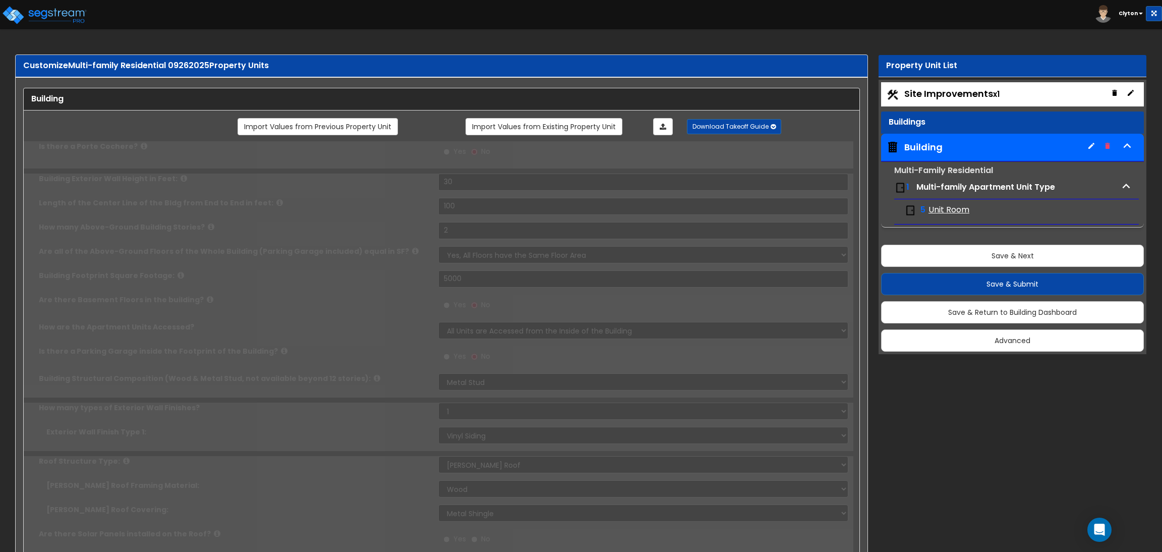
select select "3"
radio input "false"
type input "100"
type input "5"
radio input "false"
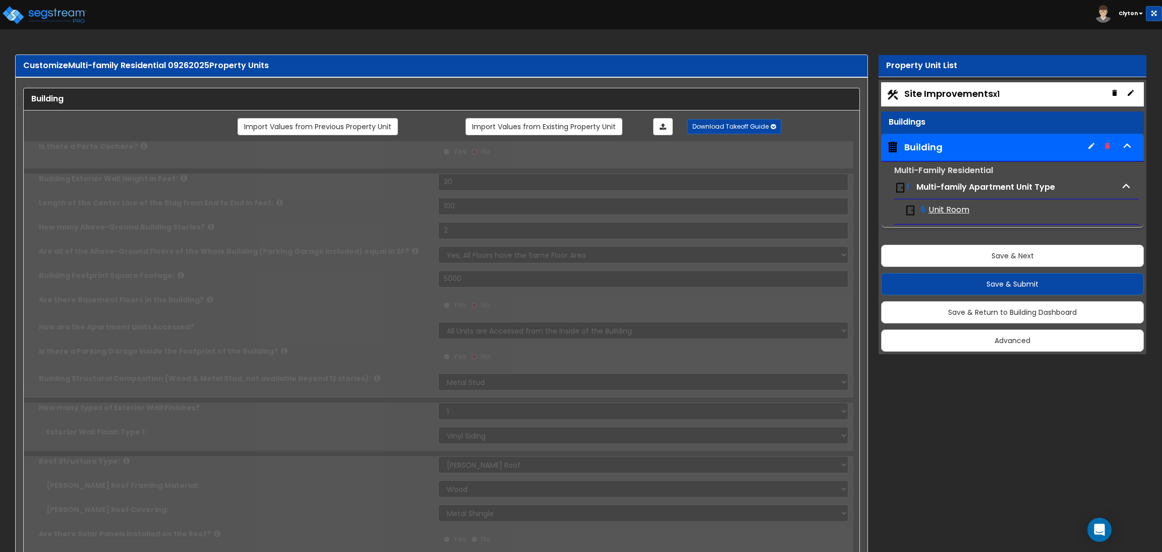
radio input "false"
type input "1"
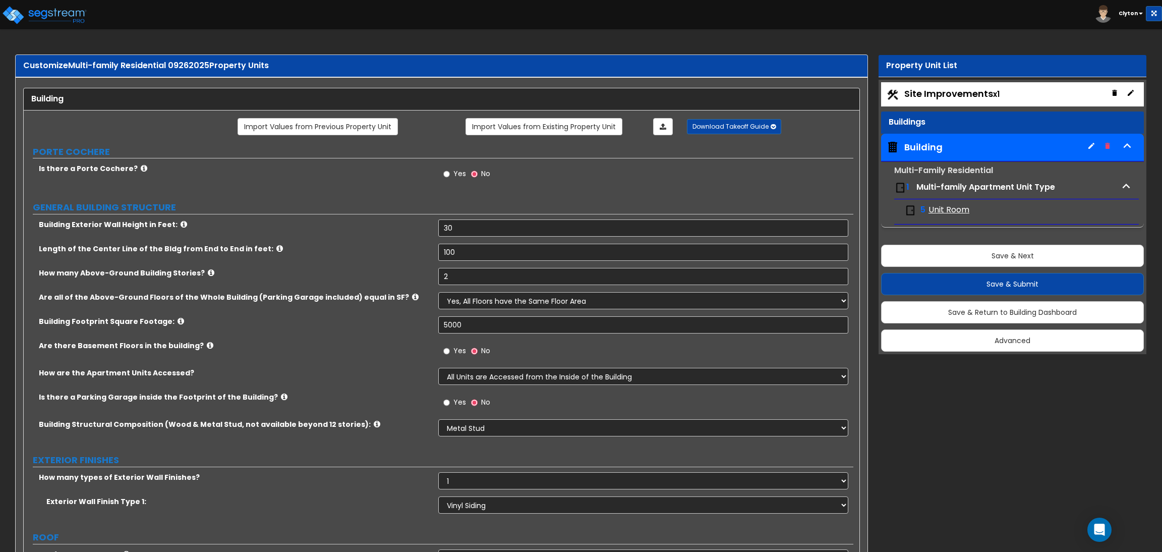
click at [389, 363] on div "Are there Basement Floors in the building? Yes No" at bounding box center [438, 353] width 829 height 27
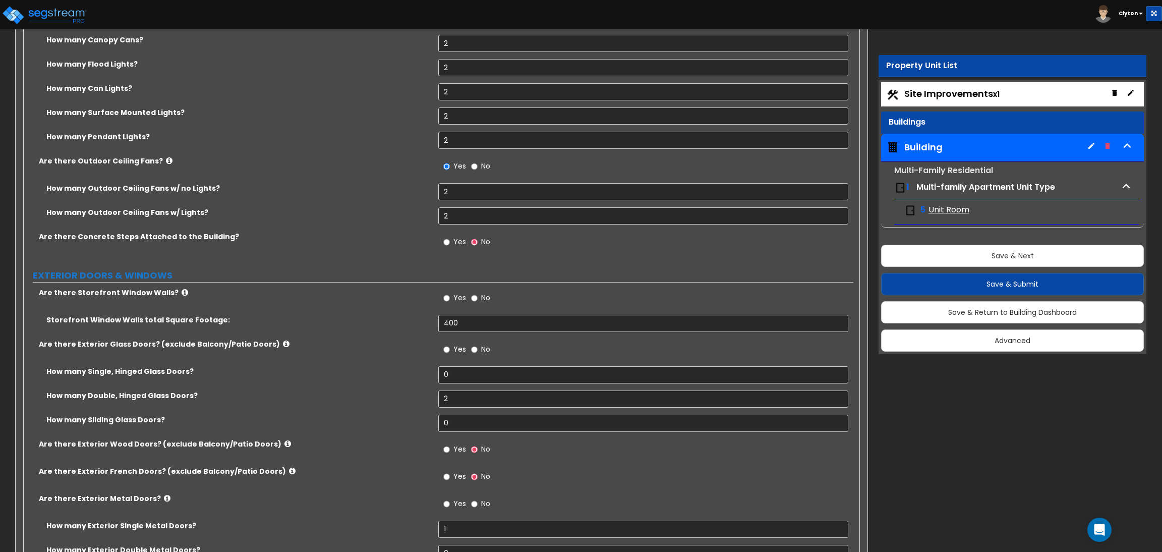
click at [367, 385] on div "How many Single, Hinged Glass Doors? 0" at bounding box center [438, 378] width 829 height 24
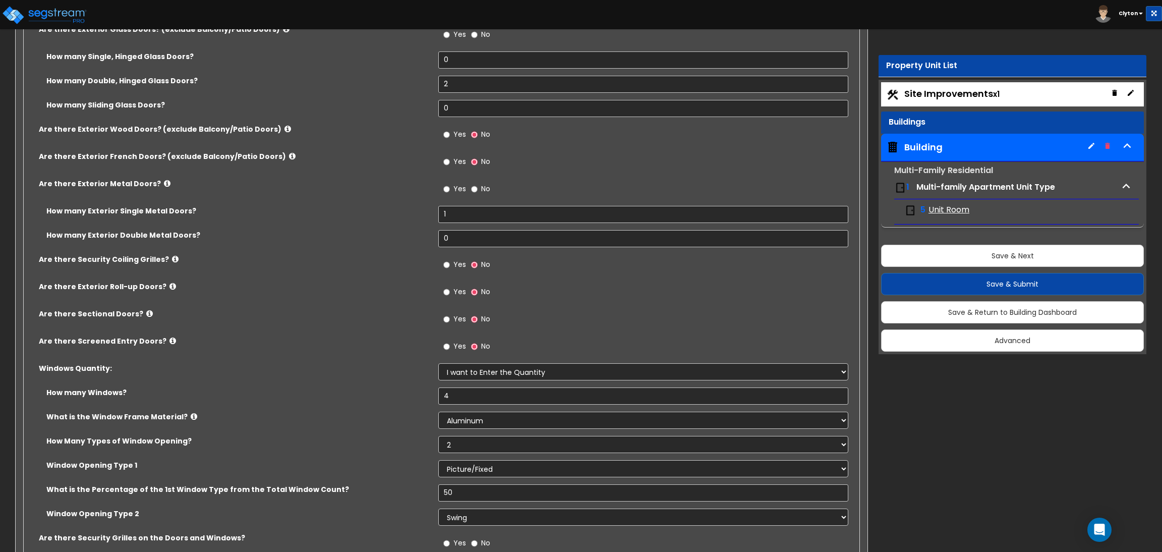
scroll to position [1650, 0]
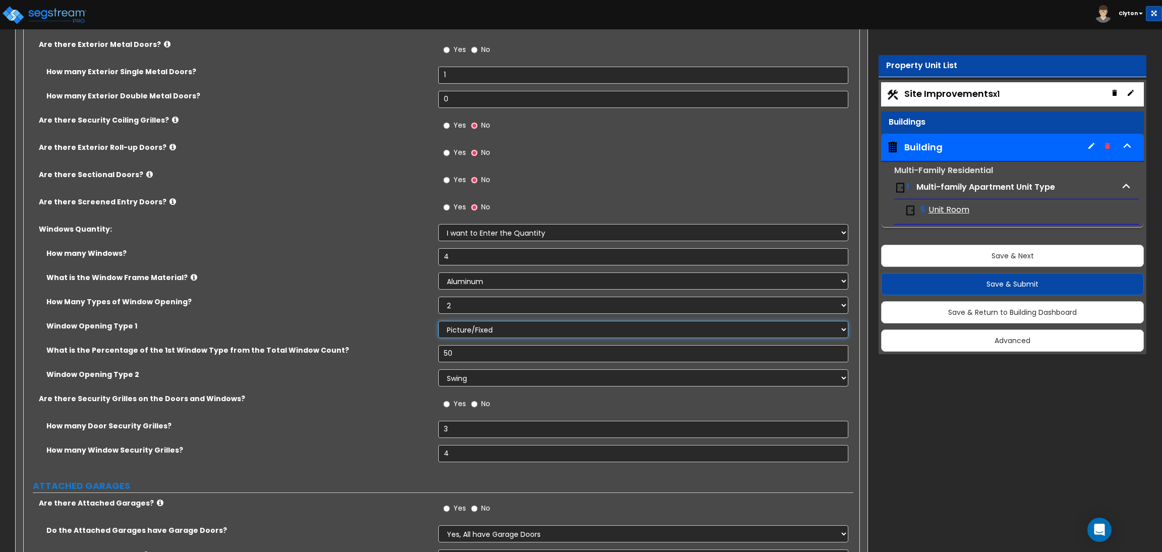
click at [484, 328] on select "Please Choose One Sliding Picture/Fixed Double/Single Hung Awning Swing" at bounding box center [642, 329] width 409 height 17
click at [350, 299] on label "How Many Types of Window Opening?" at bounding box center [238, 301] width 384 height 10
